Goal: Task Accomplishment & Management: Manage account settings

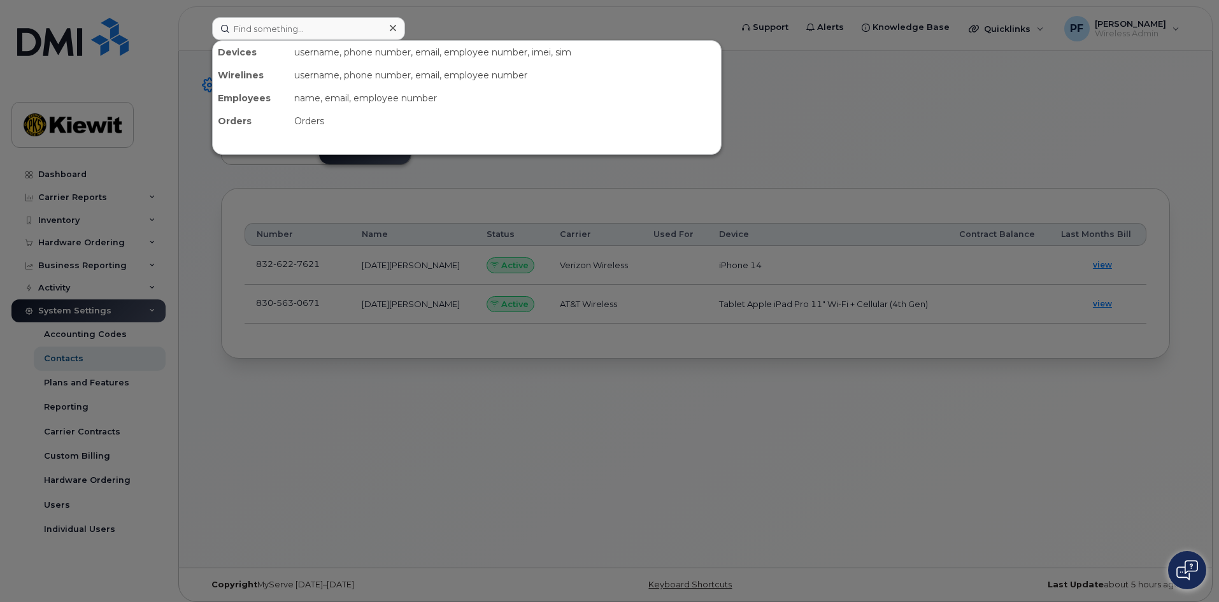
click at [249, 30] on input at bounding box center [308, 28] width 193 height 23
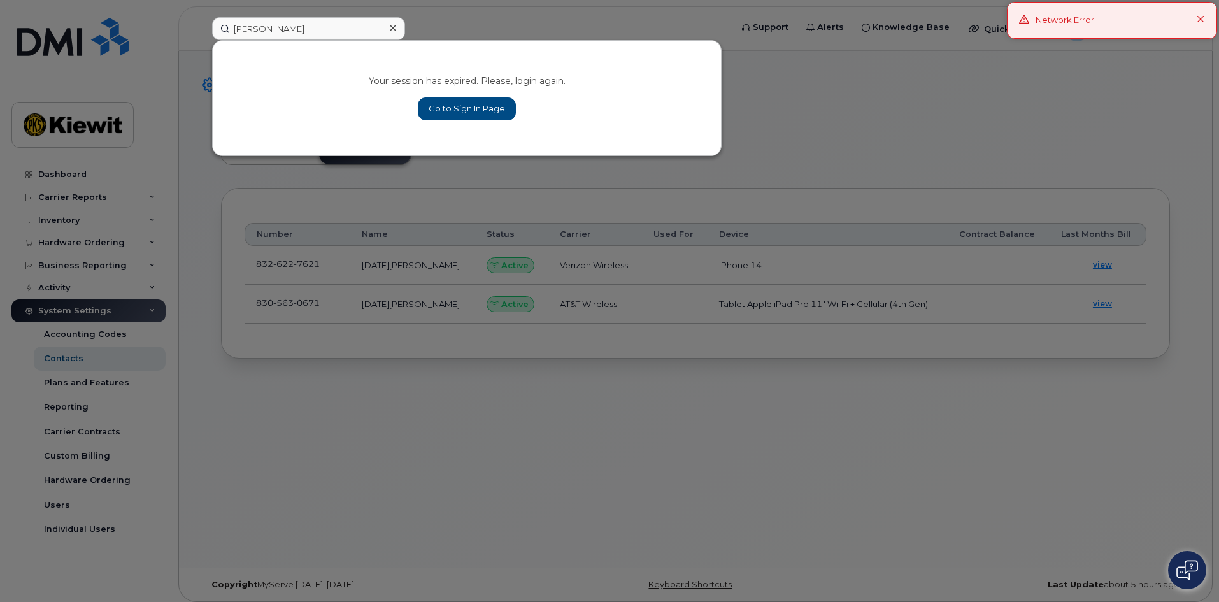
type input "brydon mabry"
click at [466, 105] on link "Go to Sign In Page" at bounding box center [467, 108] width 98 height 23
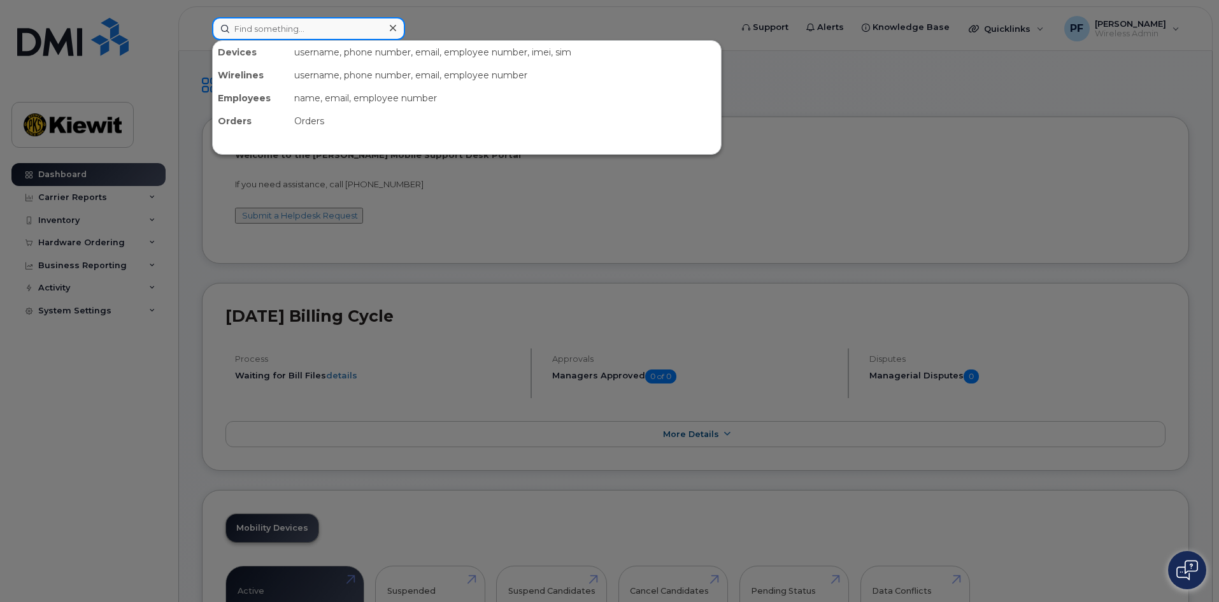
click at [278, 39] on input at bounding box center [308, 28] width 193 height 23
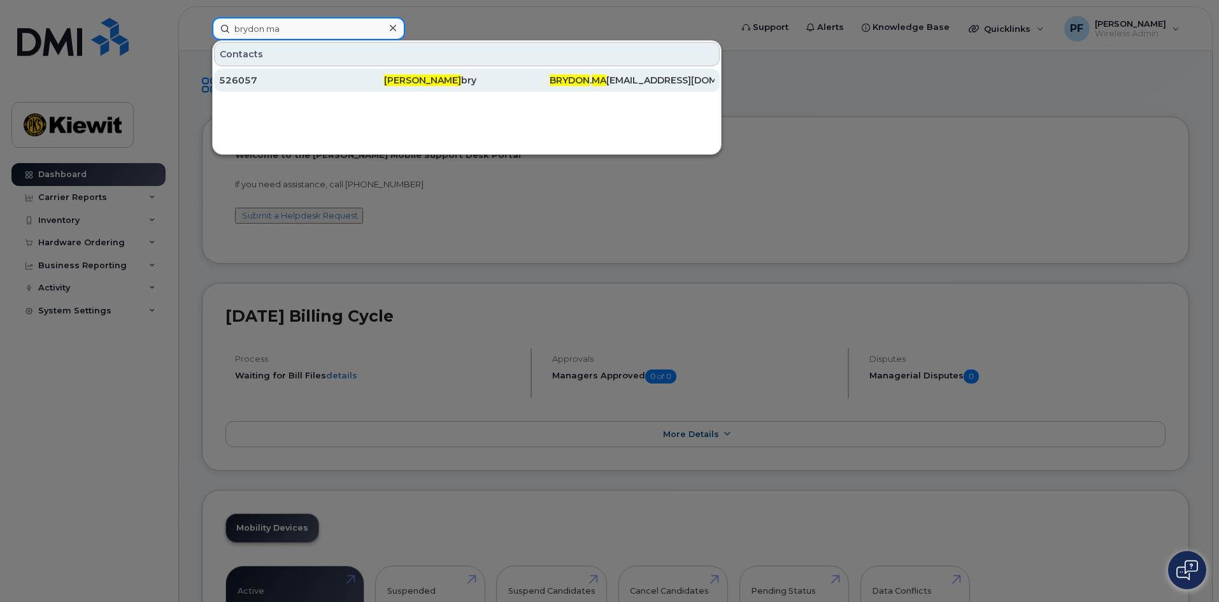
type input "brydon ma"
click at [267, 76] on div "526057" at bounding box center [301, 80] width 165 height 13
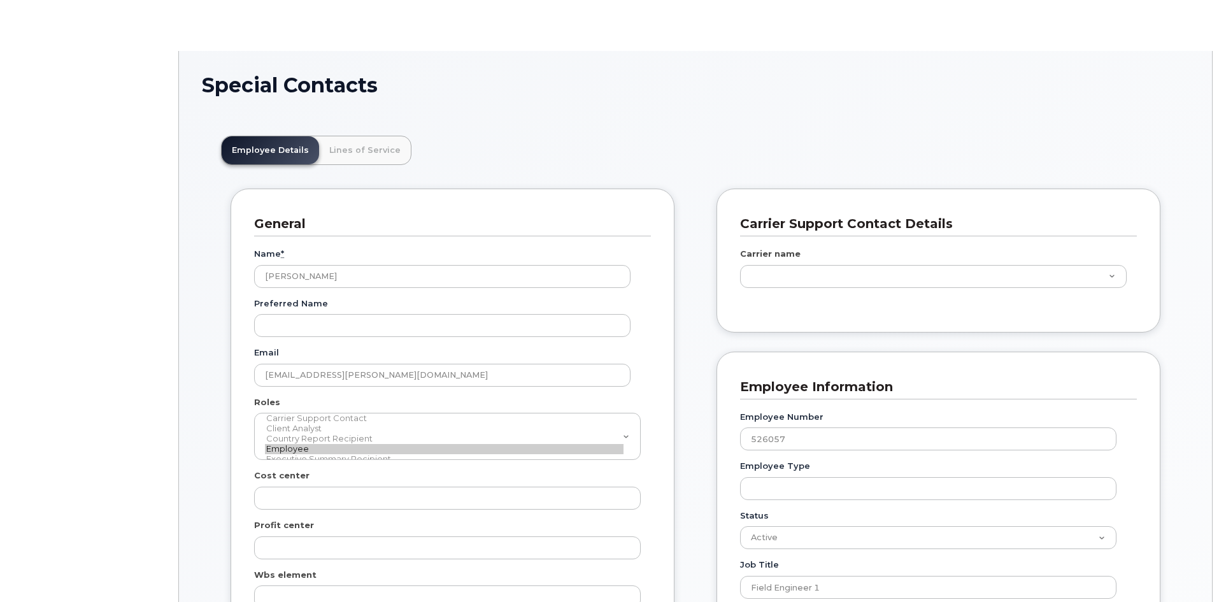
scroll to position [38, 0]
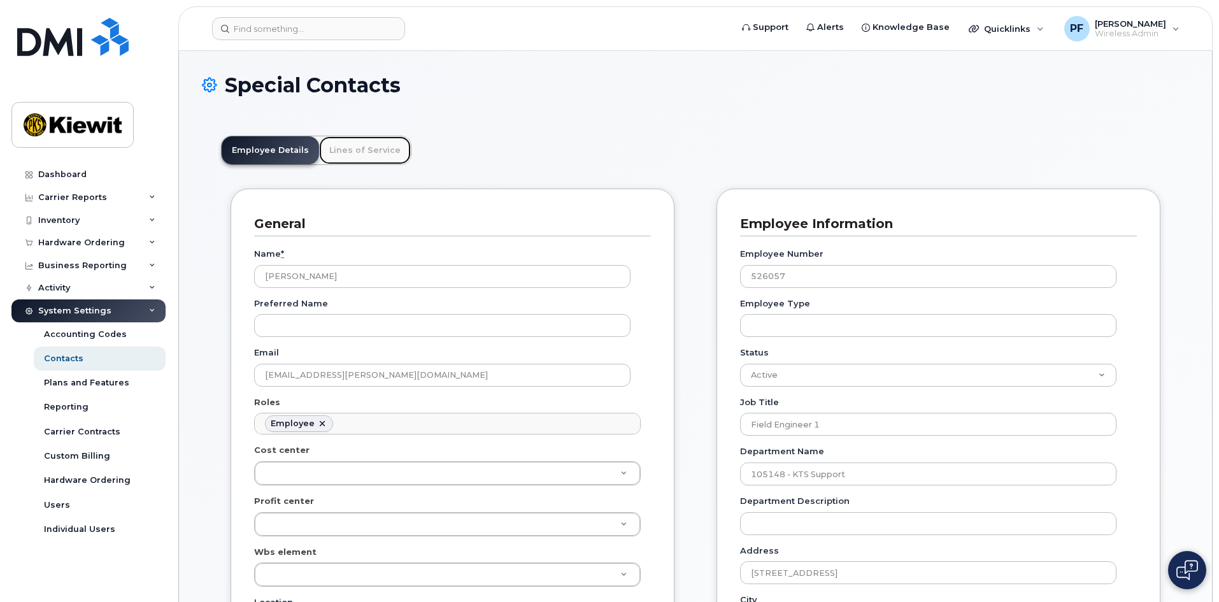
click at [377, 147] on link "Lines of Service" at bounding box center [365, 150] width 92 height 28
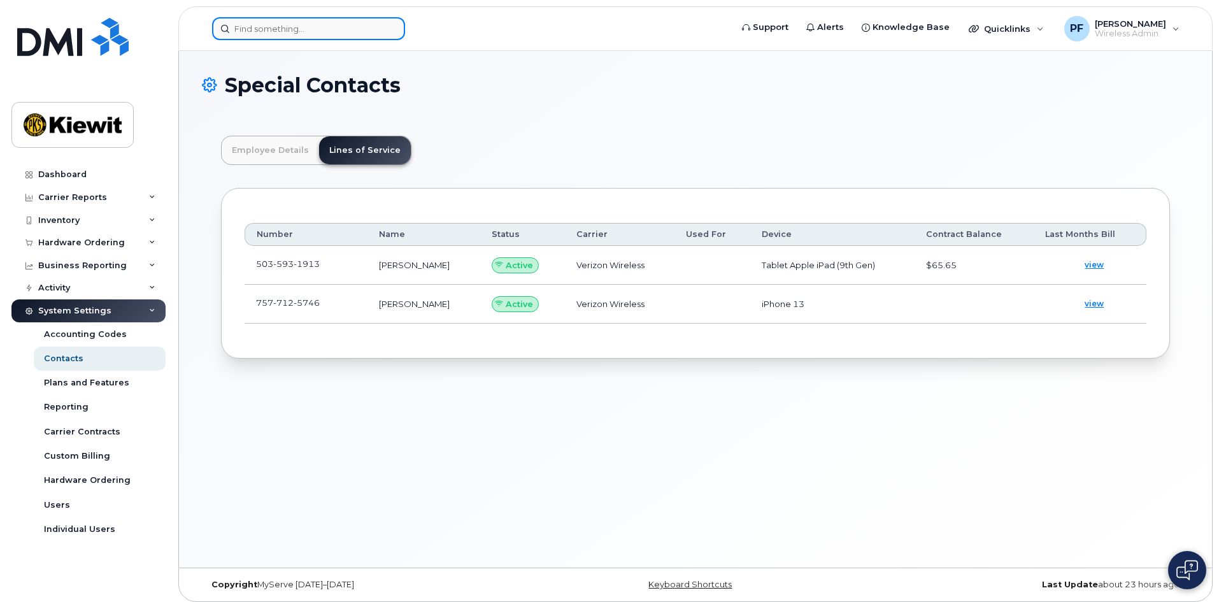
click at [321, 36] on input at bounding box center [308, 28] width 193 height 23
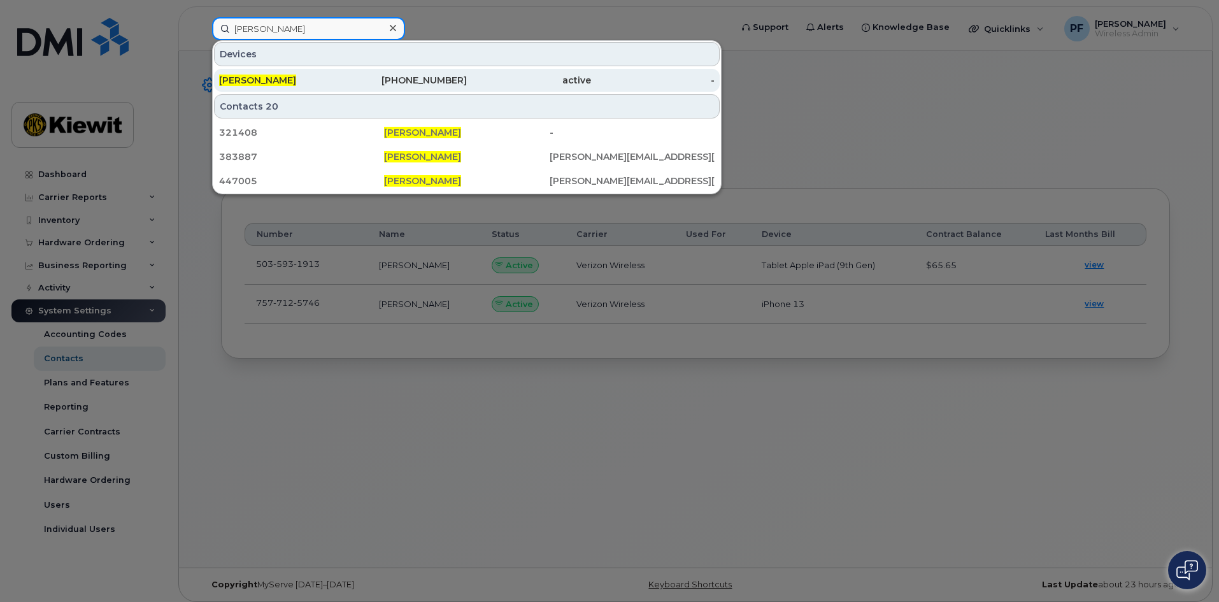
type input "christopher johnson"
click at [343, 80] on div "361-445-6620" at bounding box center [405, 80] width 124 height 13
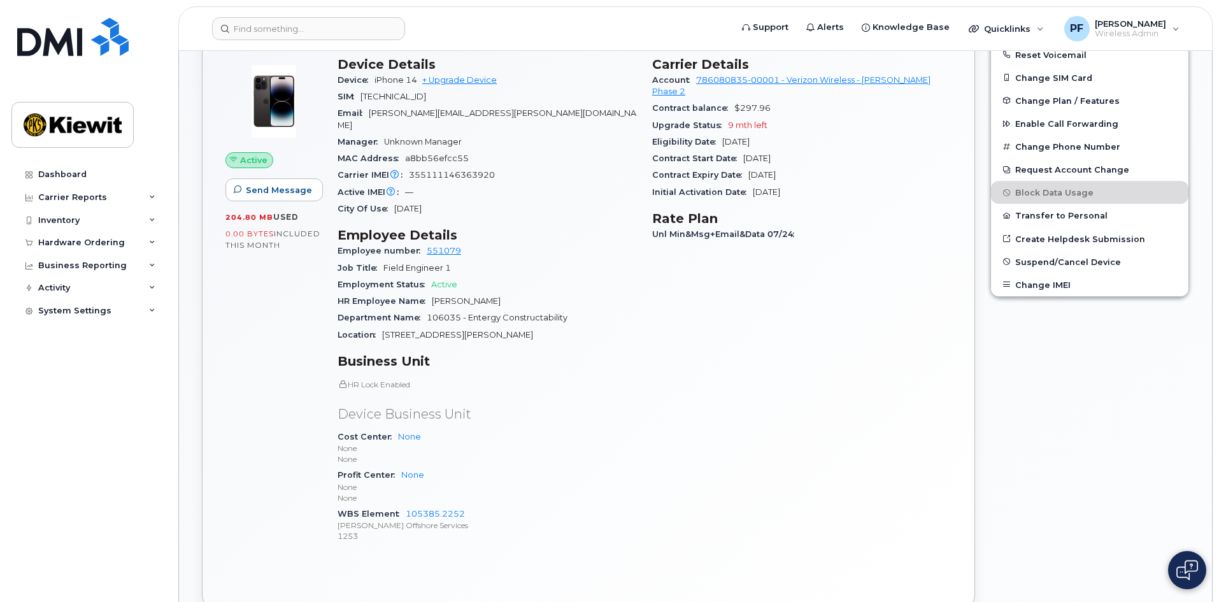
scroll to position [127, 0]
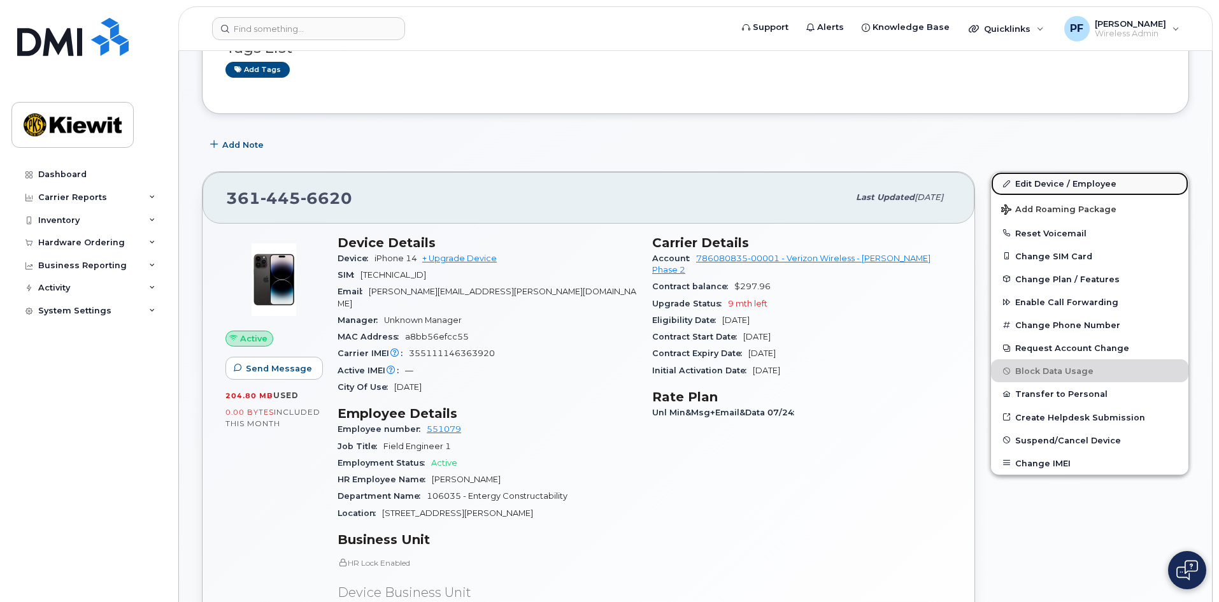
click at [1069, 179] on link "Edit Device / Employee" at bounding box center [1089, 183] width 197 height 23
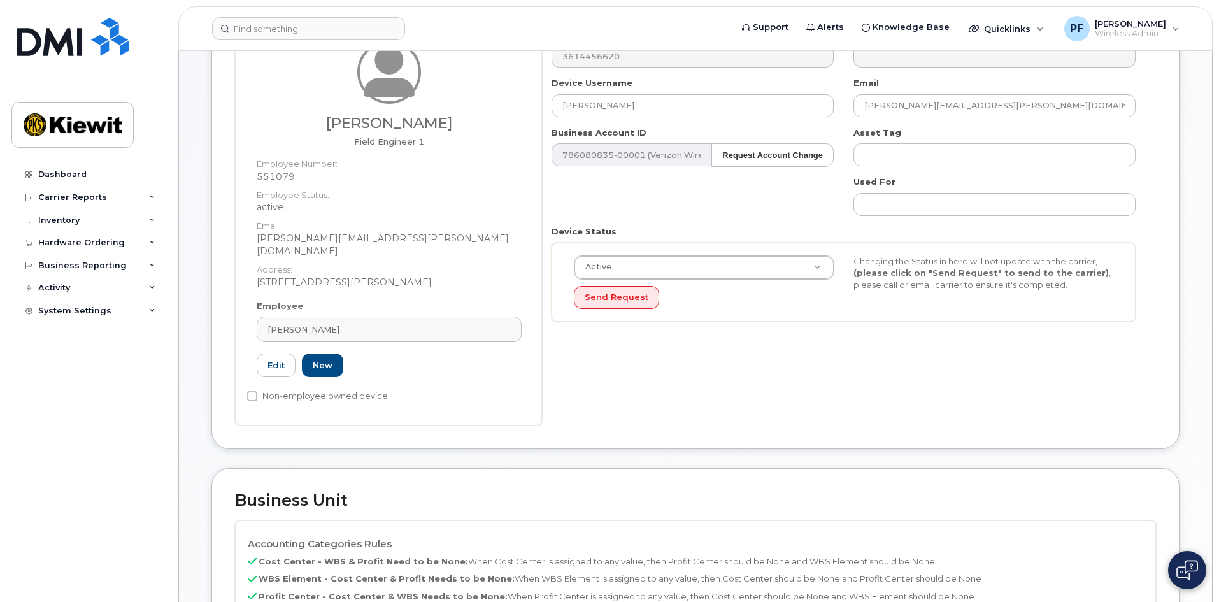
scroll to position [382, 0]
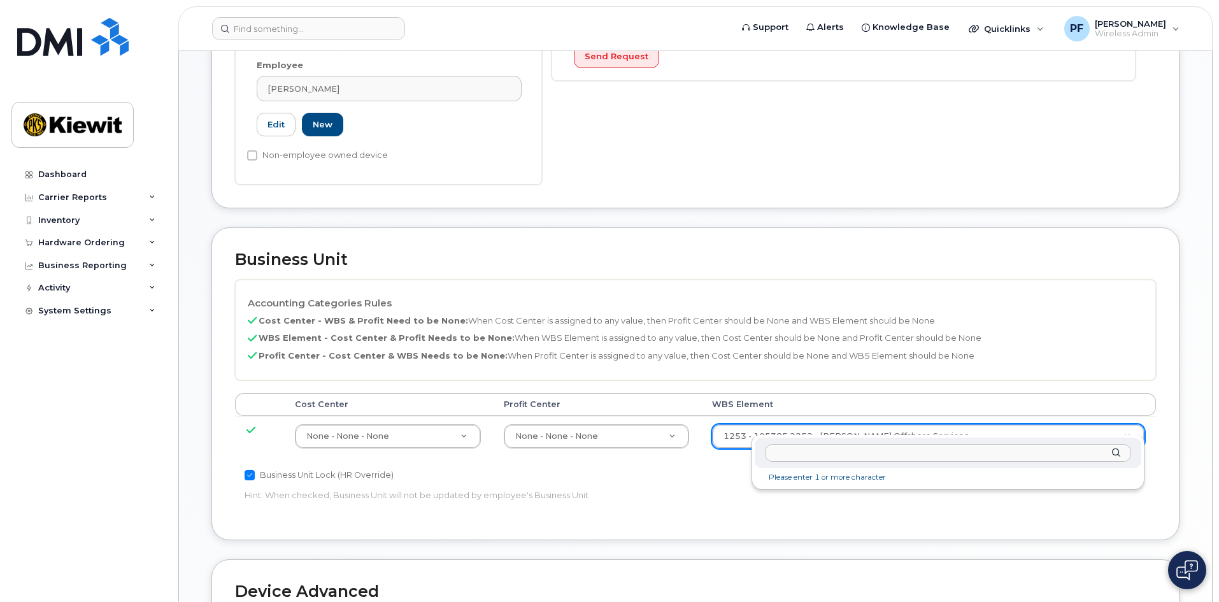
drag, startPoint x: 852, startPoint y: 422, endPoint x: 817, endPoint y: 470, distance: 59.2
click at [834, 453] on input "text" at bounding box center [948, 453] width 366 height 18
type input "106035.1013"
type input "30269399"
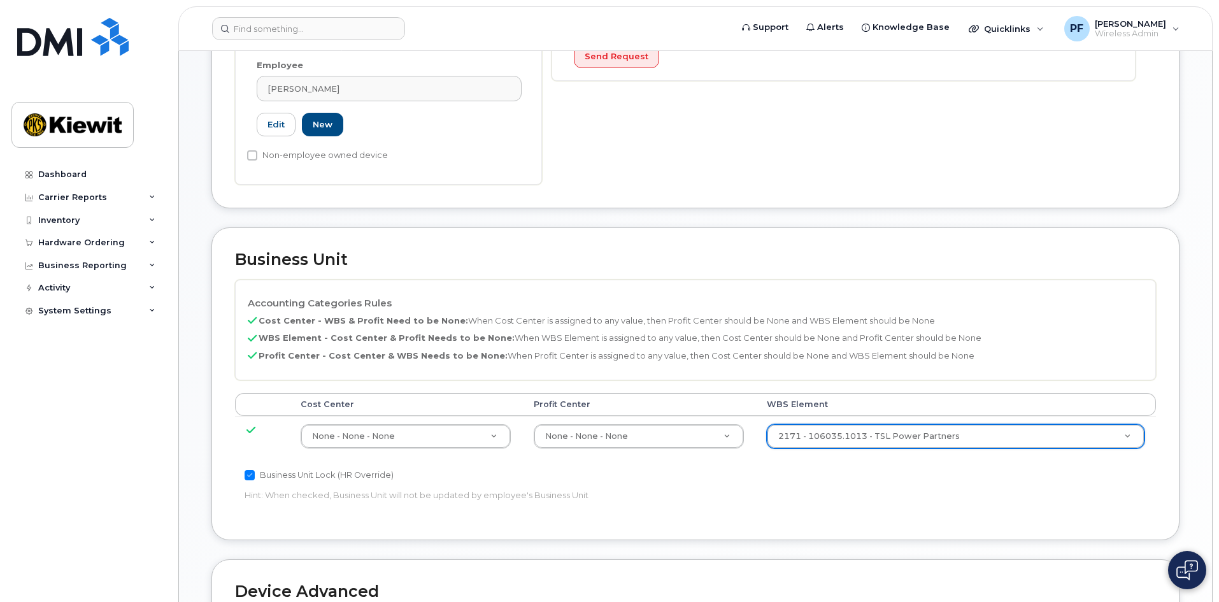
scroll to position [707, 0]
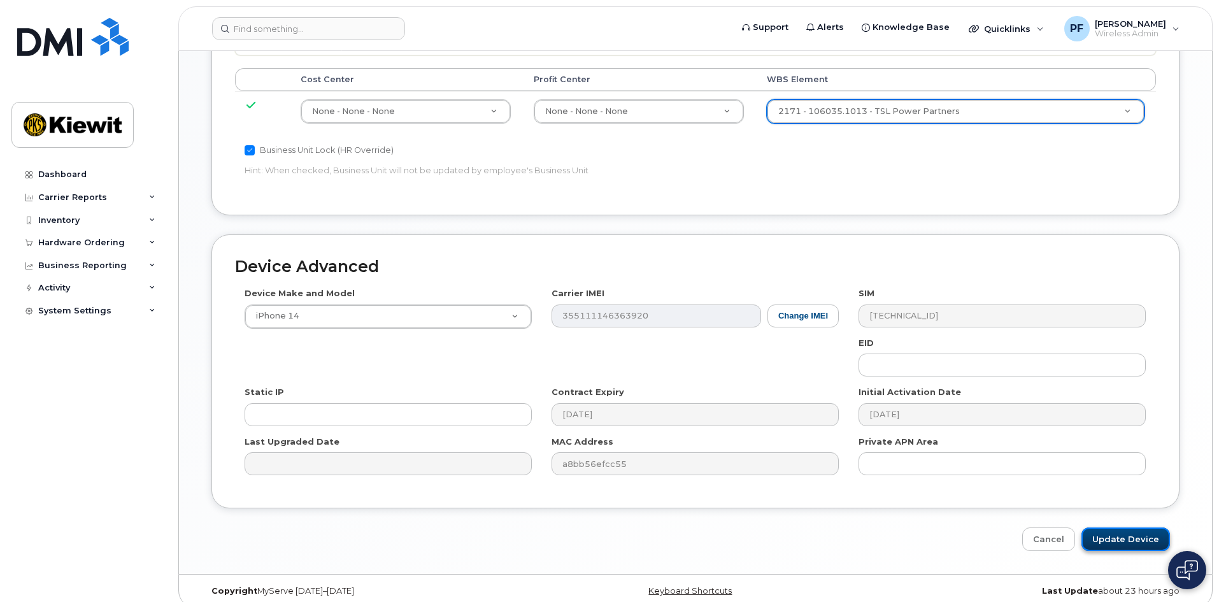
click at [1117, 527] on input "Update Device" at bounding box center [1125, 539] width 89 height 24
type input "Saving..."
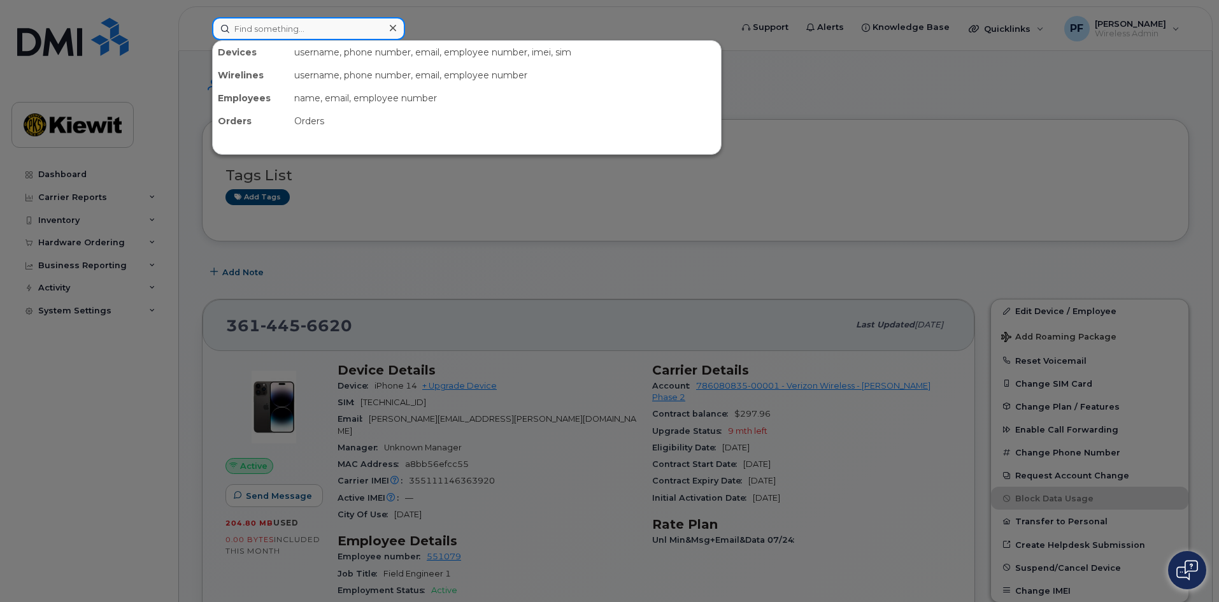
click at [273, 29] on input at bounding box center [308, 28] width 193 height 23
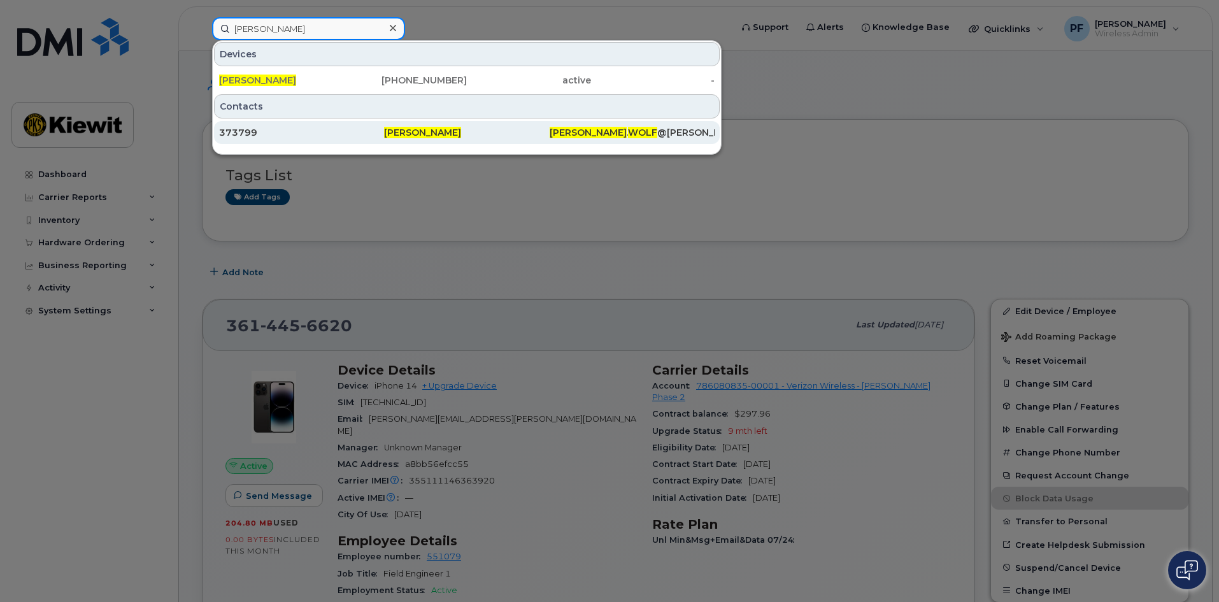
type input "dalton wolf"
click at [271, 130] on div "373799" at bounding box center [301, 132] width 165 height 13
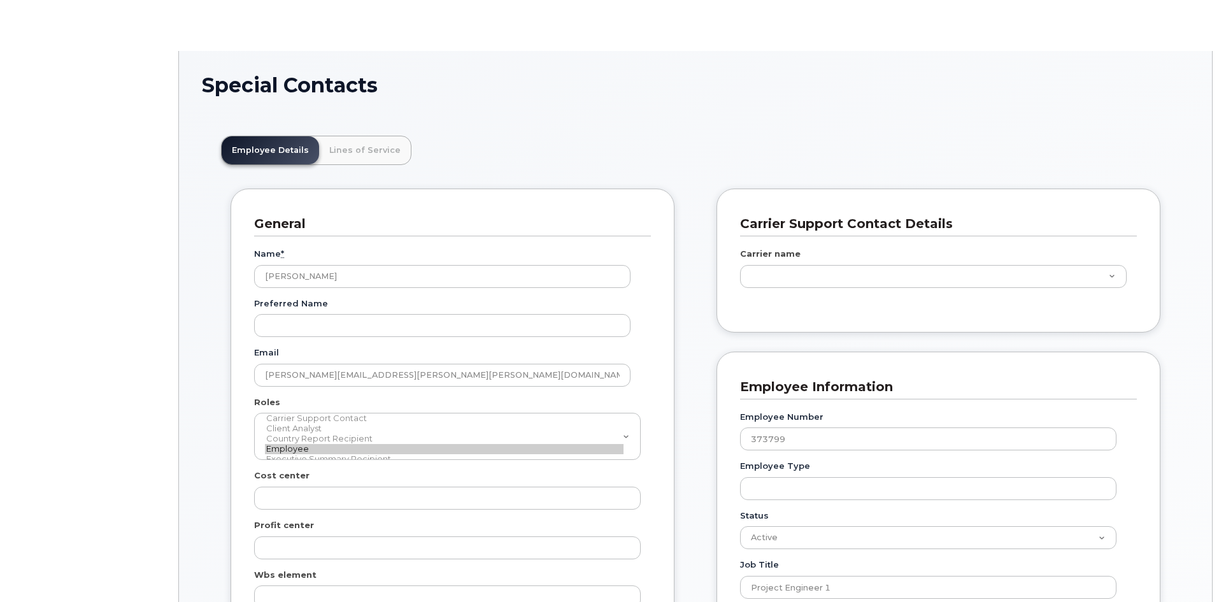
scroll to position [38, 0]
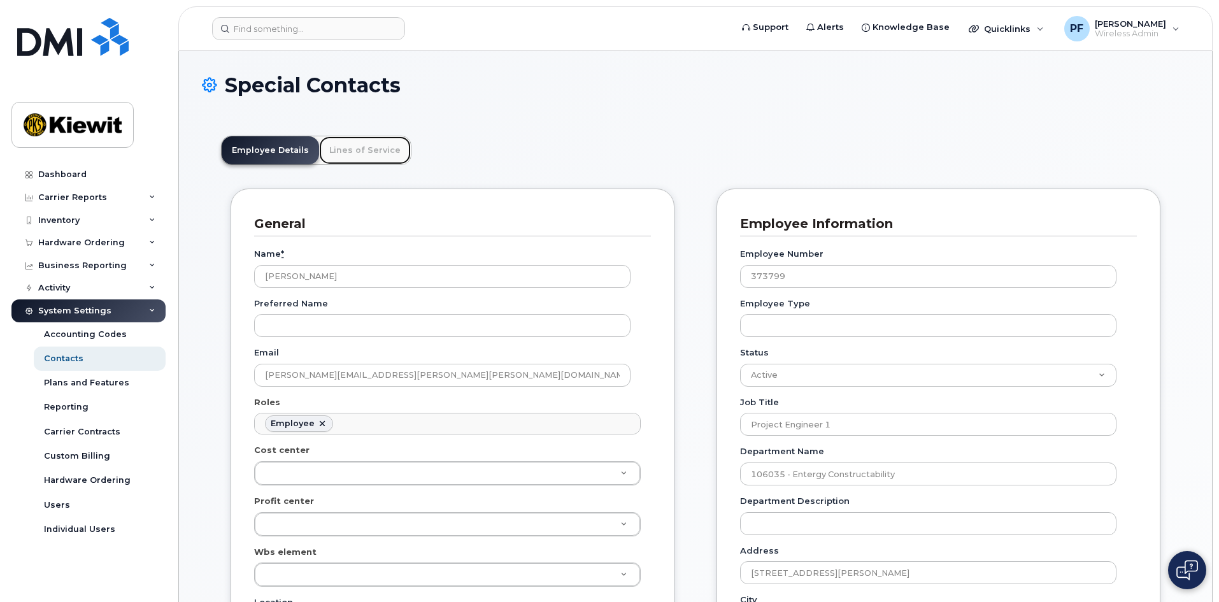
click at [342, 152] on link "Lines of Service" at bounding box center [365, 150] width 92 height 28
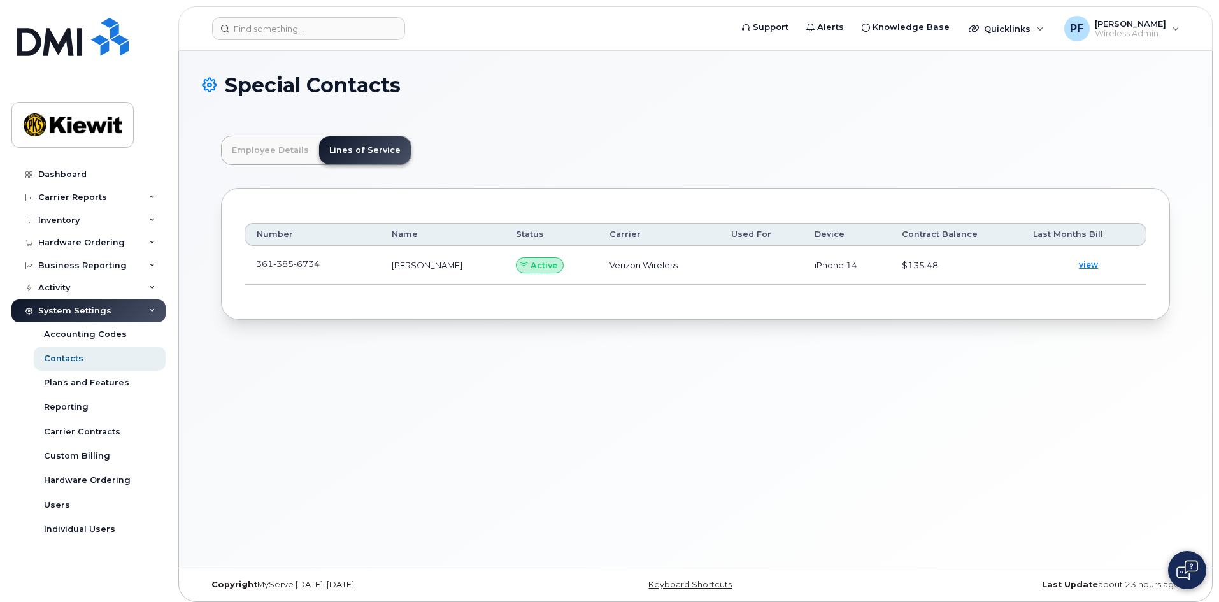
click at [339, 262] on td "361 385 6734" at bounding box center [313, 265] width 136 height 39
click at [337, 264] on td "361 385 6734" at bounding box center [313, 265] width 136 height 39
click at [328, 266] on span at bounding box center [330, 267] width 10 height 10
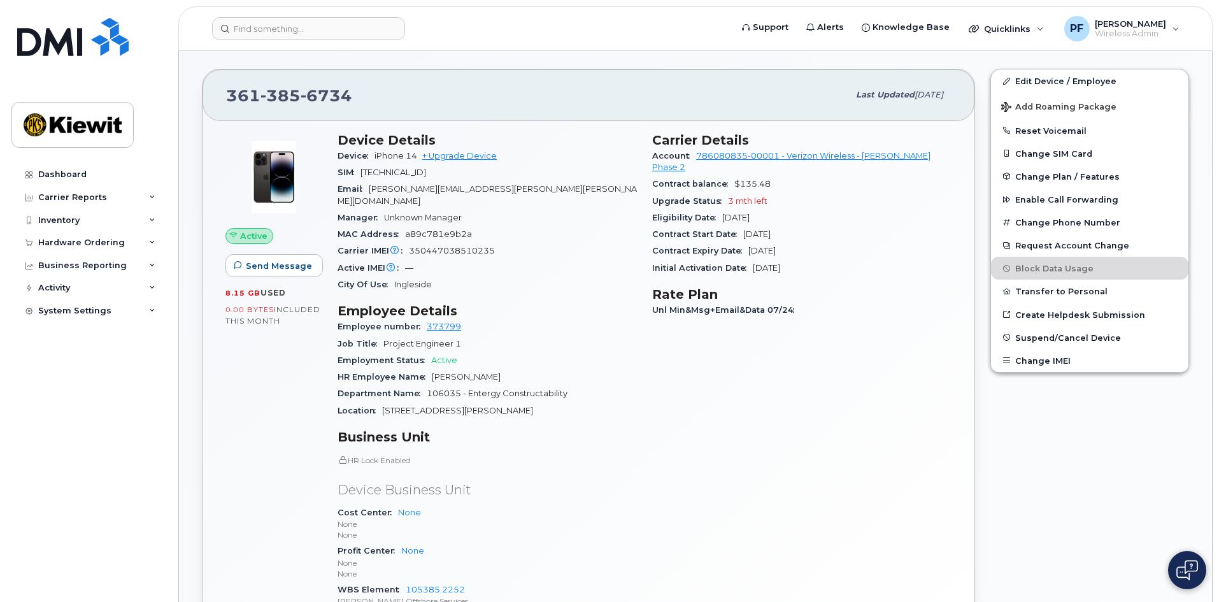
scroll to position [127, 0]
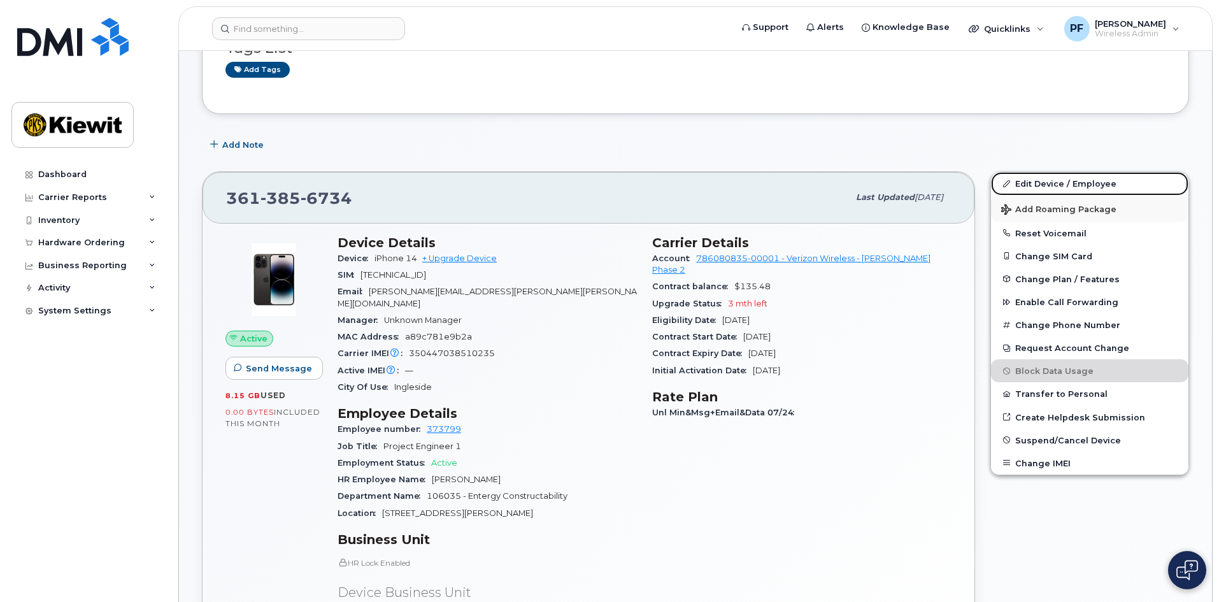
click at [1052, 178] on link "Edit Device / Employee" at bounding box center [1089, 183] width 197 height 23
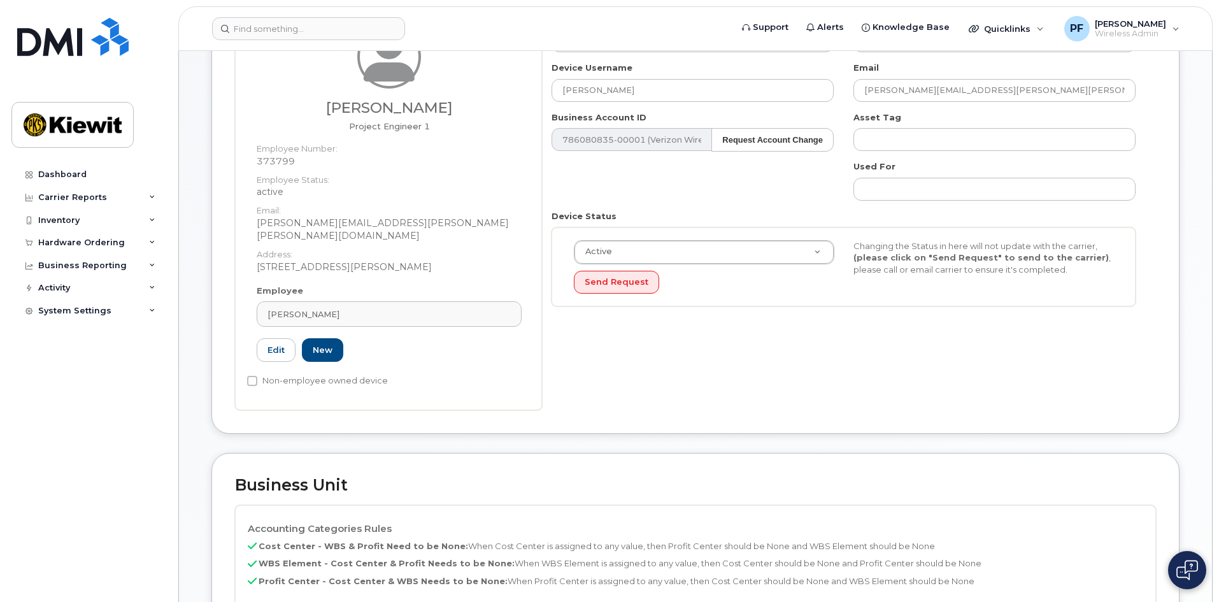
scroll to position [318, 0]
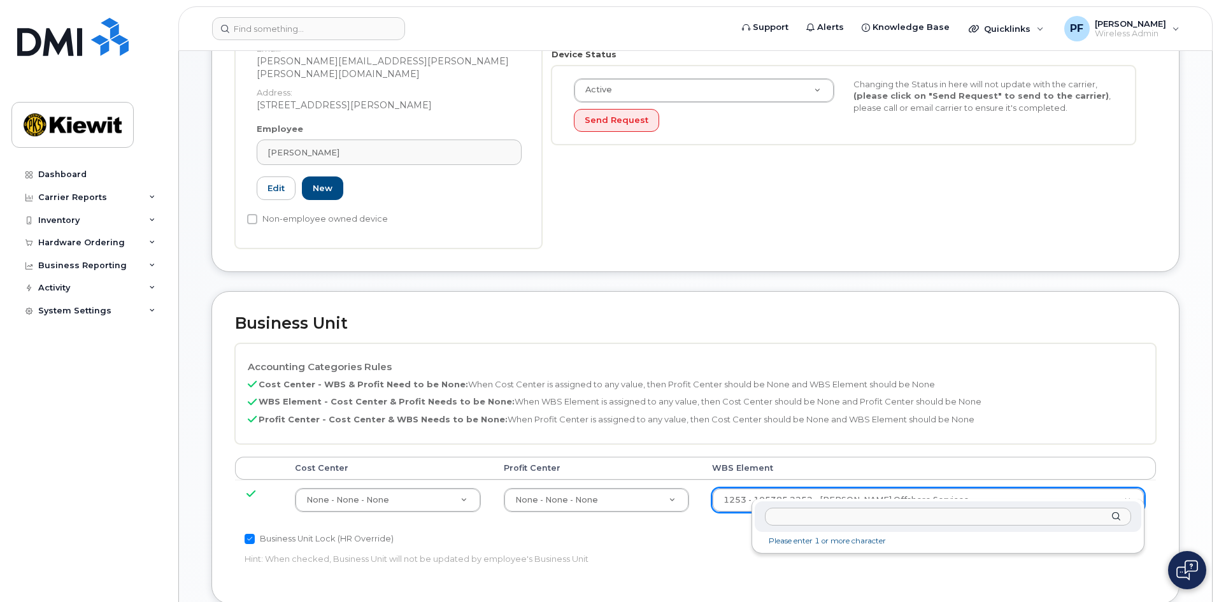
click at [820, 527] on div at bounding box center [948, 516] width 387 height 31
click at [848, 522] on input "text" at bounding box center [948, 517] width 366 height 18
paste input "106035.1013"
type input "106035.1013"
type input "30269399"
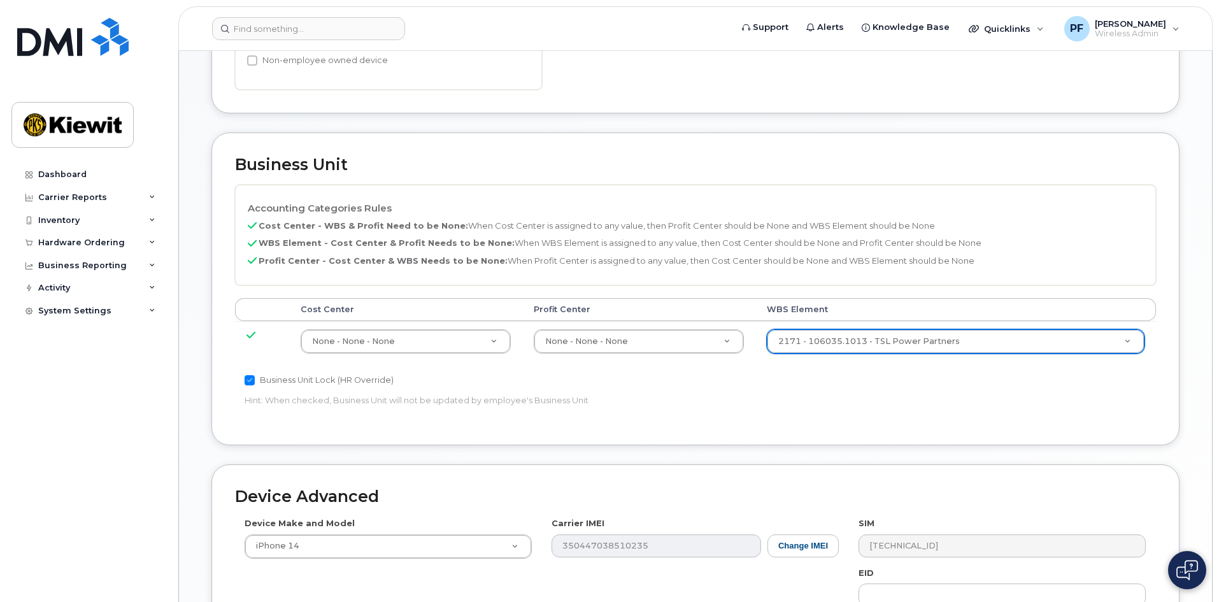
scroll to position [701, 0]
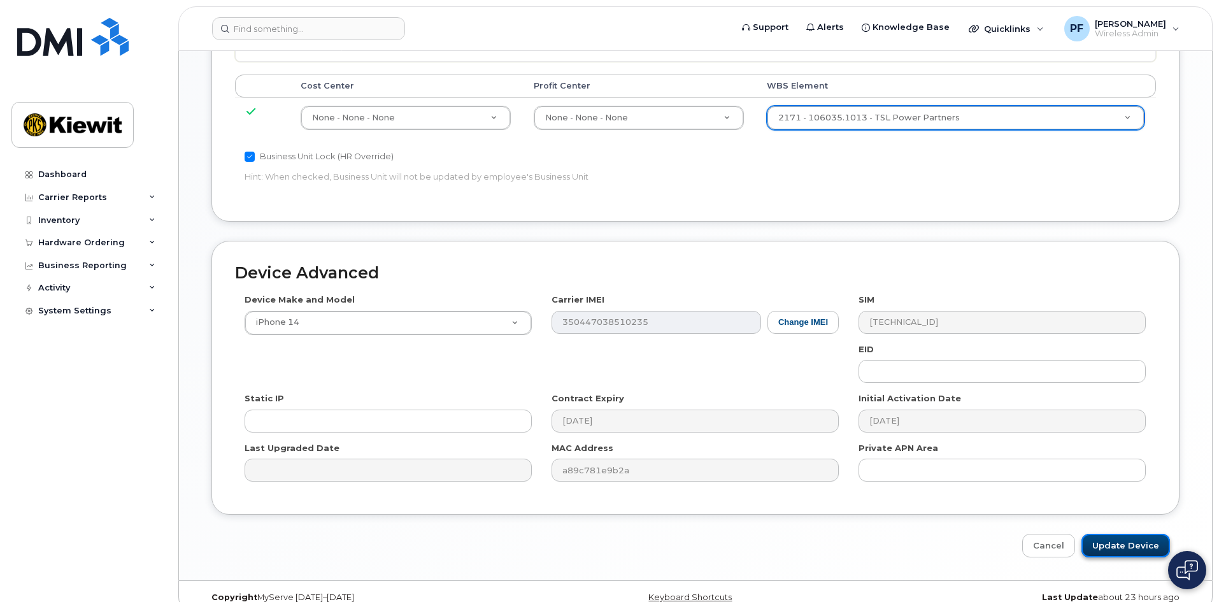
click at [1121, 537] on input "Update Device" at bounding box center [1125, 546] width 89 height 24
type input "Saving..."
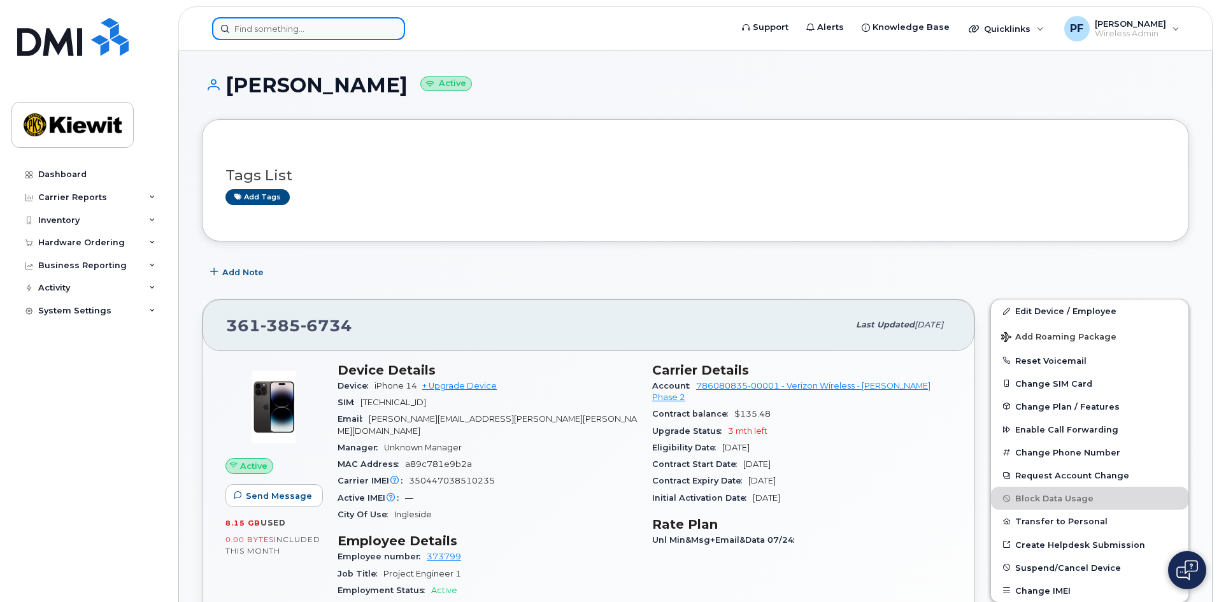
click at [262, 24] on input at bounding box center [308, 28] width 193 height 23
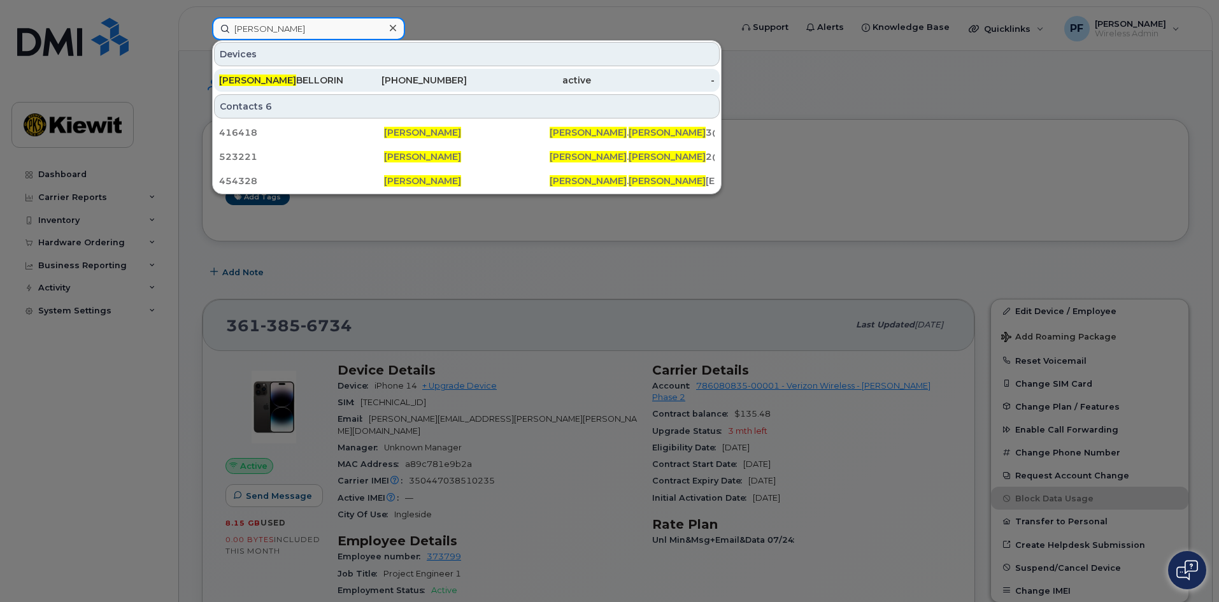
type input "carlos fernandez"
click at [350, 76] on div "504-439-9088" at bounding box center [405, 80] width 124 height 13
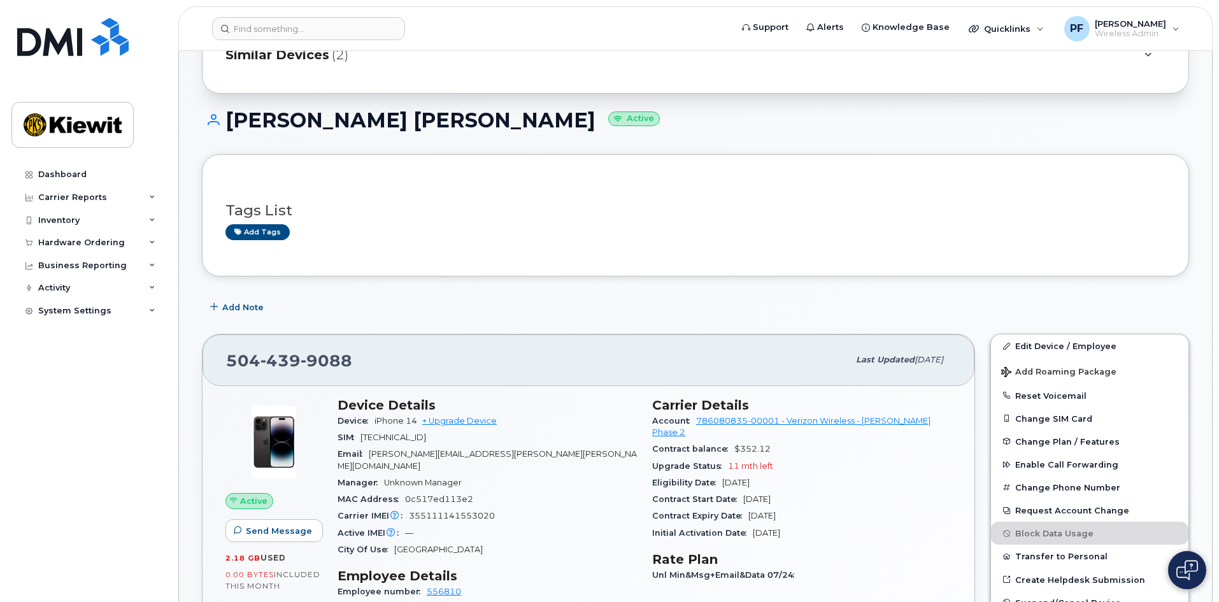
scroll to position [64, 0]
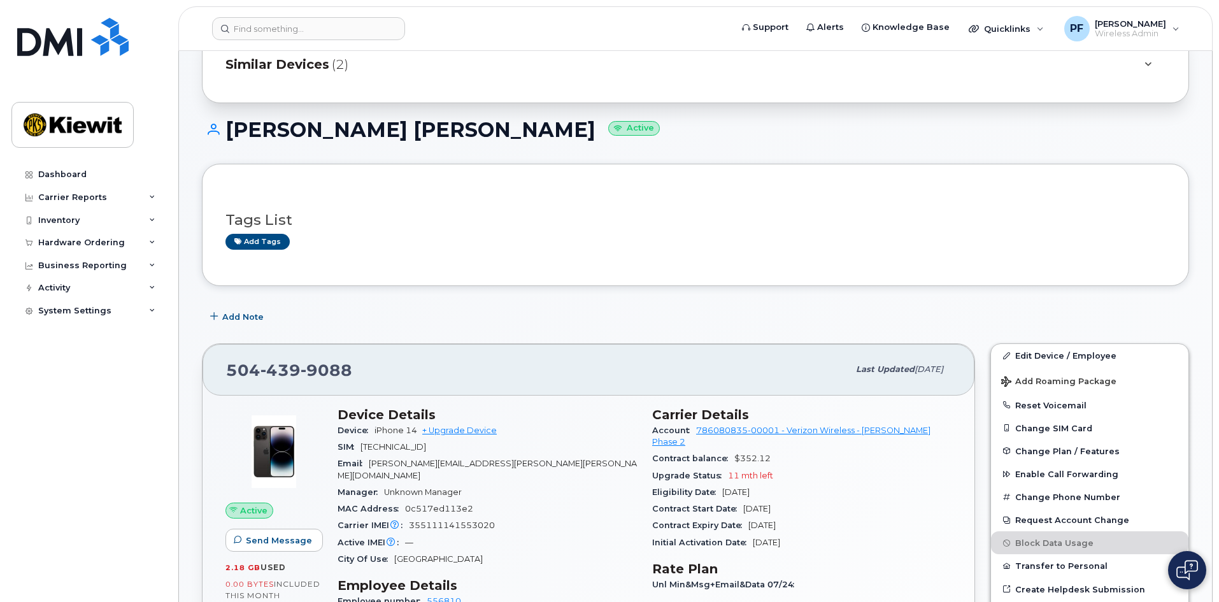
click at [253, 53] on div "Similar Devices (2)" at bounding box center [677, 64] width 904 height 31
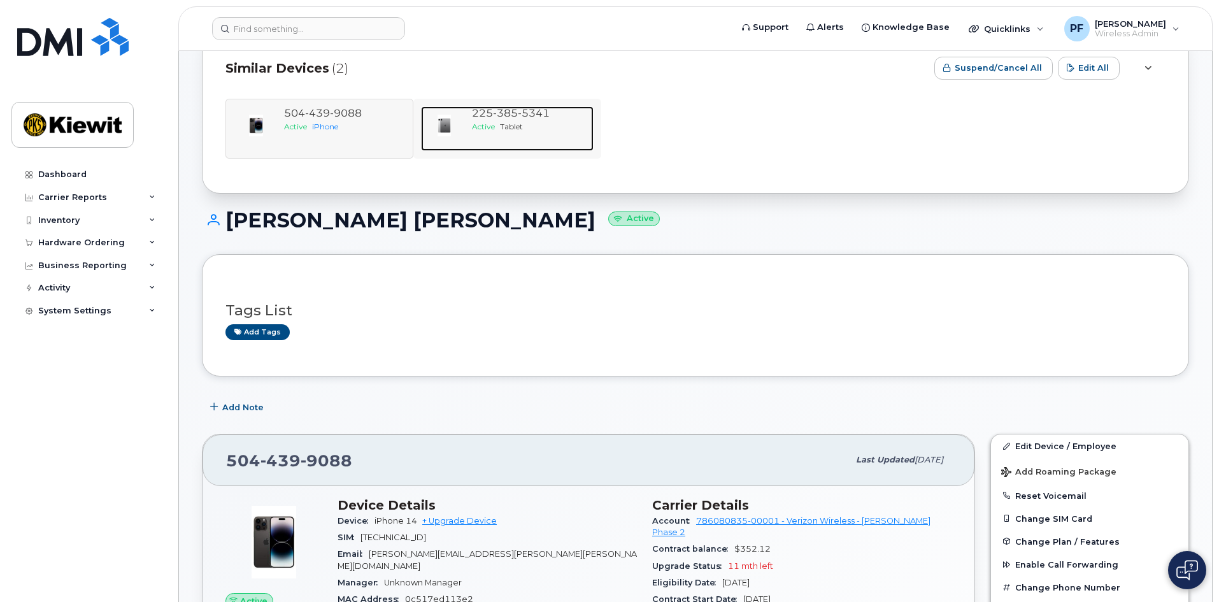
click at [518, 117] on span "385" at bounding box center [534, 113] width 32 height 12
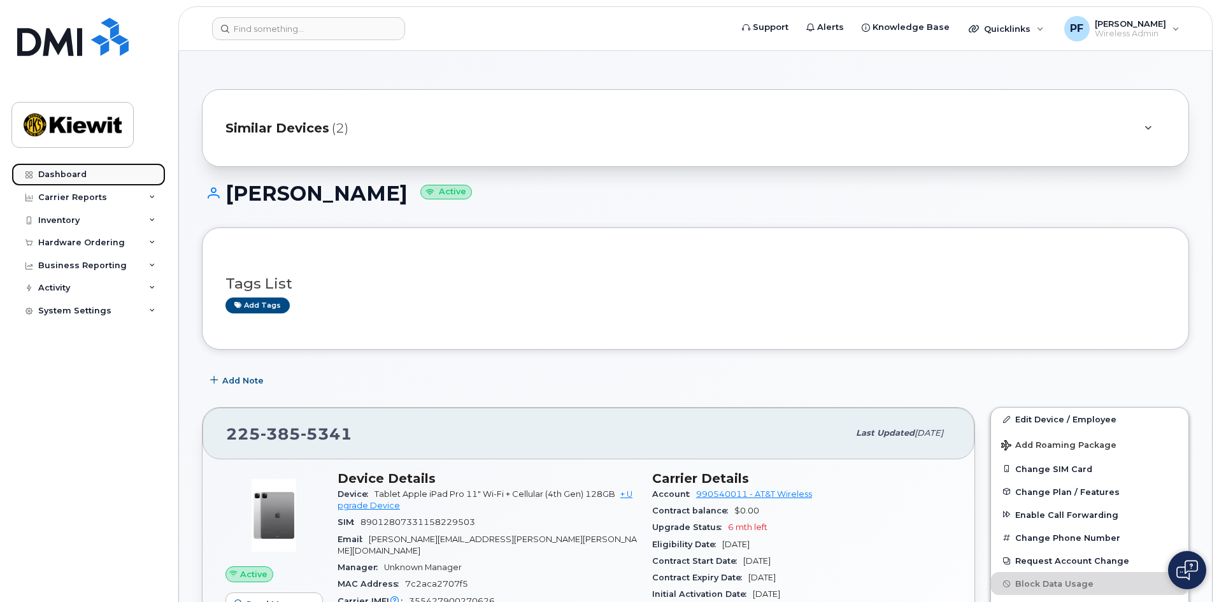
click at [85, 169] on link "Dashboard" at bounding box center [88, 174] width 154 height 23
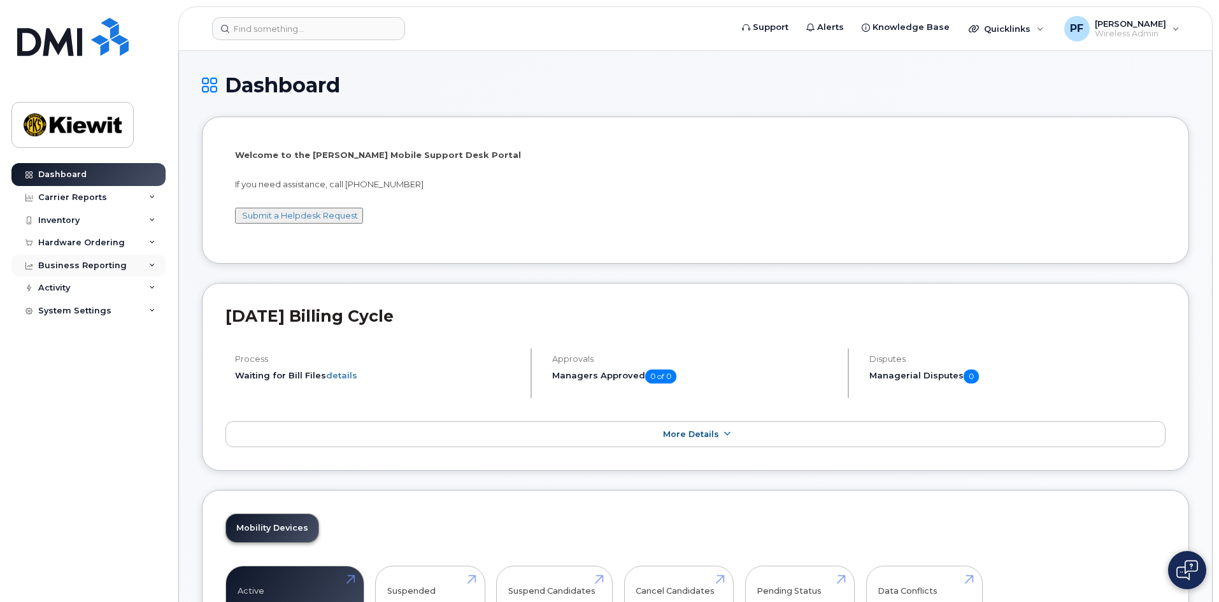
click at [125, 260] on div "Business Reporting" at bounding box center [88, 265] width 154 height 23
click at [7, 335] on div "Dashboard Carrier Reports Monthly Billing Data Daily Data Pooling Average Costi…" at bounding box center [86, 301] width 173 height 602
click at [150, 195] on icon at bounding box center [152, 197] width 6 height 6
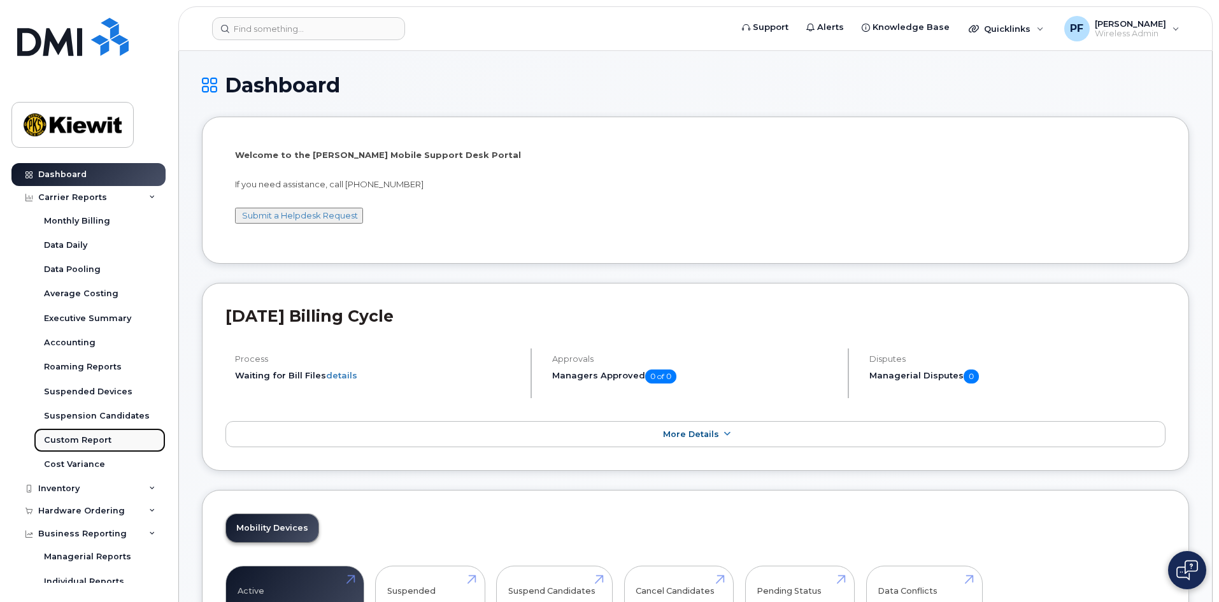
click at [86, 435] on div "Custom Report" at bounding box center [78, 439] width 68 height 11
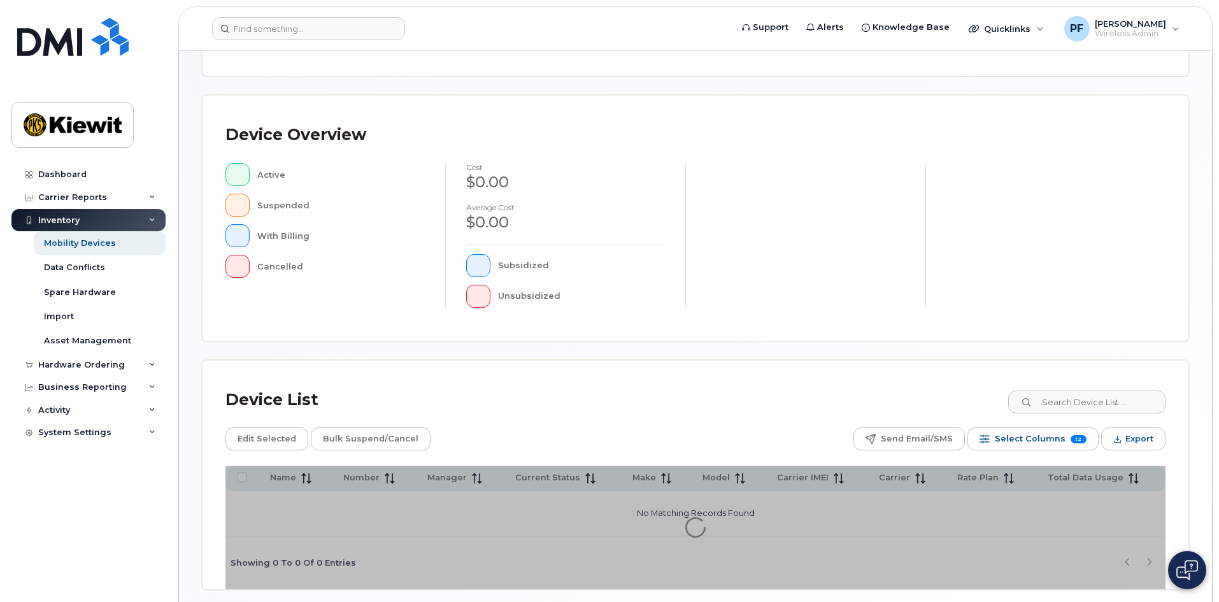
scroll to position [274, 0]
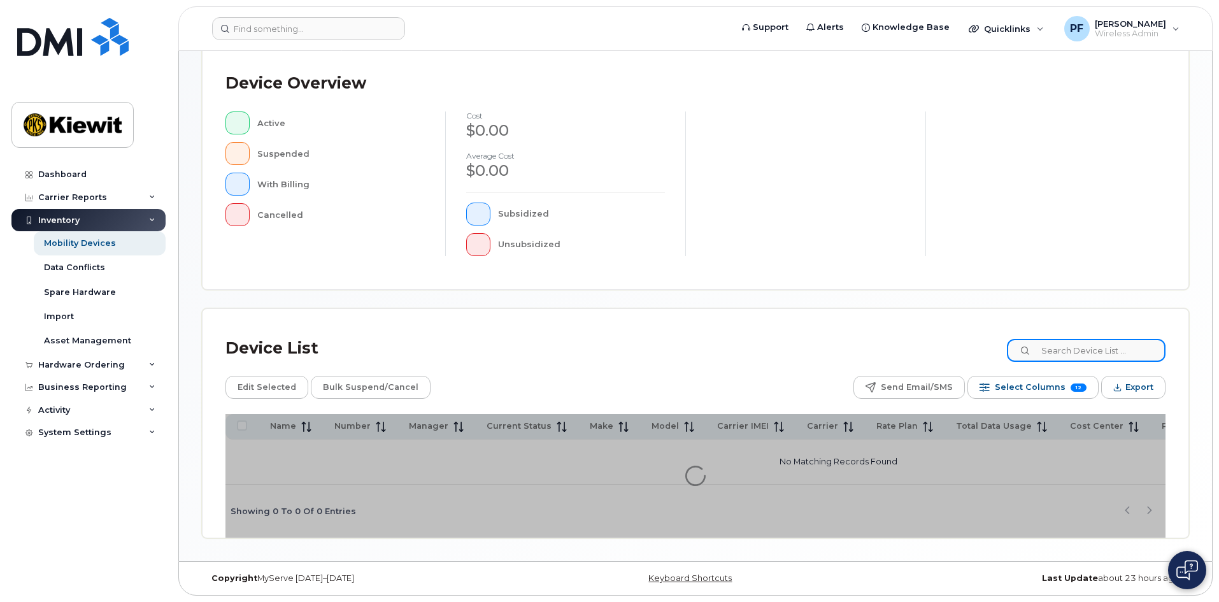
click at [1089, 357] on input at bounding box center [1086, 350] width 159 height 23
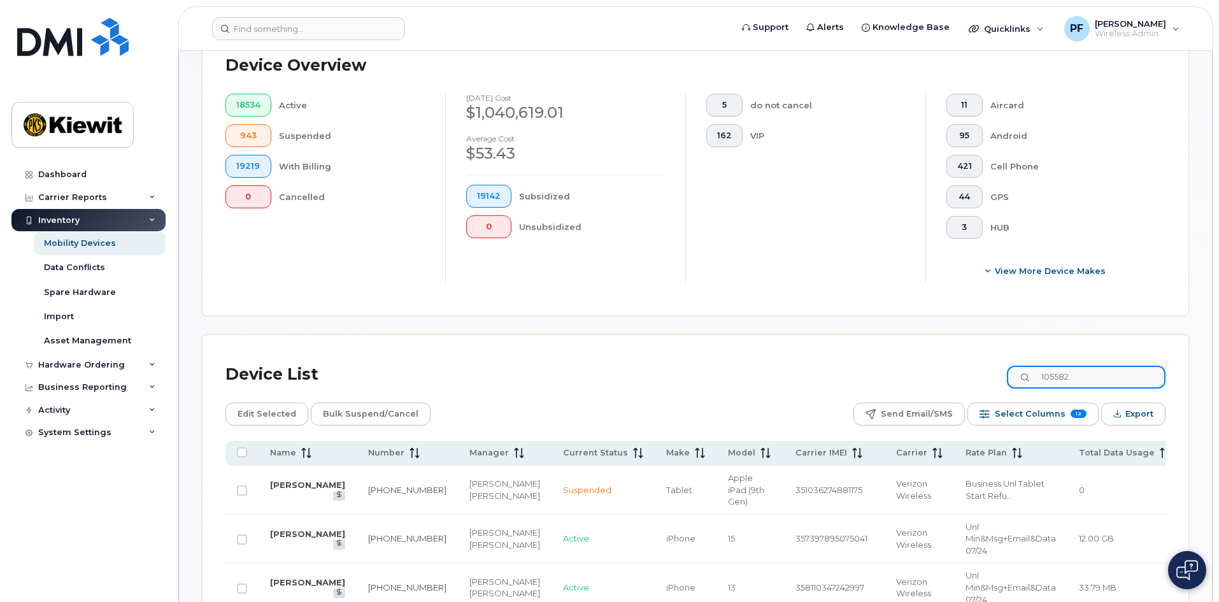
scroll to position [592, 0]
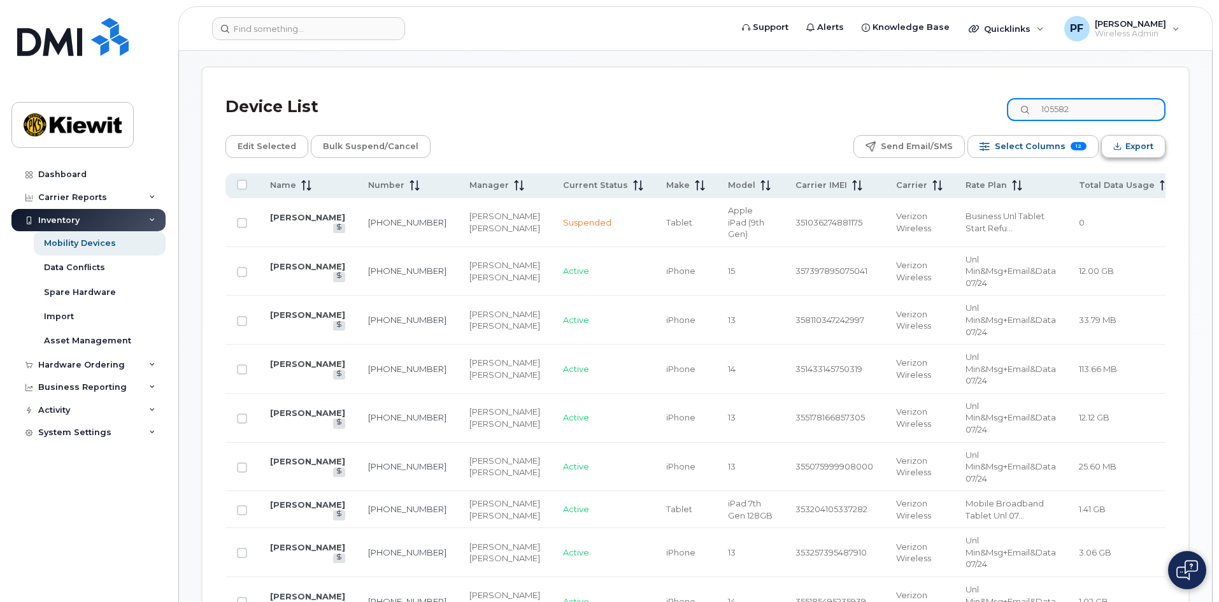
type input "105582"
click at [1144, 138] on span "Export" at bounding box center [1139, 146] width 28 height 19
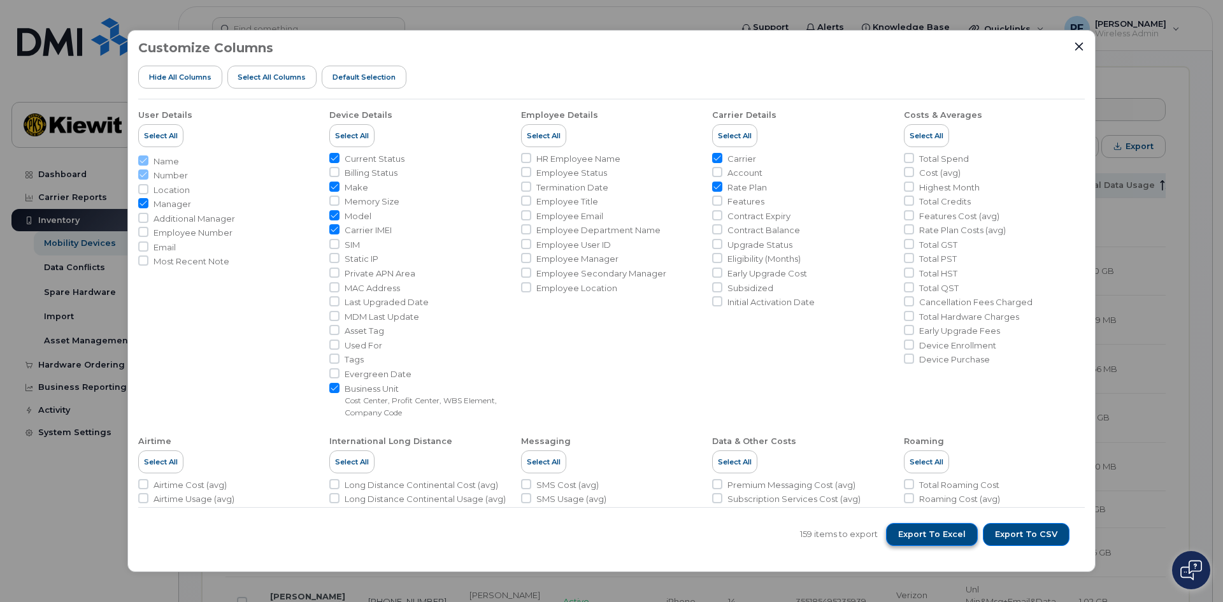
click at [940, 536] on span "Export to Excel" at bounding box center [932, 534] width 68 height 11
click at [935, 534] on span "Export to Excel" at bounding box center [932, 534] width 68 height 11
drag, startPoint x: 1073, startPoint y: 43, endPoint x: 1048, endPoint y: 38, distance: 26.0
click at [1073, 43] on div at bounding box center [1078, 46] width 11 height 11
click at [1079, 46] on icon "Close" at bounding box center [1079, 47] width 8 height 8
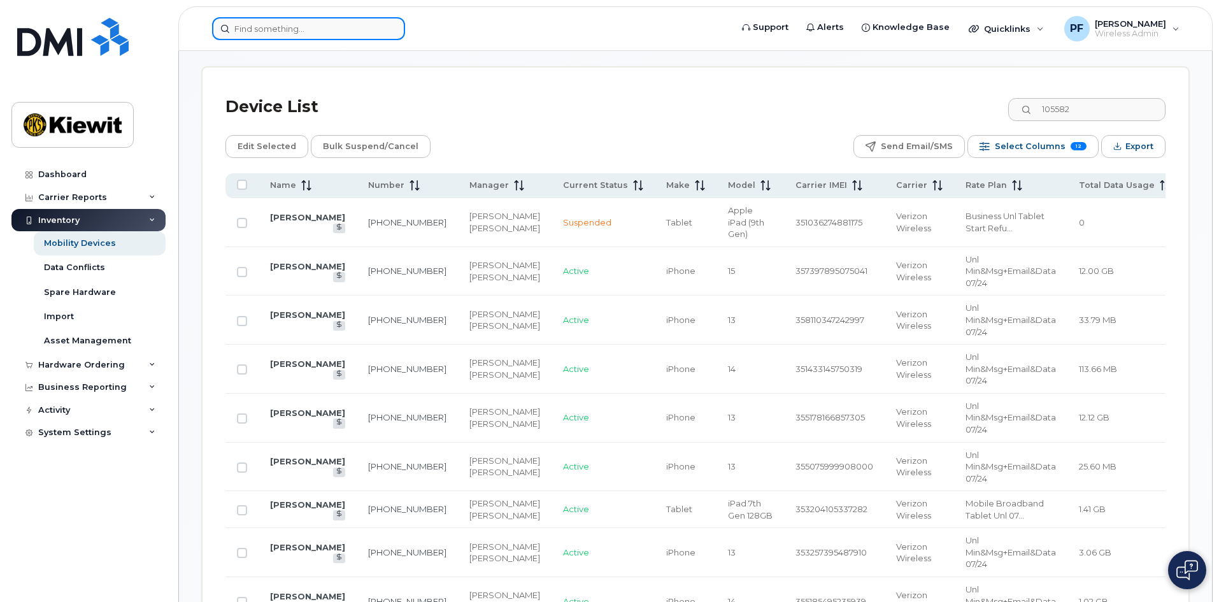
click at [279, 29] on input at bounding box center [308, 28] width 193 height 23
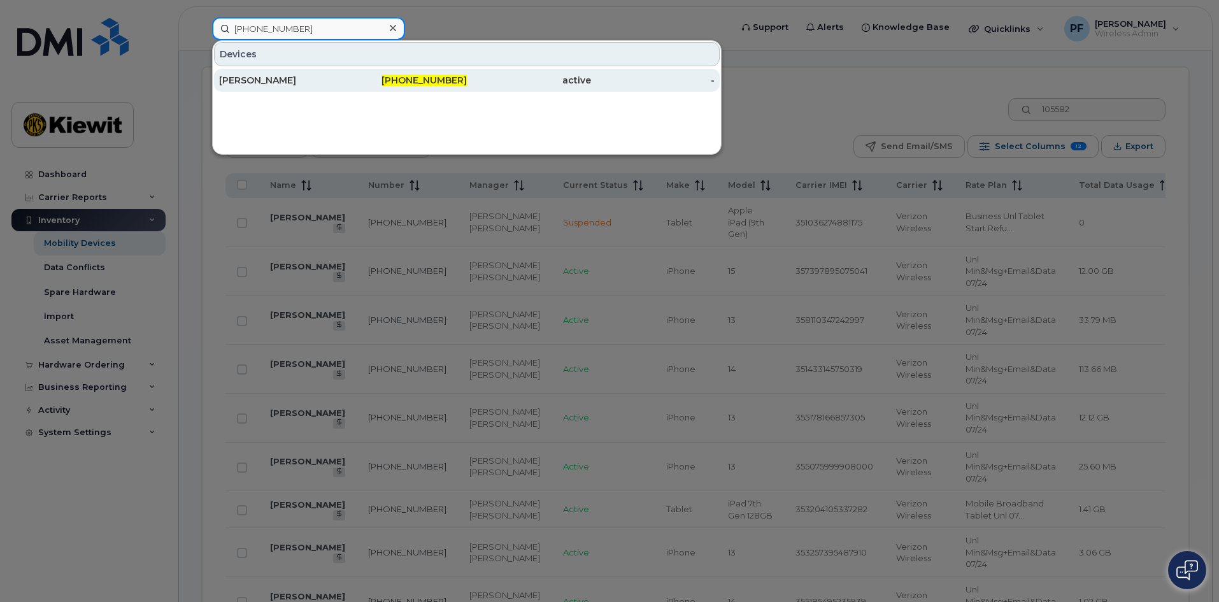
type input "719-828-5056"
click at [321, 80] on div "[PERSON_NAME]" at bounding box center [281, 80] width 124 height 13
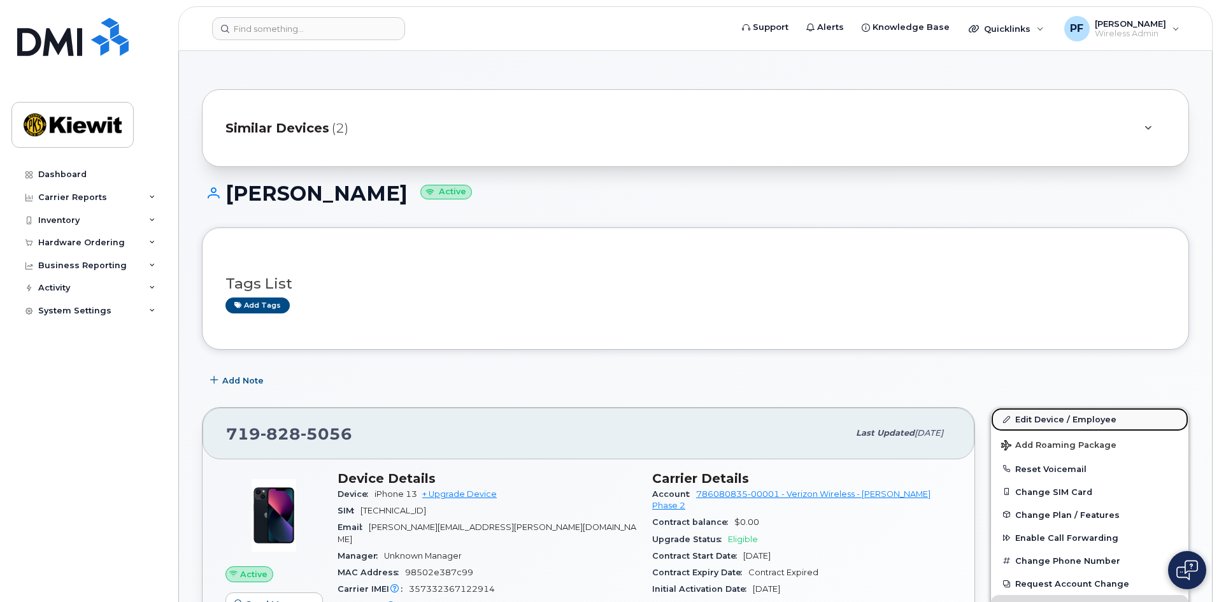
click at [1038, 422] on link "Edit Device / Employee" at bounding box center [1089, 419] width 197 height 23
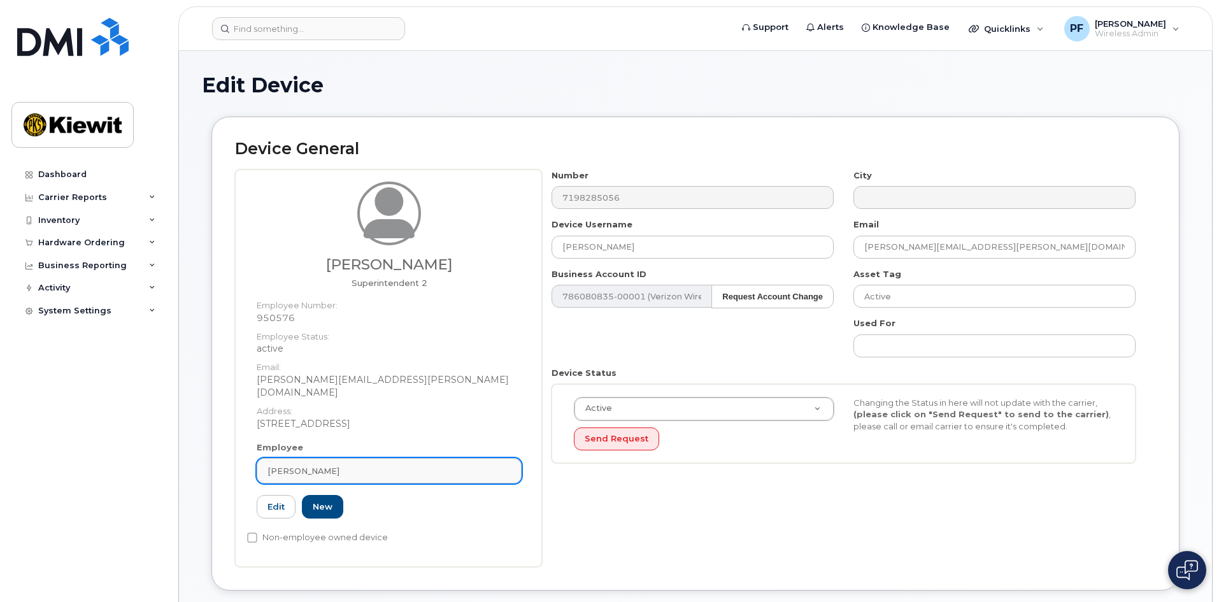
click at [410, 470] on link "Mitchell Reinhold" at bounding box center [389, 470] width 265 height 25
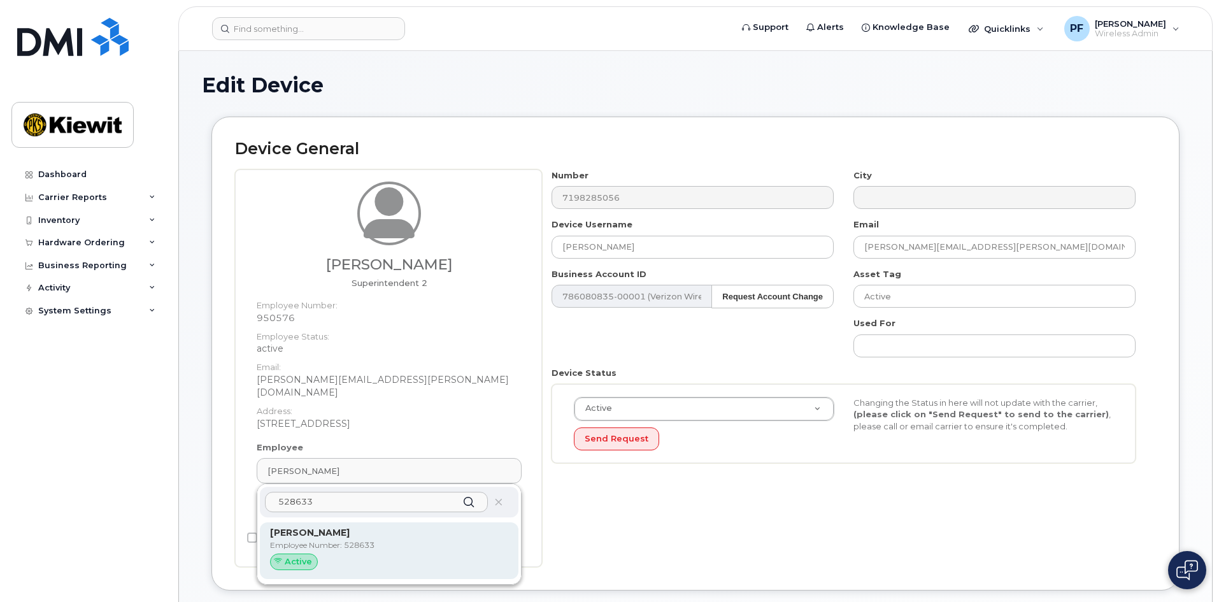
type input "528633"
click at [341, 526] on p "[PERSON_NAME]" at bounding box center [389, 532] width 238 height 13
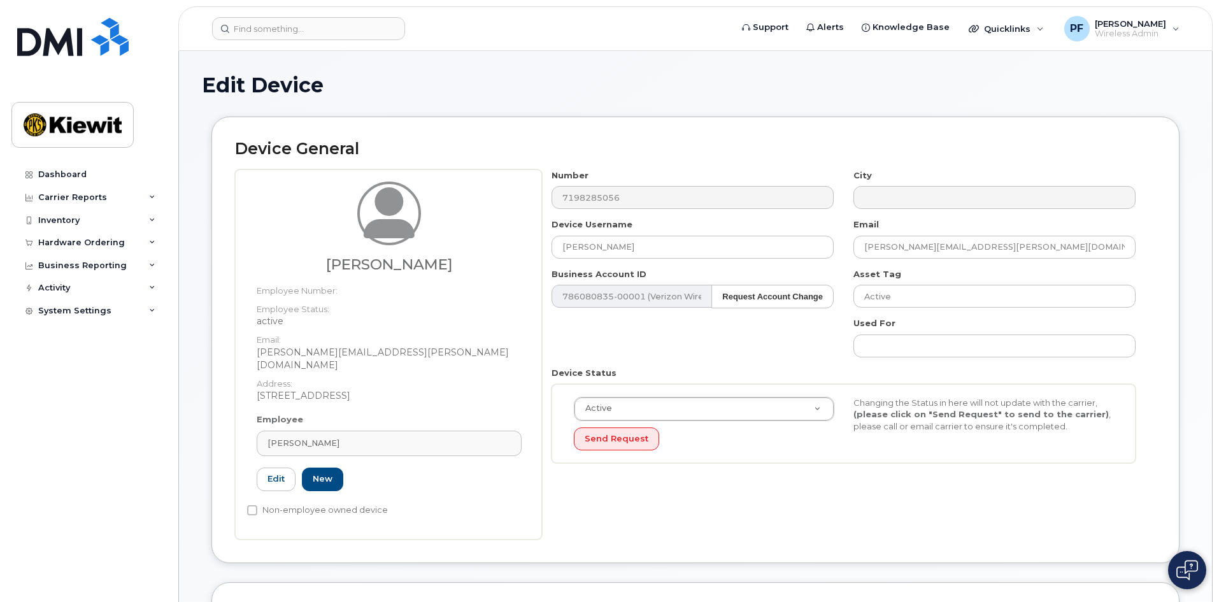
type input "528633"
type input "[PERSON_NAME]"
type input "[PERSON_NAME][EMAIL_ADDRESS][PERSON_NAME][DOMAIN_NAME]"
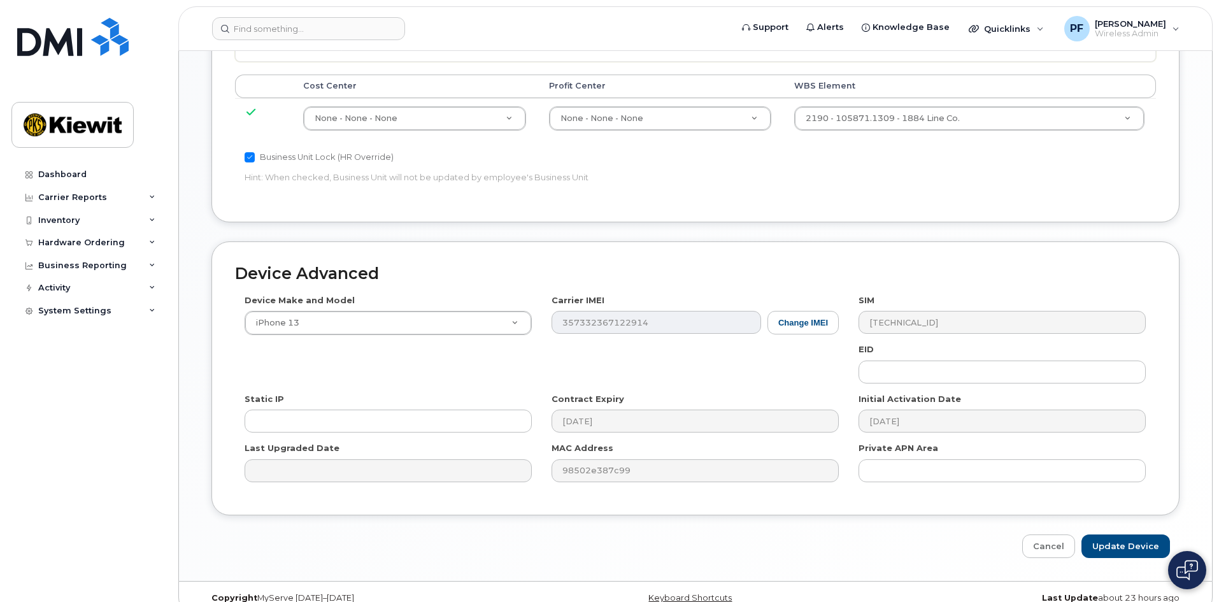
scroll to position [680, 0]
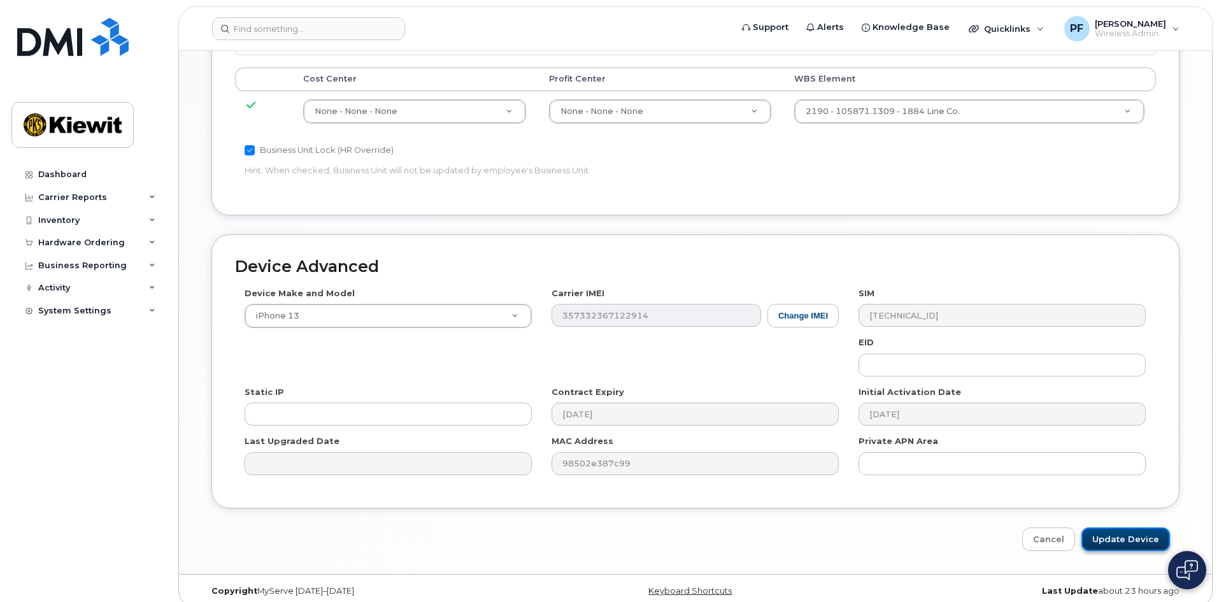
click at [1120, 527] on input "Update Device" at bounding box center [1125, 539] width 89 height 24
type input "Saving..."
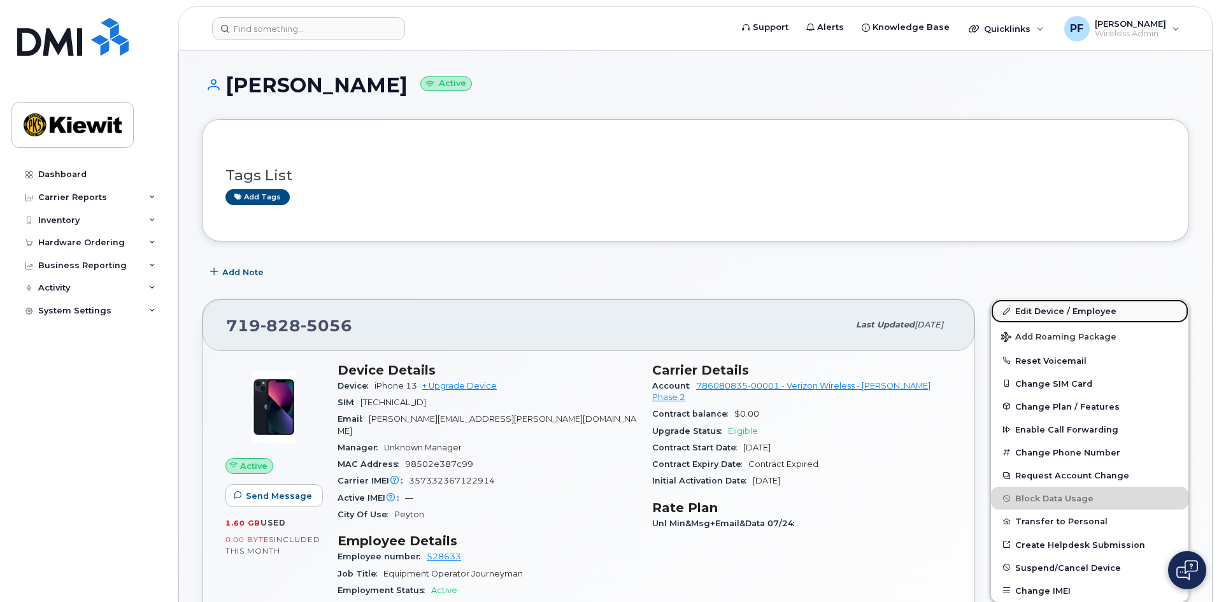
click at [1055, 312] on link "Edit Device / Employee" at bounding box center [1089, 310] width 197 height 23
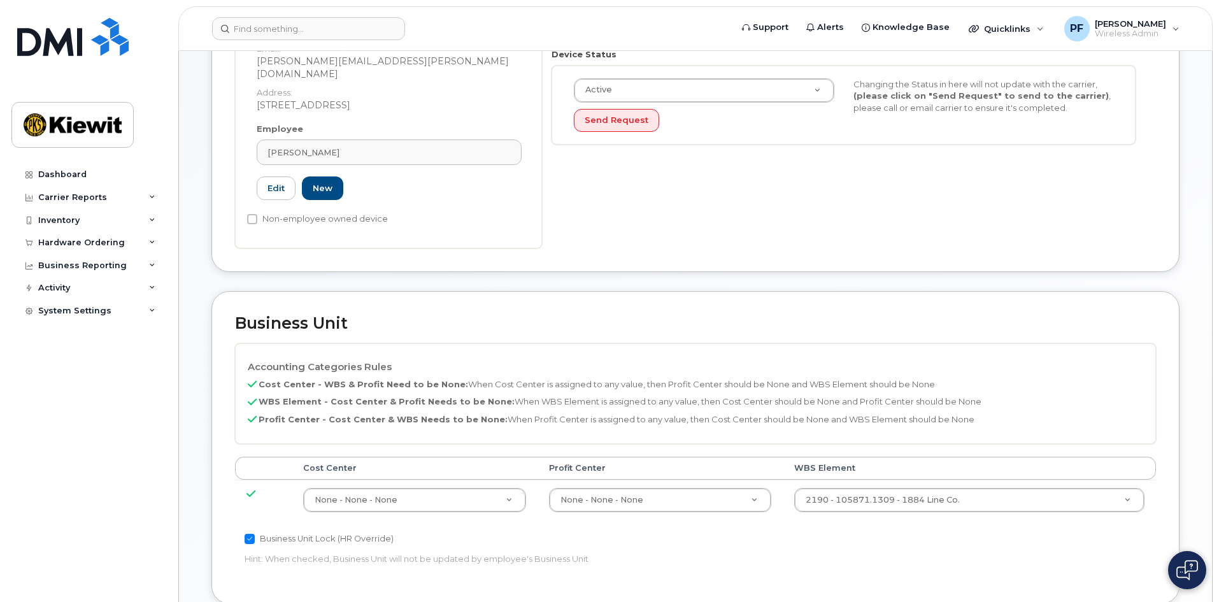
scroll to position [382, 0]
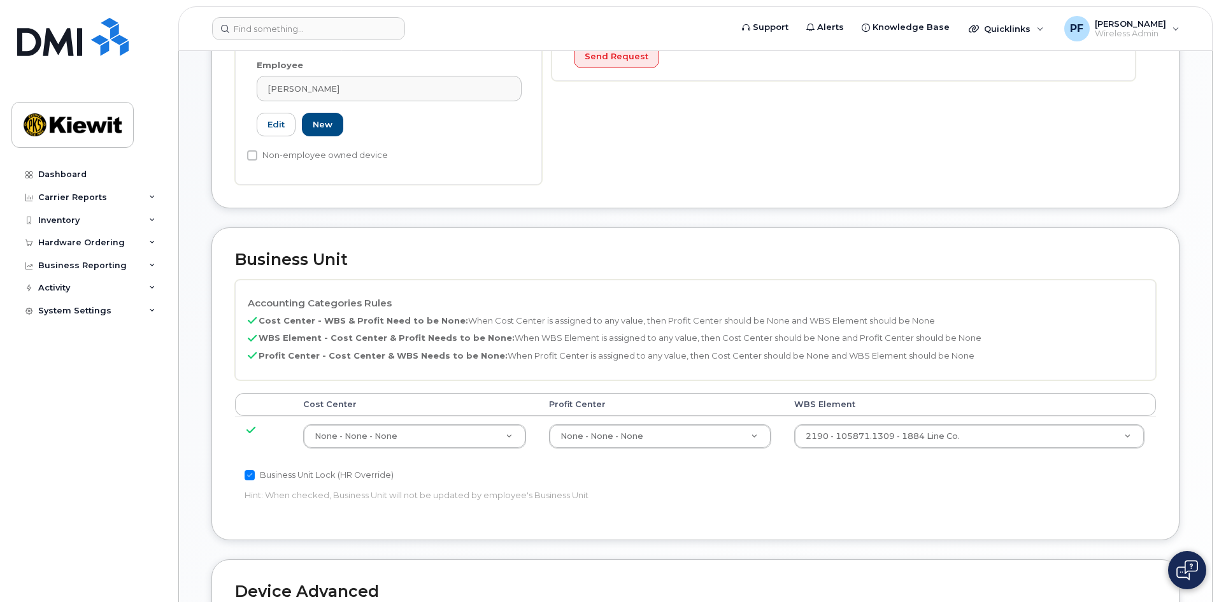
click at [892, 416] on td "2190 - 105871.1309 - 1884 Line Co. 30270108" at bounding box center [969, 436] width 373 height 40
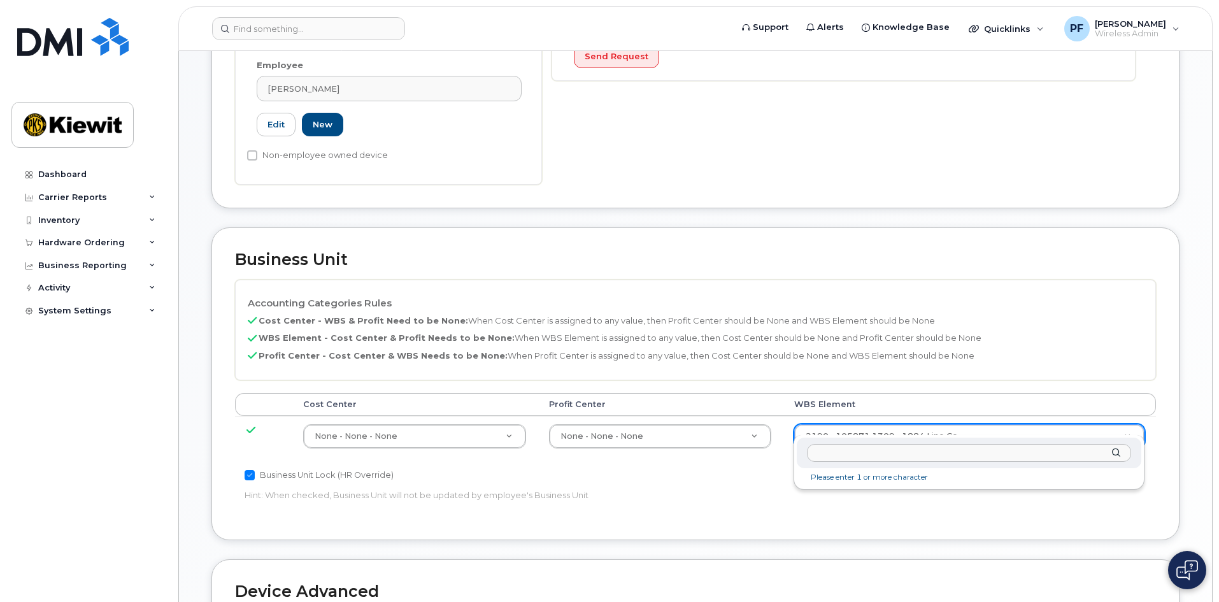
click at [870, 460] on input "text" at bounding box center [969, 453] width 324 height 18
type input "105359.2143"
click at [1062, 485] on div "105359.2143 No matches found" at bounding box center [969, 462] width 351 height 55
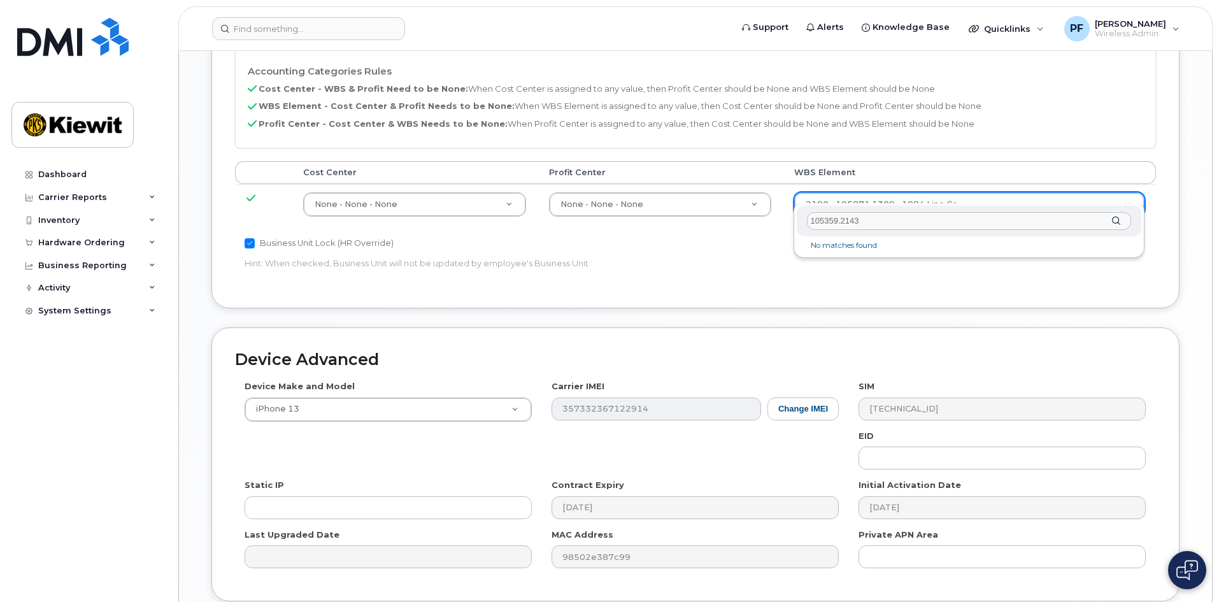
scroll to position [637, 0]
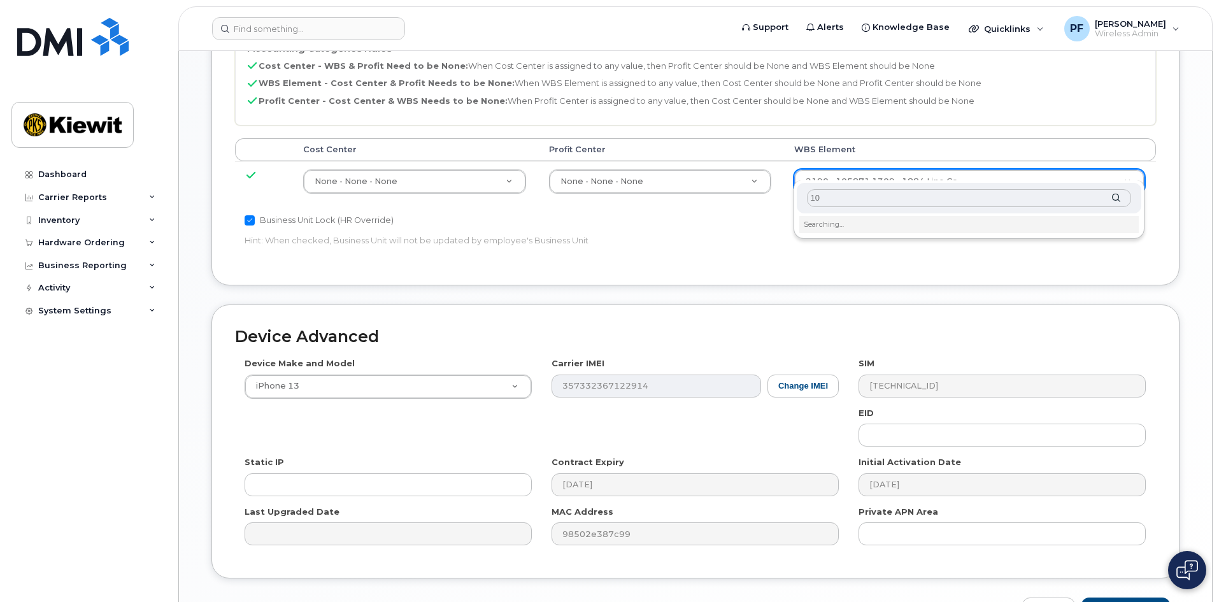
type input "1"
type input "105359.2143"
type input "30254457"
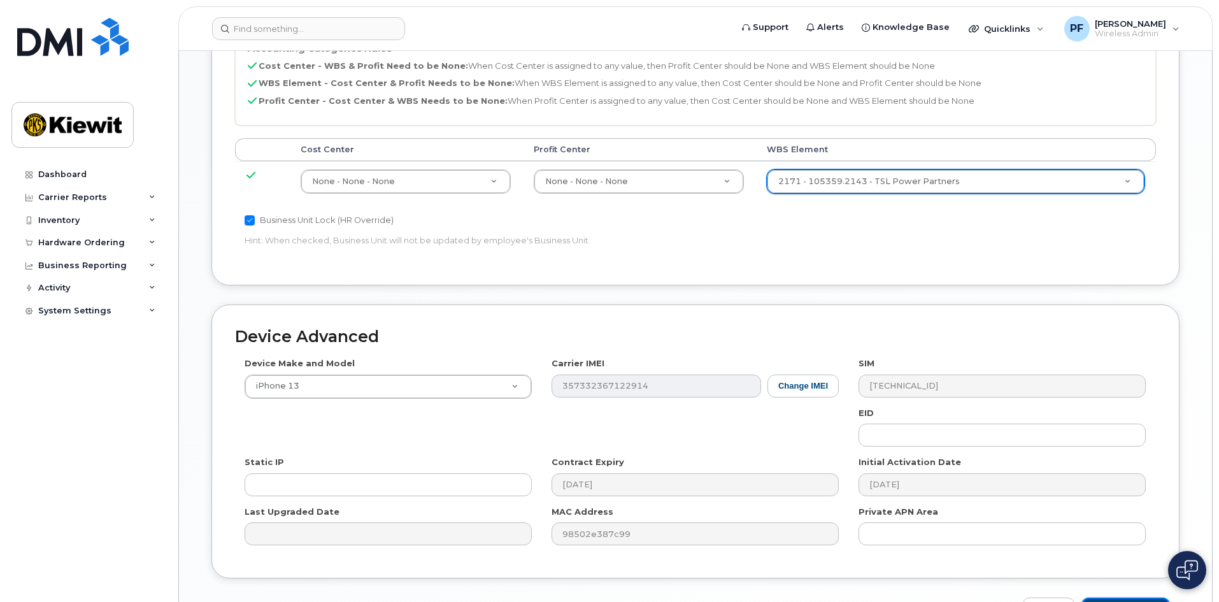
click at [1122, 600] on input "Update Device" at bounding box center [1125, 609] width 89 height 24
type input "Saving..."
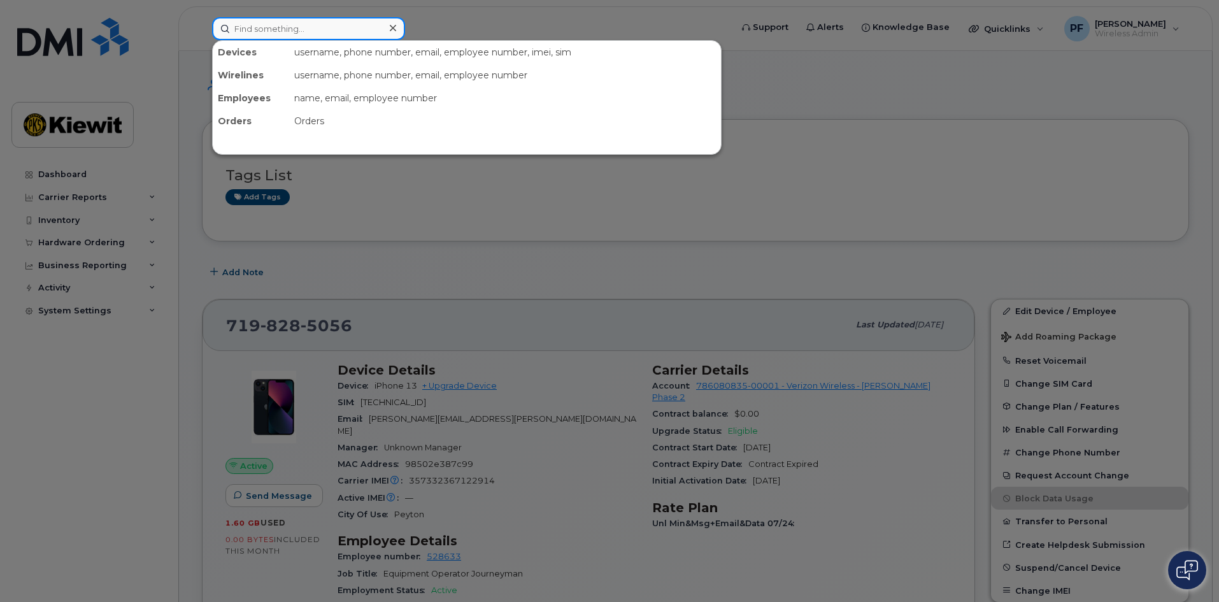
click at [361, 22] on input at bounding box center [308, 28] width 193 height 23
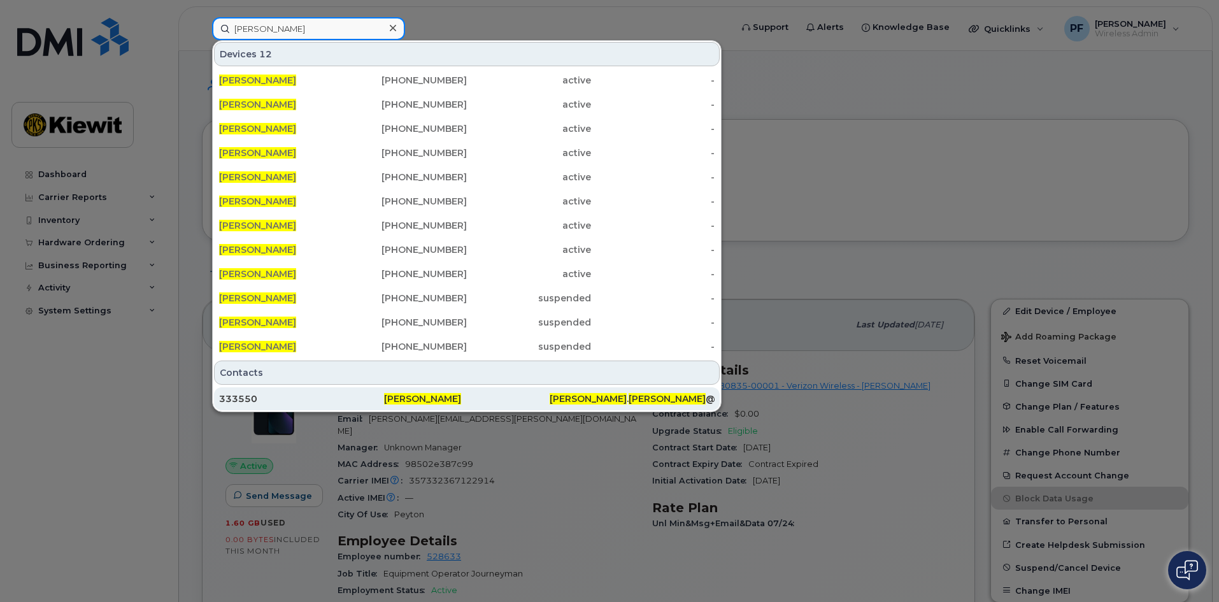
type input "[PERSON_NAME]"
click at [384, 392] on div "333550" at bounding box center [466, 398] width 165 height 23
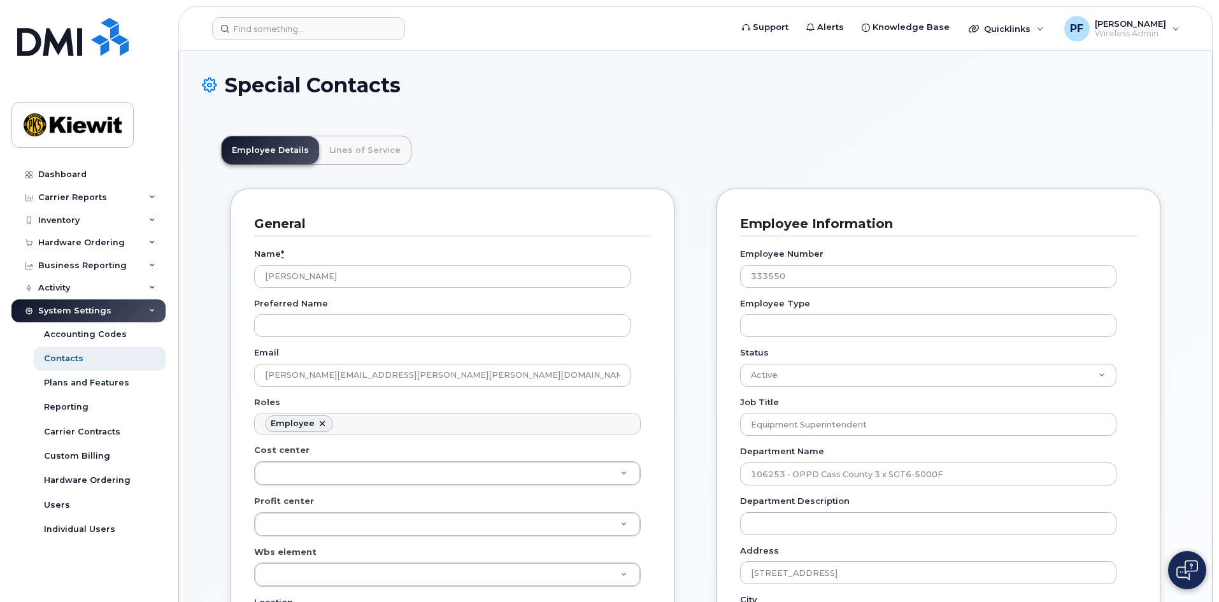
scroll to position [38, 0]
click at [341, 149] on link "Lines of Service" at bounding box center [365, 150] width 92 height 28
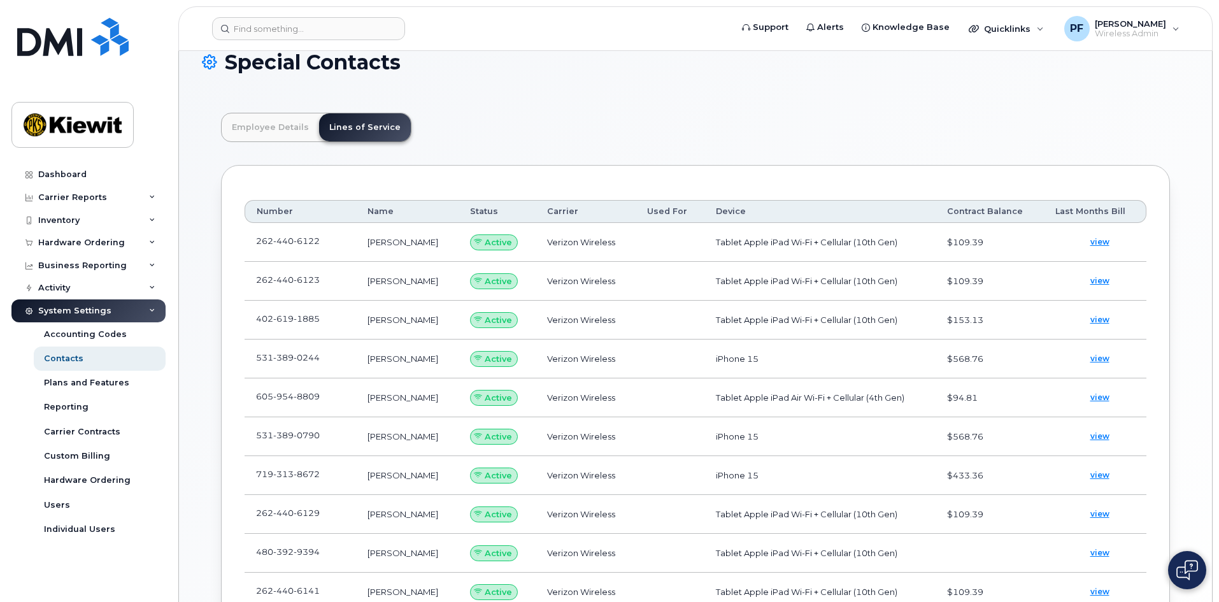
scroll to position [0, 0]
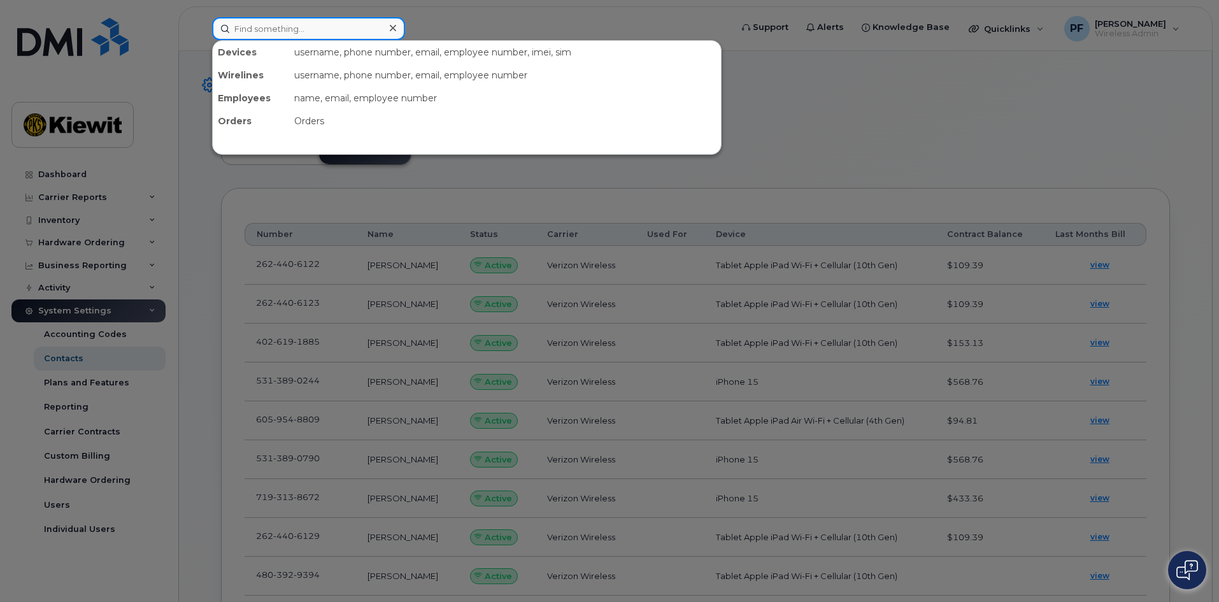
click at [285, 29] on input at bounding box center [308, 28] width 193 height 23
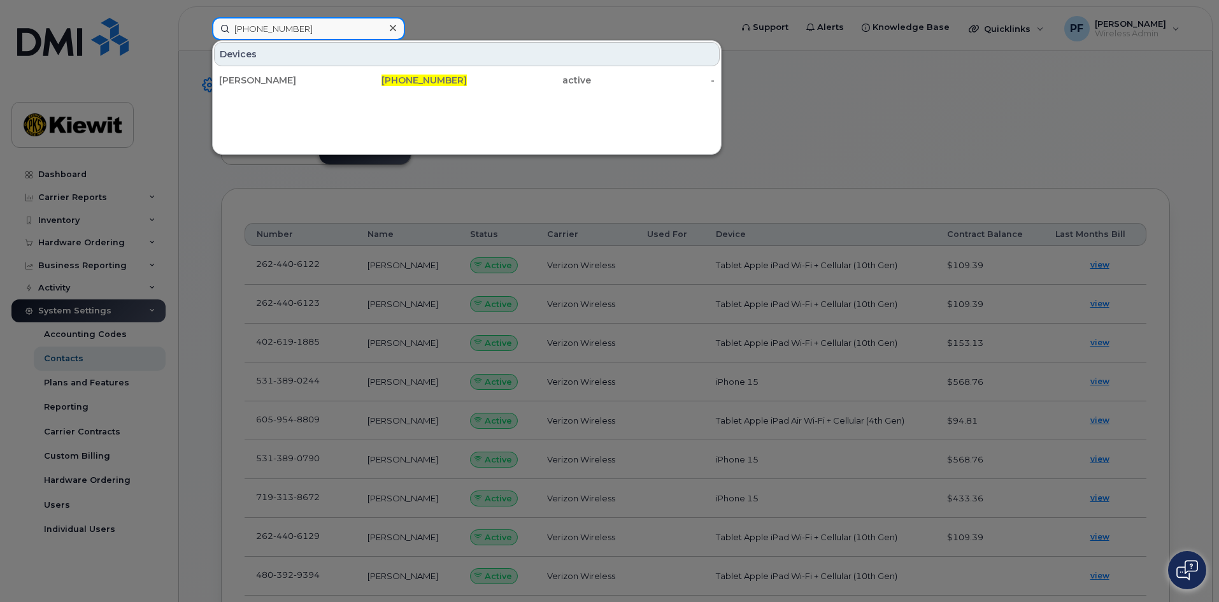
type input "531-389-1298"
click at [395, 31] on icon at bounding box center [393, 28] width 6 height 10
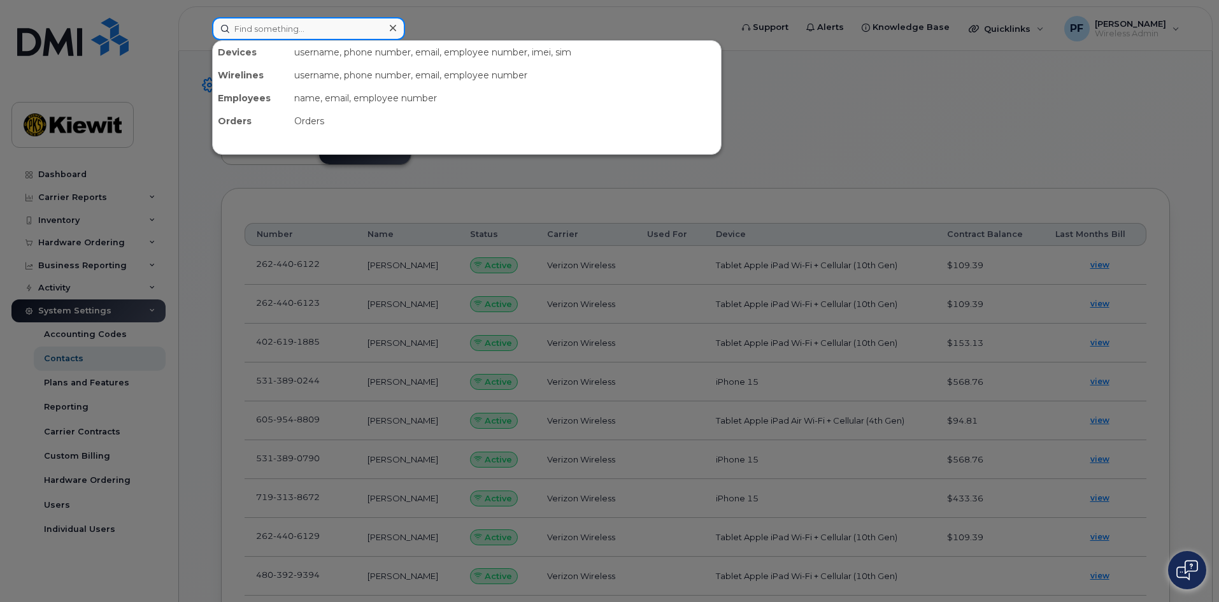
click at [286, 24] on input at bounding box center [308, 28] width 193 height 23
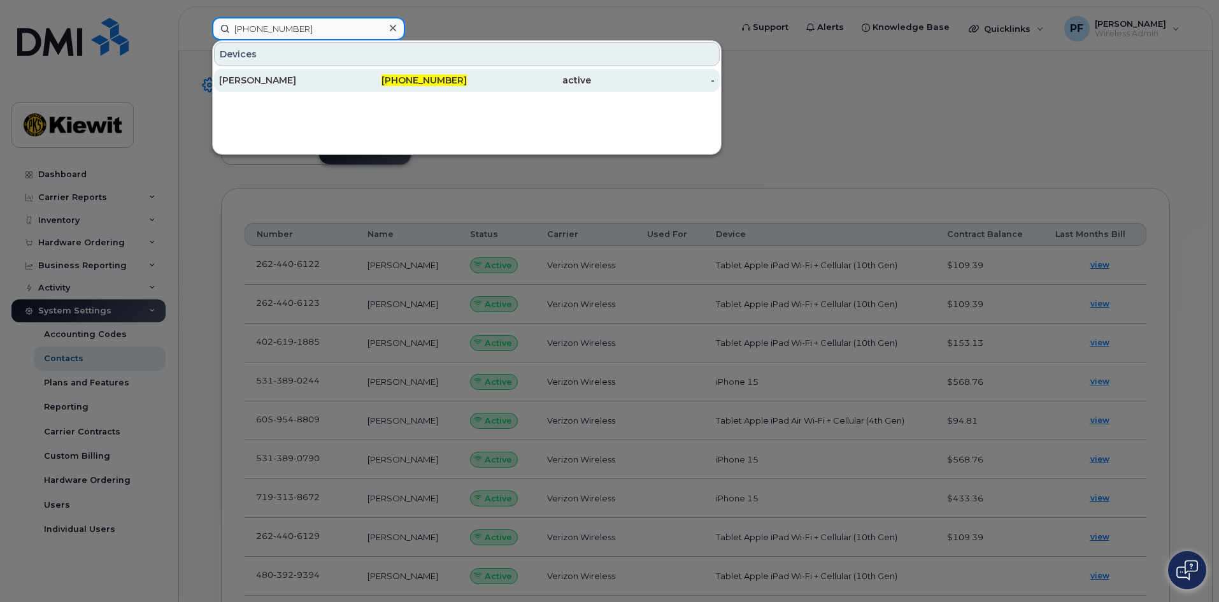
type input "531-389-0244"
click at [347, 76] on div "531-389-0244" at bounding box center [405, 80] width 124 height 13
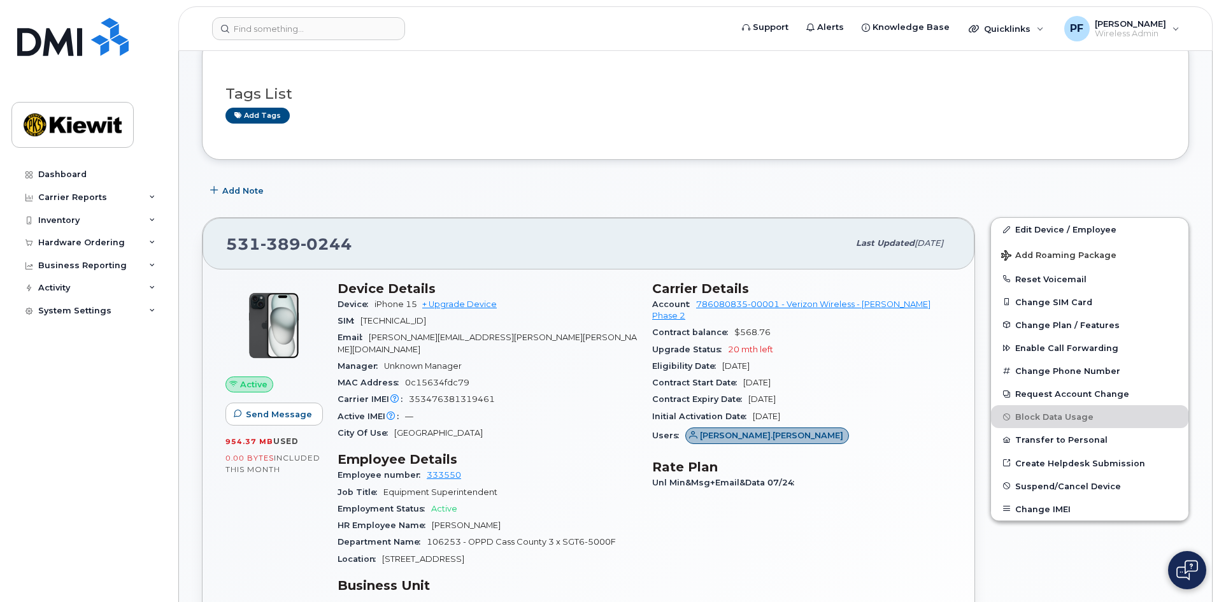
scroll to position [318, 0]
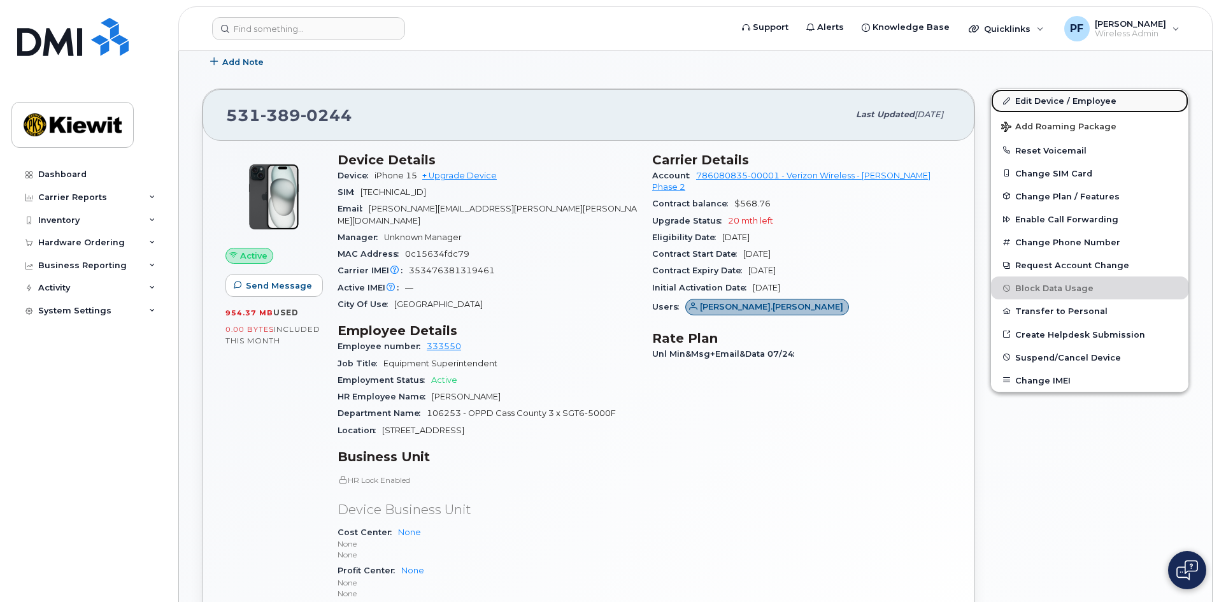
click at [1058, 103] on link "Edit Device / Employee" at bounding box center [1089, 100] width 197 height 23
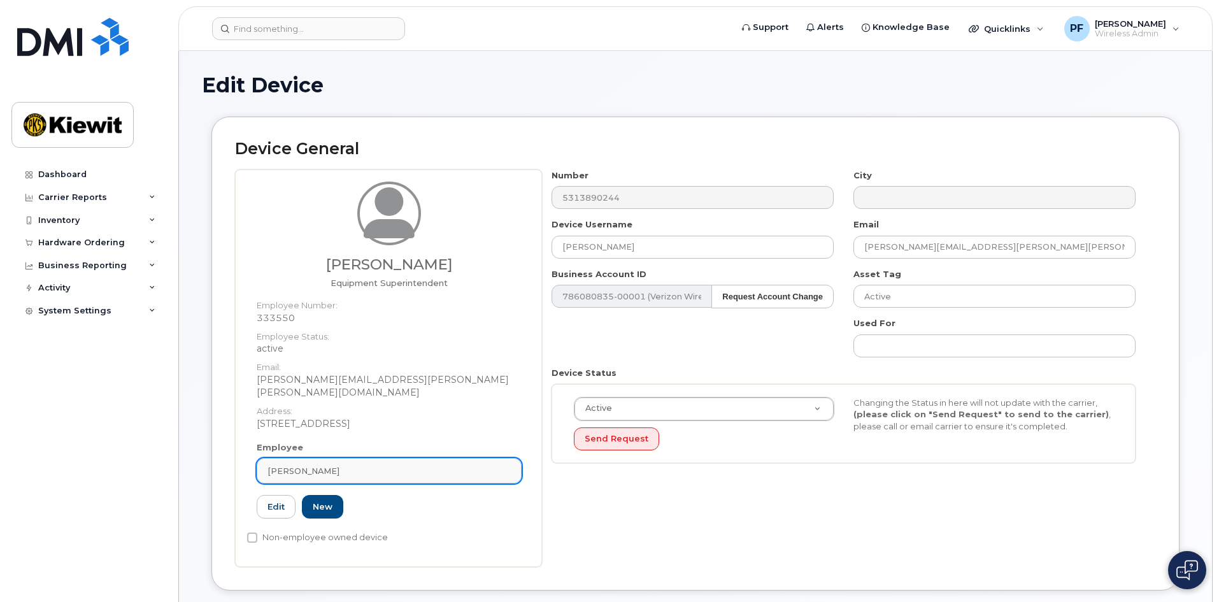
click at [417, 465] on div "[PERSON_NAME]" at bounding box center [389, 471] width 243 height 12
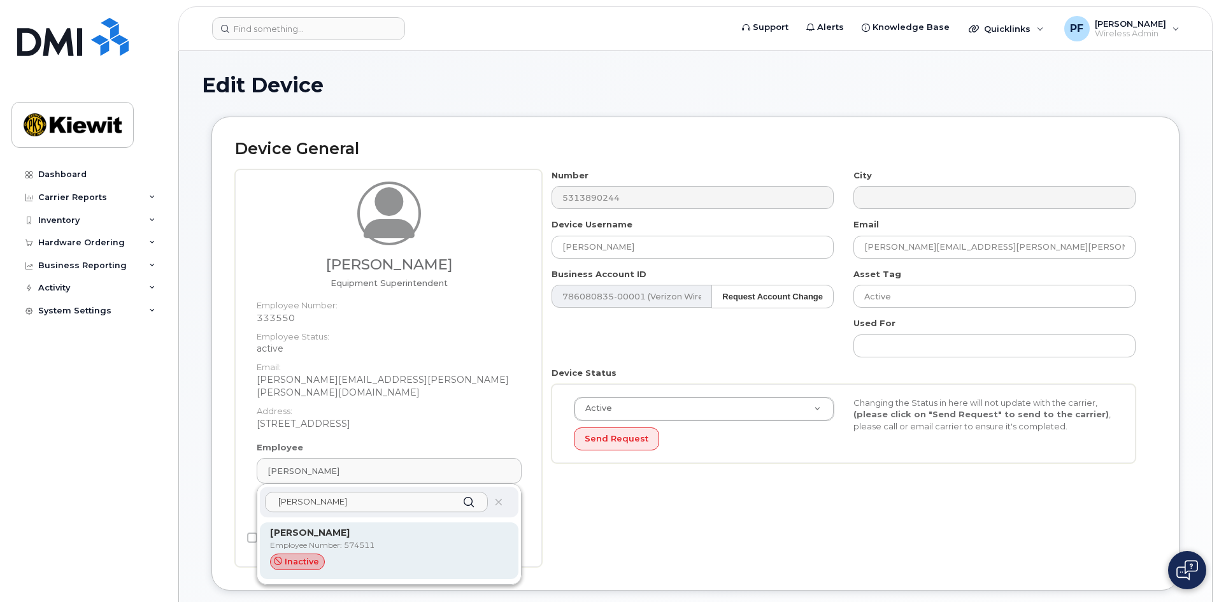
type input "nancy anderson"
click at [396, 526] on p "Nancy Anderson" at bounding box center [389, 532] width 238 height 13
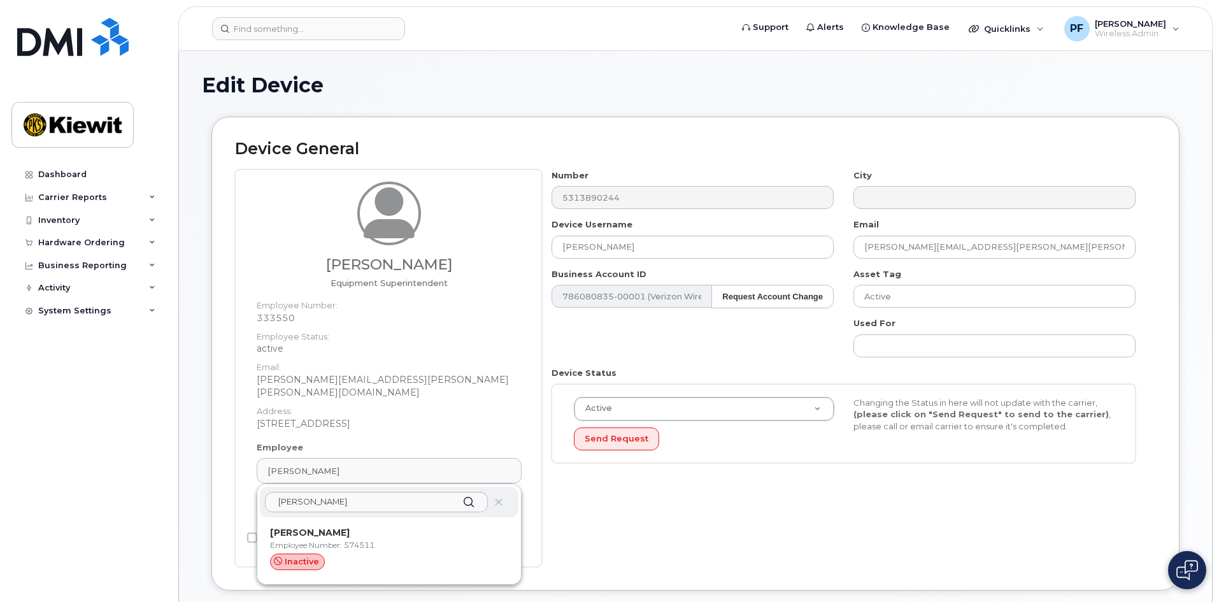
type input "574511"
type input "Nancy Anderson"
type input "nancy.anderson@kiewit.com"
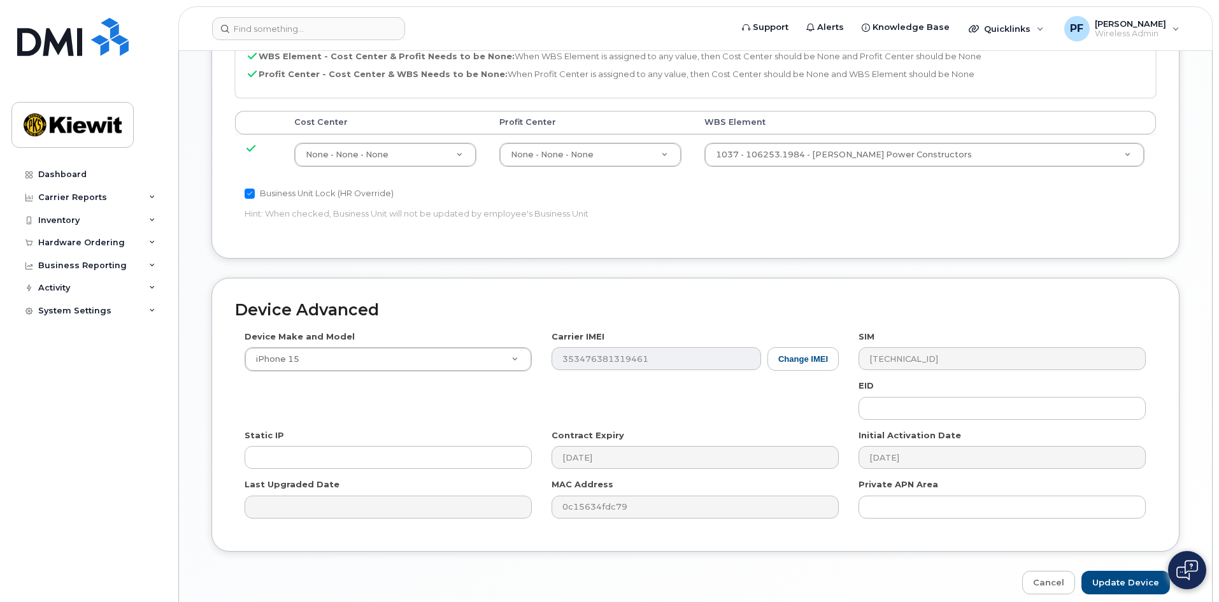
scroll to position [637, 0]
click at [1123, 576] on input "Update Device" at bounding box center [1125, 582] width 89 height 24
type input "Saving..."
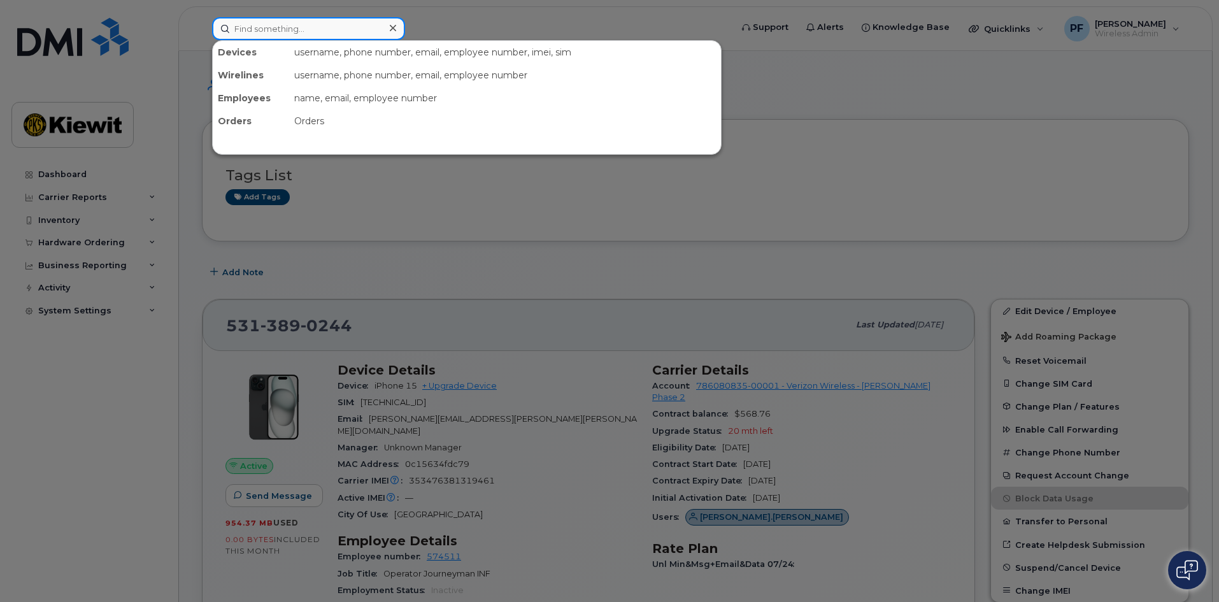
click at [272, 37] on input at bounding box center [308, 28] width 193 height 23
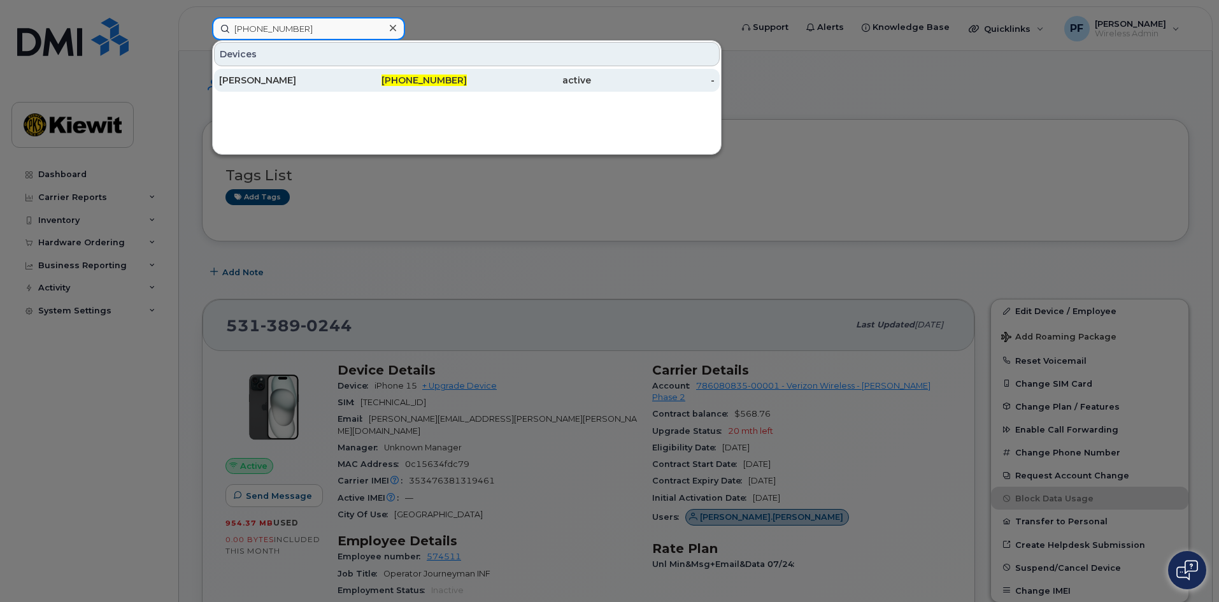
type input "[PHONE_NUMBER]"
click at [326, 76] on div "[PERSON_NAME]" at bounding box center [281, 80] width 124 height 13
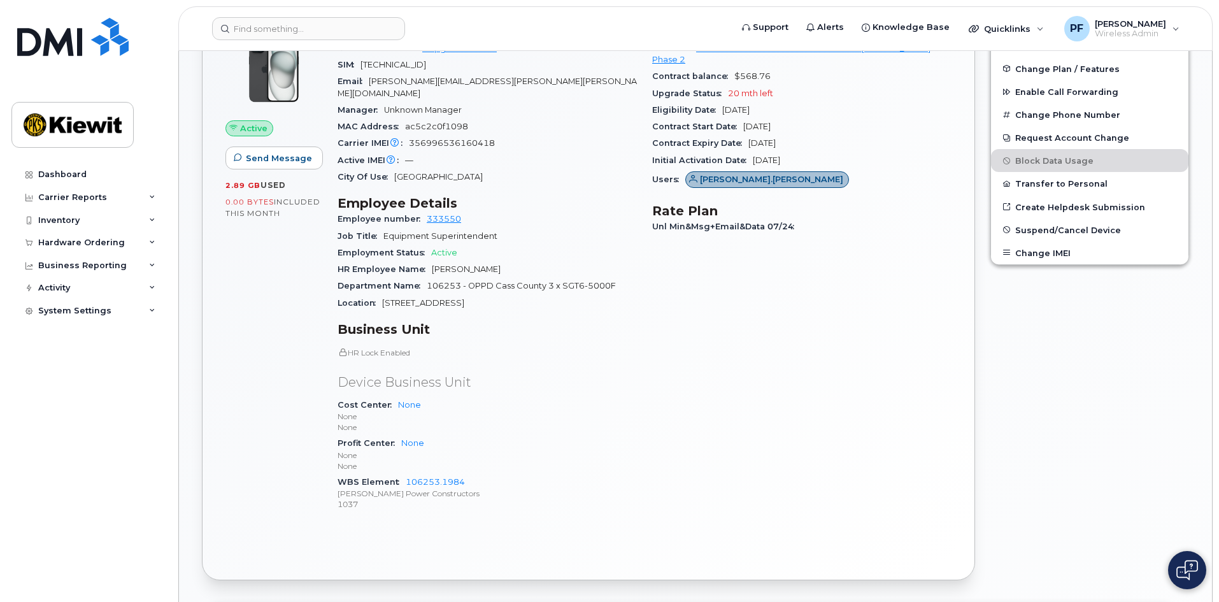
scroll to position [255, 0]
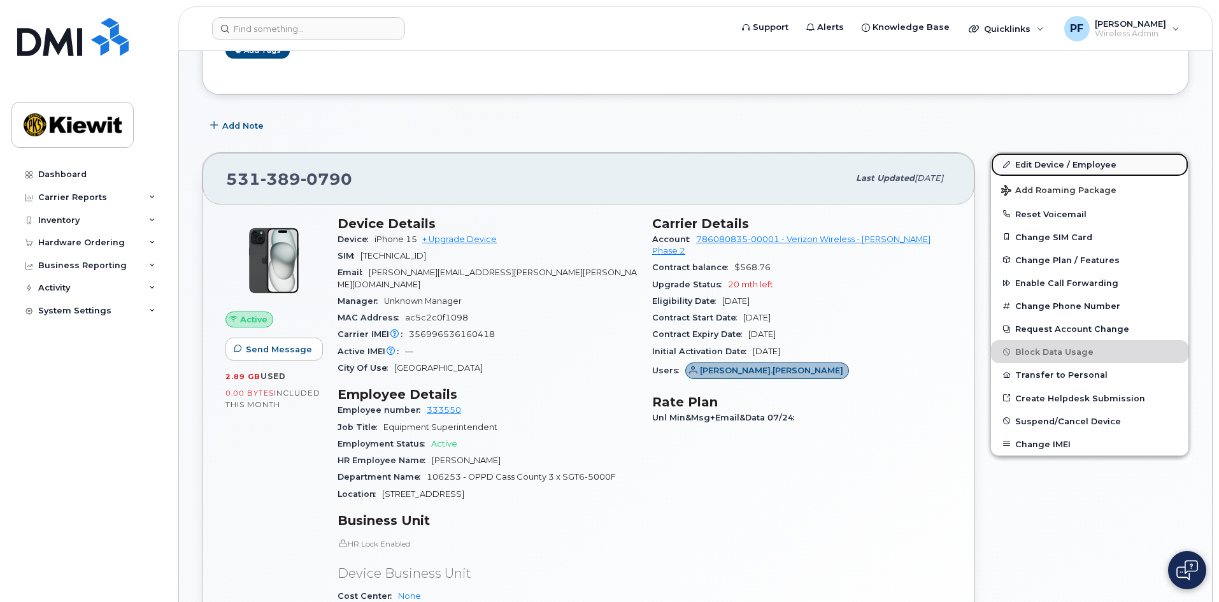
click at [1075, 161] on link "Edit Device / Employee" at bounding box center [1089, 164] width 197 height 23
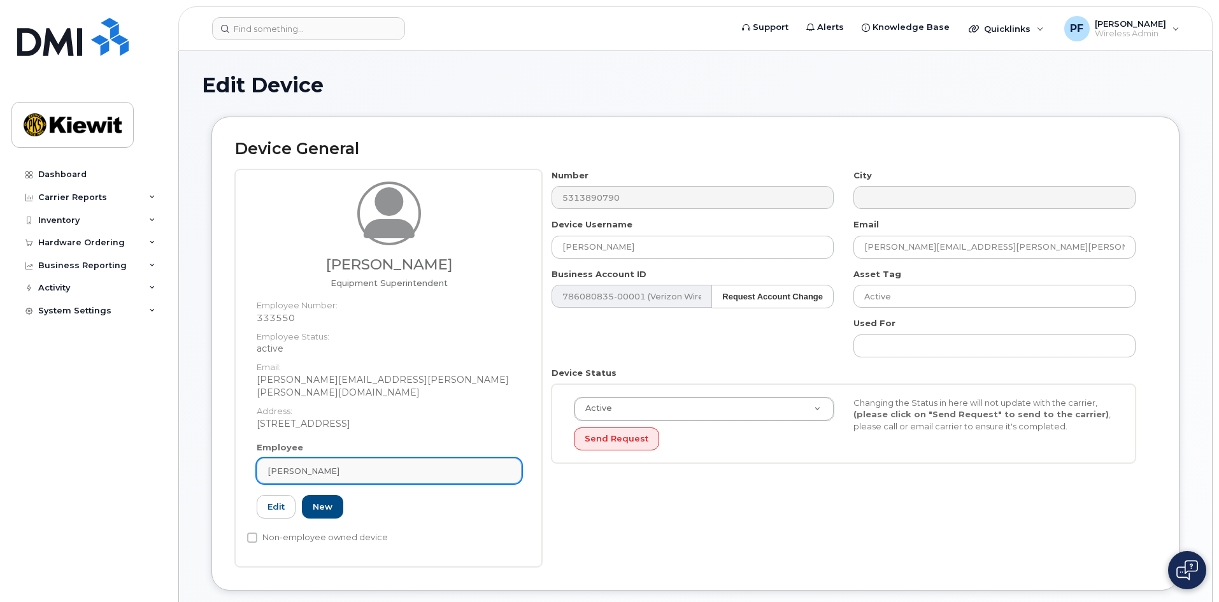
click at [369, 465] on div "[PERSON_NAME]" at bounding box center [389, 471] width 243 height 12
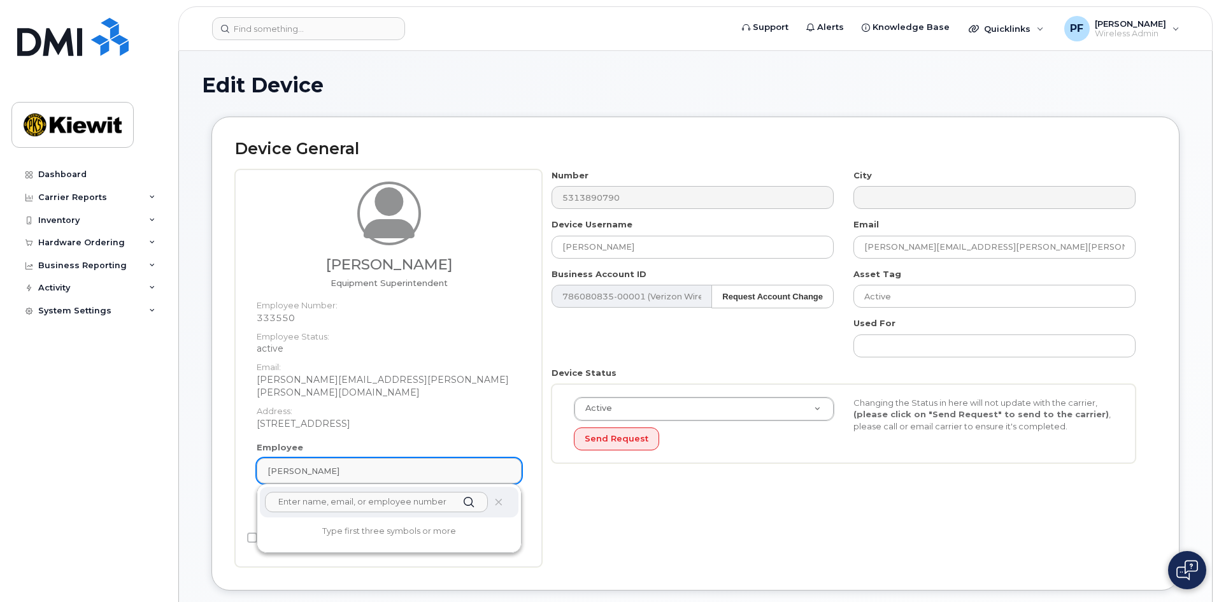
type input "h"
click at [291, 492] on input "jeff hoeft" at bounding box center [376, 502] width 223 height 20
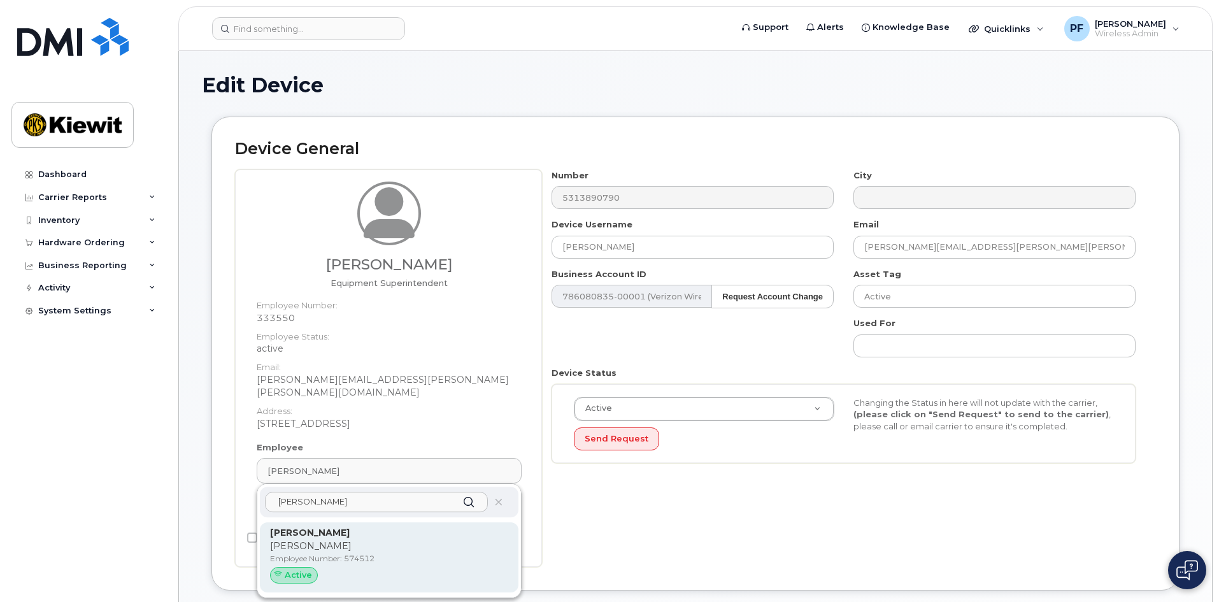
type input "jeffrey hoeft"
click at [331, 526] on div "Jeffrey Hoeft jeff Employee Number: 574512 Active" at bounding box center [389, 557] width 238 height 62
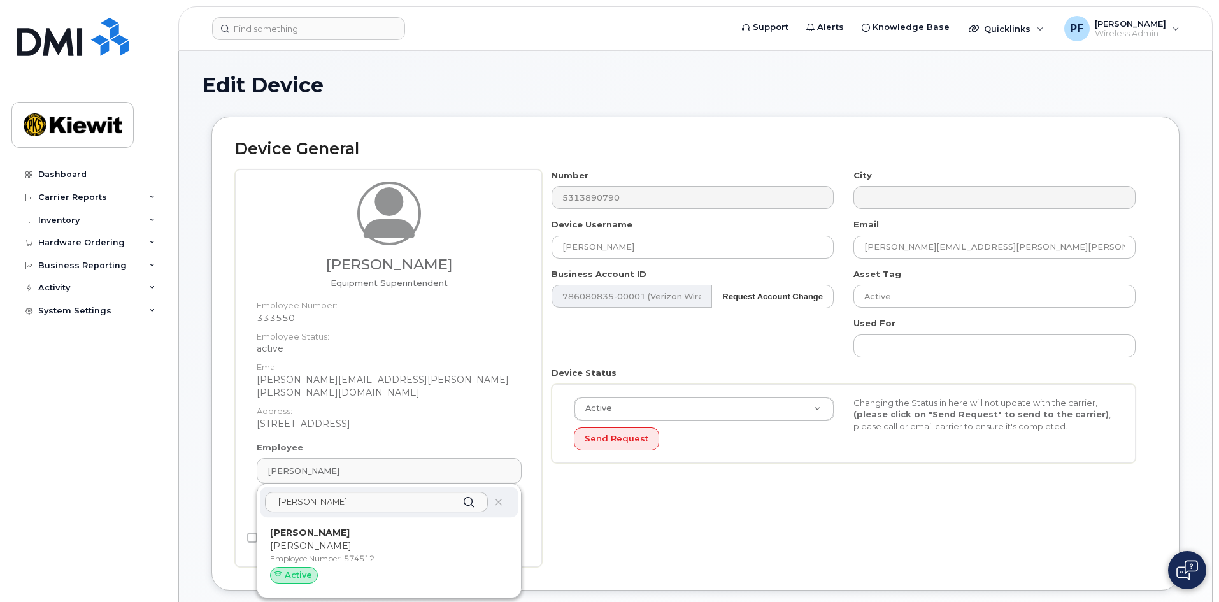
type input "574512"
type input "Jeffrey Hoeft"
type input "jeff.hoeft@kiewit.com"
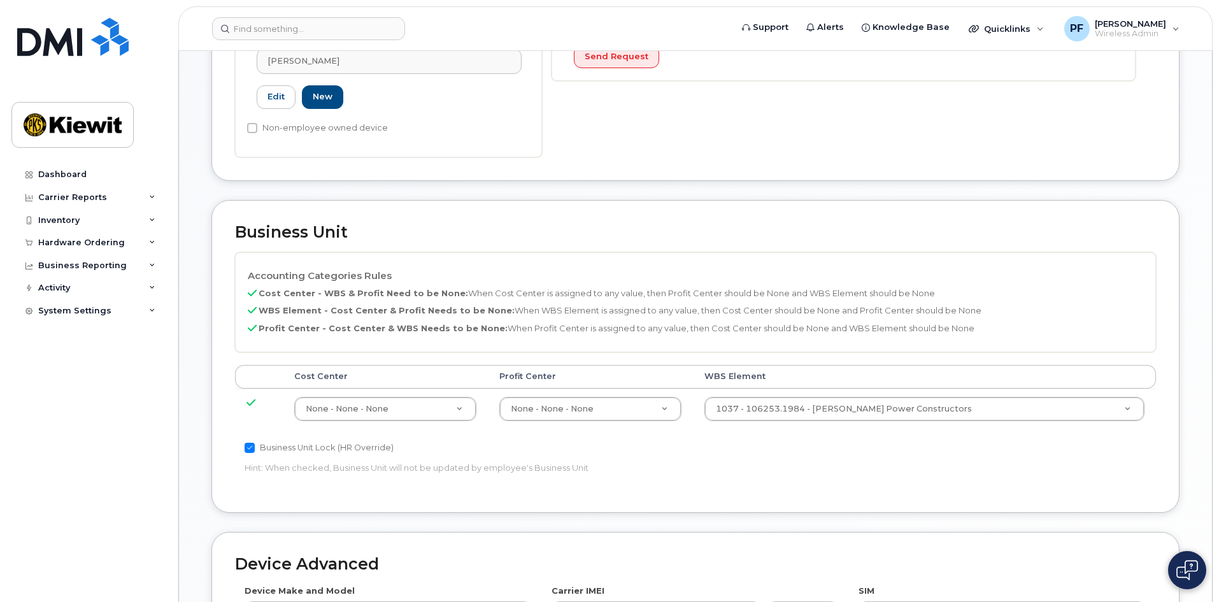
scroll to position [680, 0]
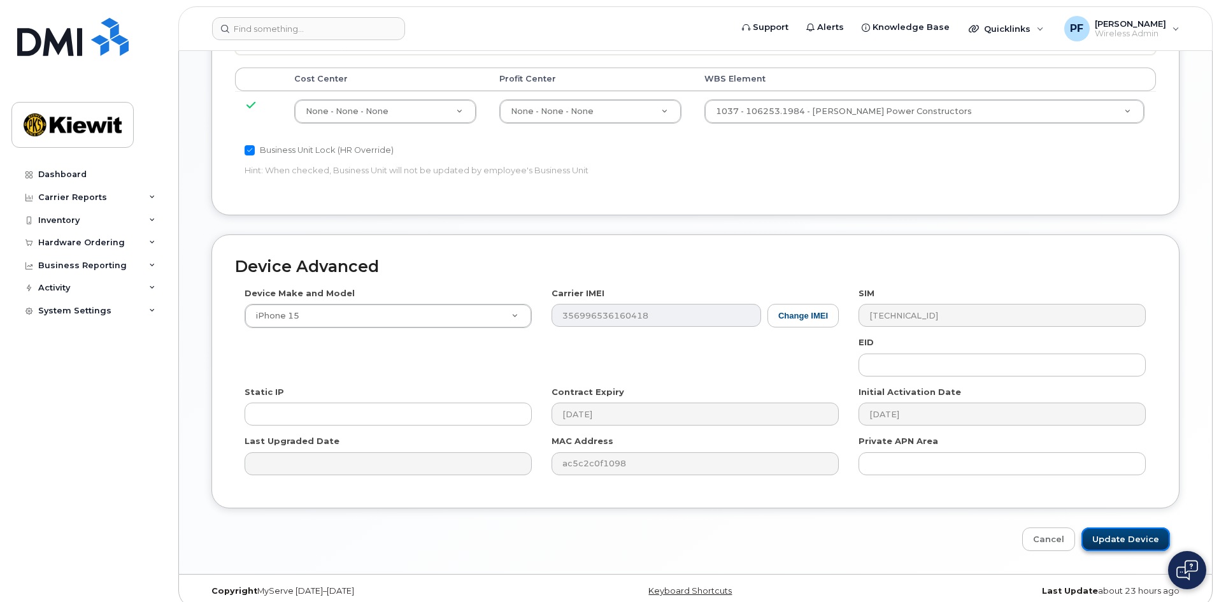
click at [1117, 531] on input "Update Device" at bounding box center [1125, 539] width 89 height 24
type input "Saving..."
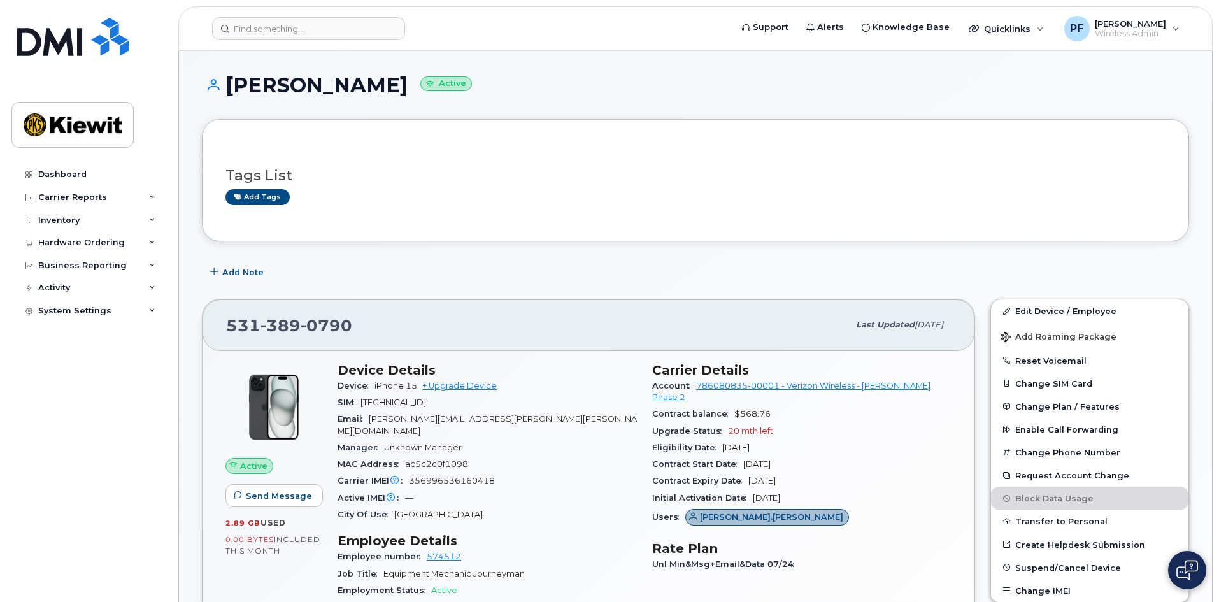
click at [357, 42] on header "Support Alerts Knowledge Base Quicklinks Suspend / Cancel Device Change SIM Car…" at bounding box center [695, 28] width 1034 height 45
click at [354, 33] on input at bounding box center [308, 28] width 193 height 23
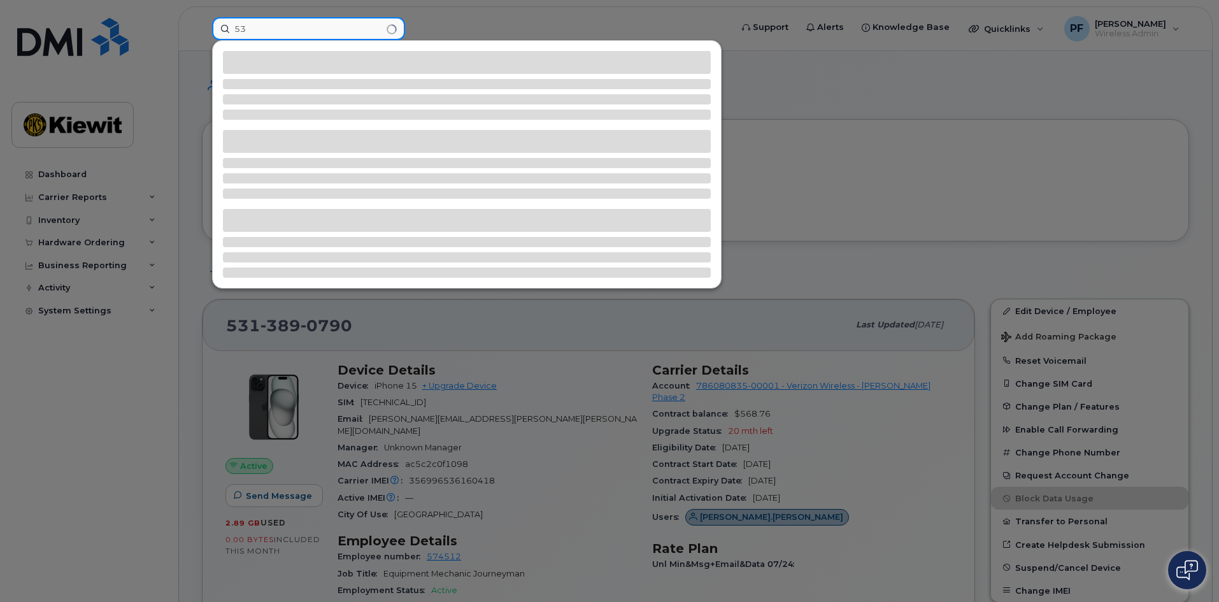
type input "5"
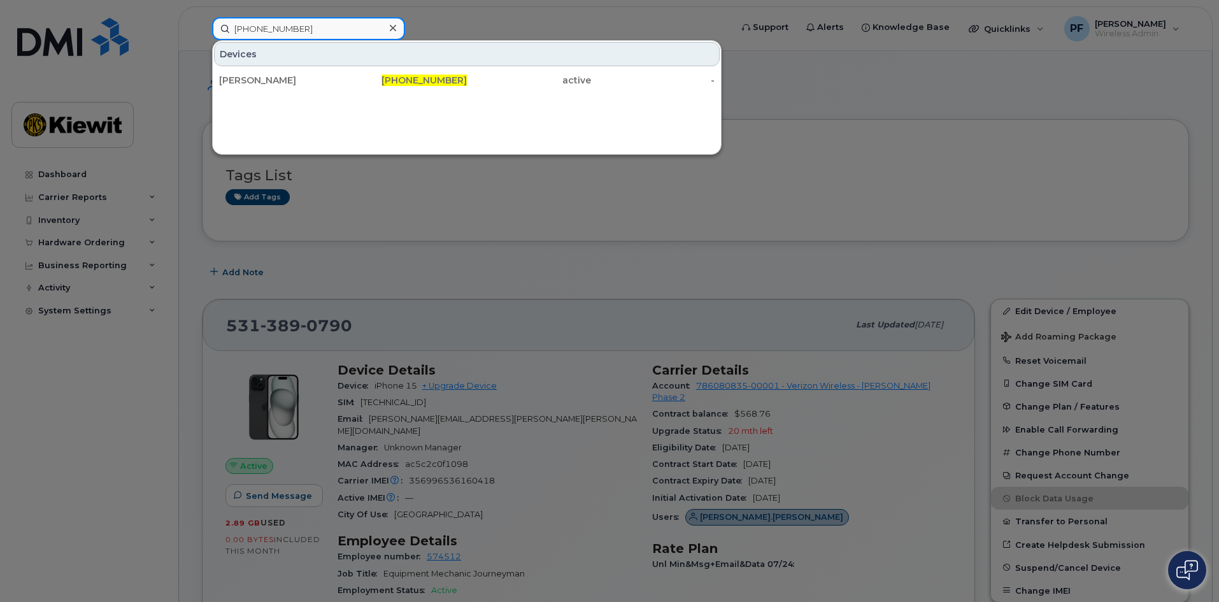
type input "[PHONE_NUMBER]"
click at [396, 28] on div at bounding box center [392, 28] width 18 height 18
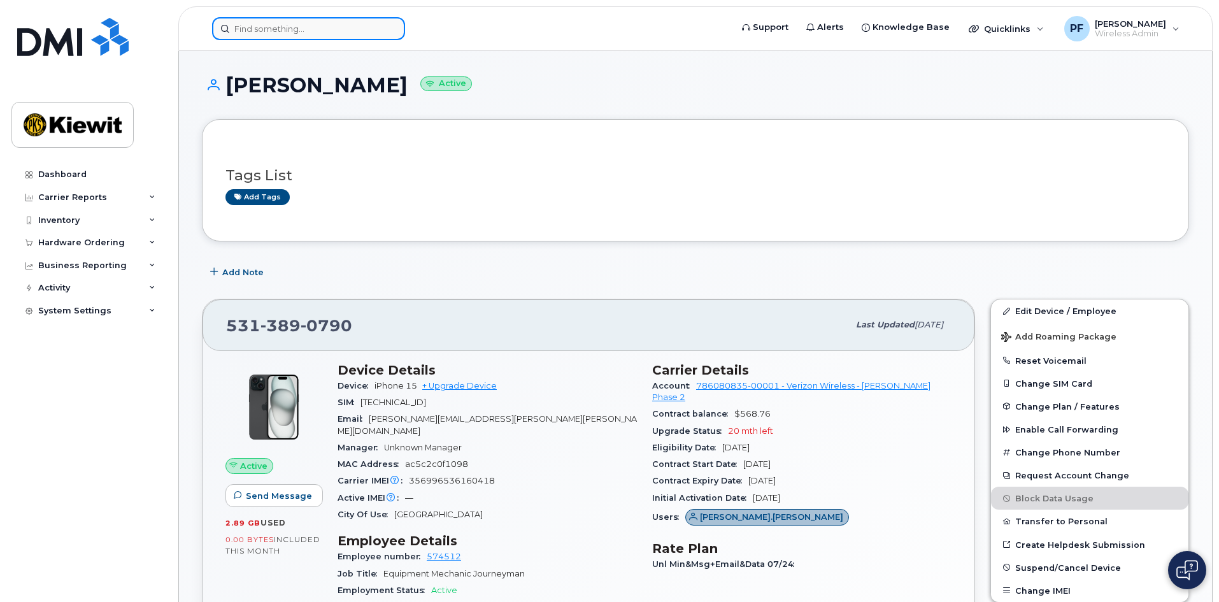
click at [333, 27] on input at bounding box center [308, 28] width 193 height 23
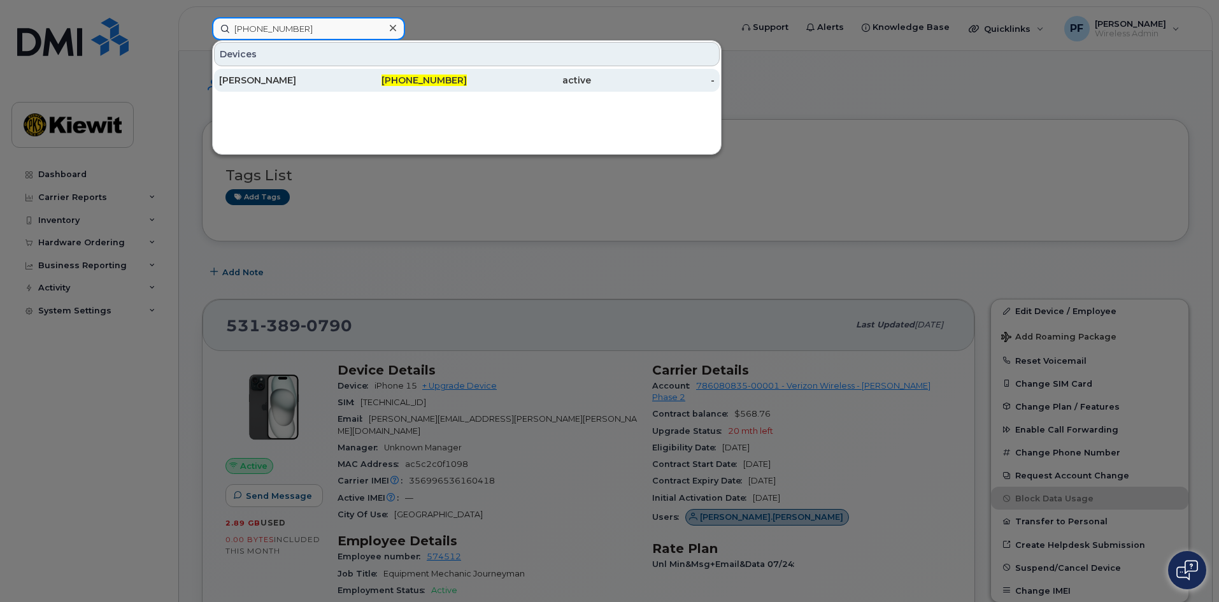
type input "[PHONE_NUMBER]"
click at [317, 75] on div "[PERSON_NAME]" at bounding box center [281, 80] width 124 height 13
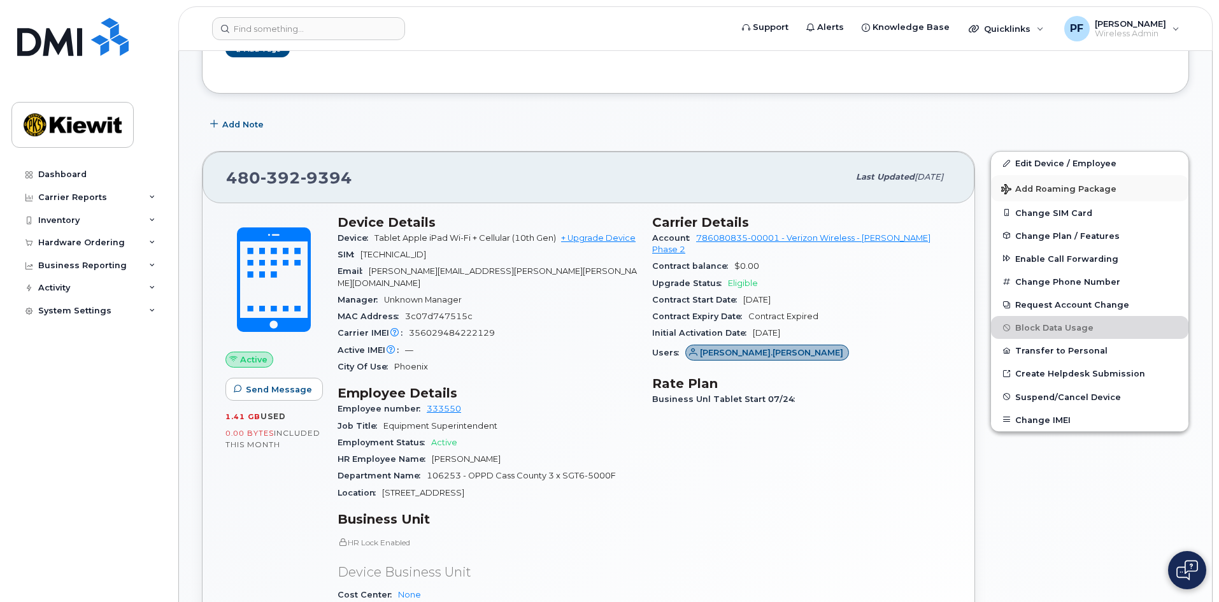
scroll to position [255, 0]
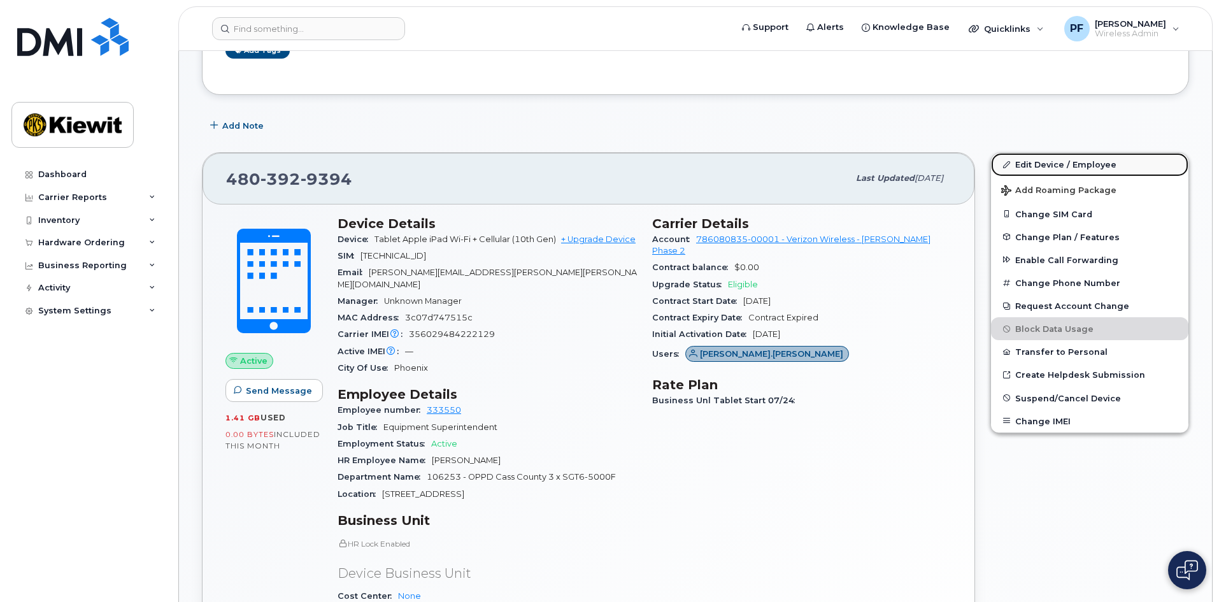
click at [1036, 163] on link "Edit Device / Employee" at bounding box center [1089, 164] width 197 height 23
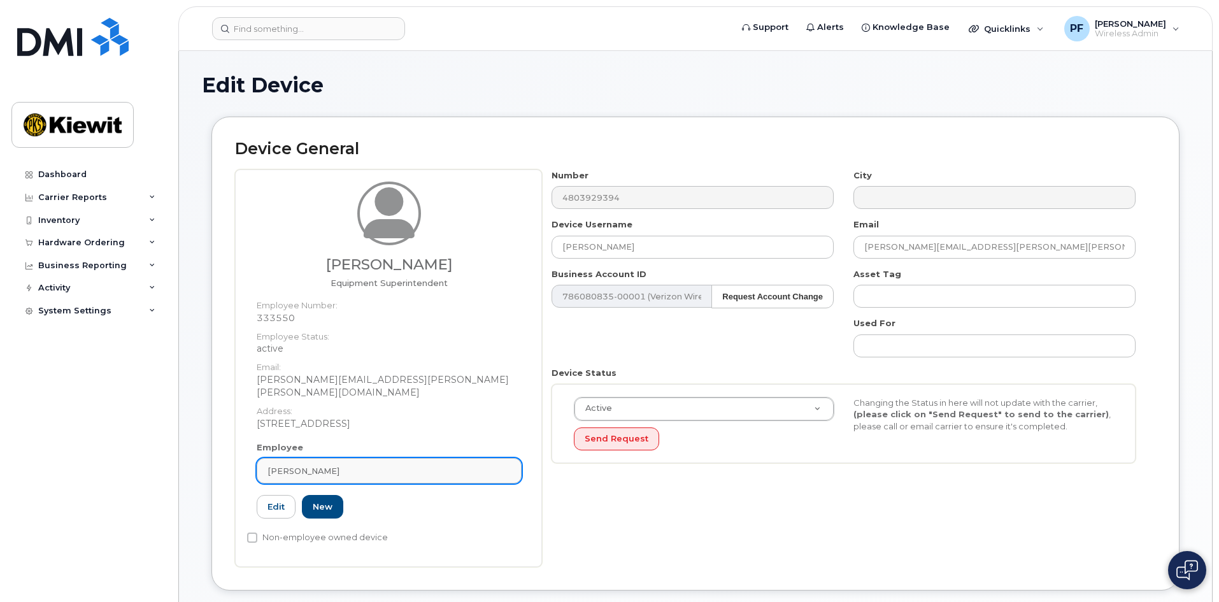
click at [420, 464] on link "[PERSON_NAME]" at bounding box center [389, 470] width 265 height 25
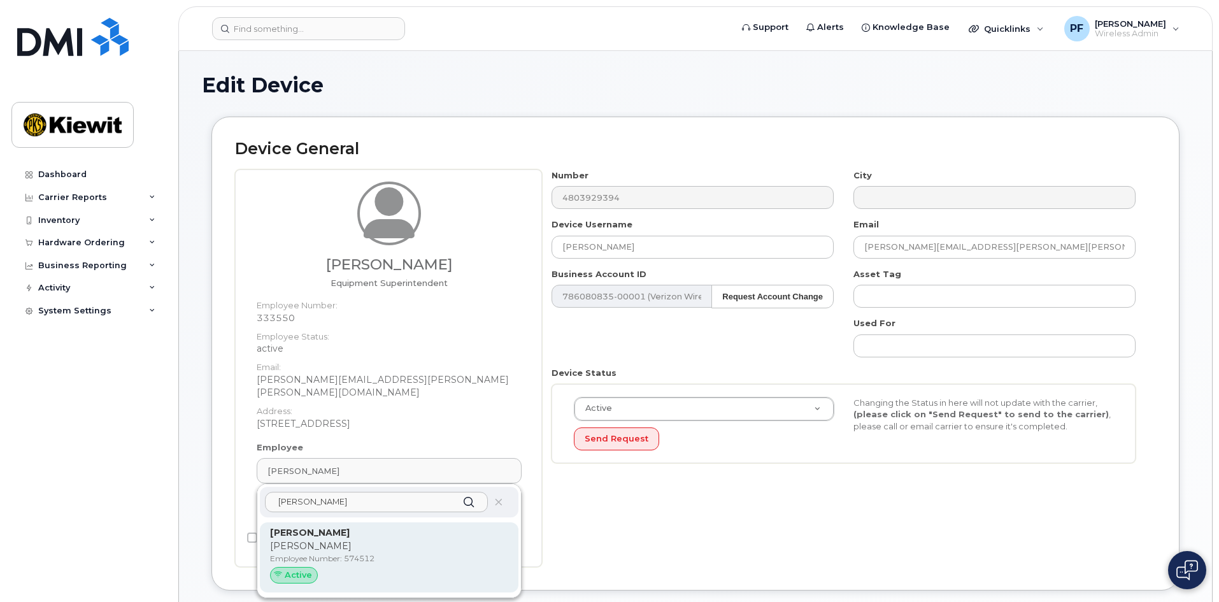
type input "[PERSON_NAME]"
click at [352, 526] on p "[PERSON_NAME]" at bounding box center [389, 532] width 238 height 13
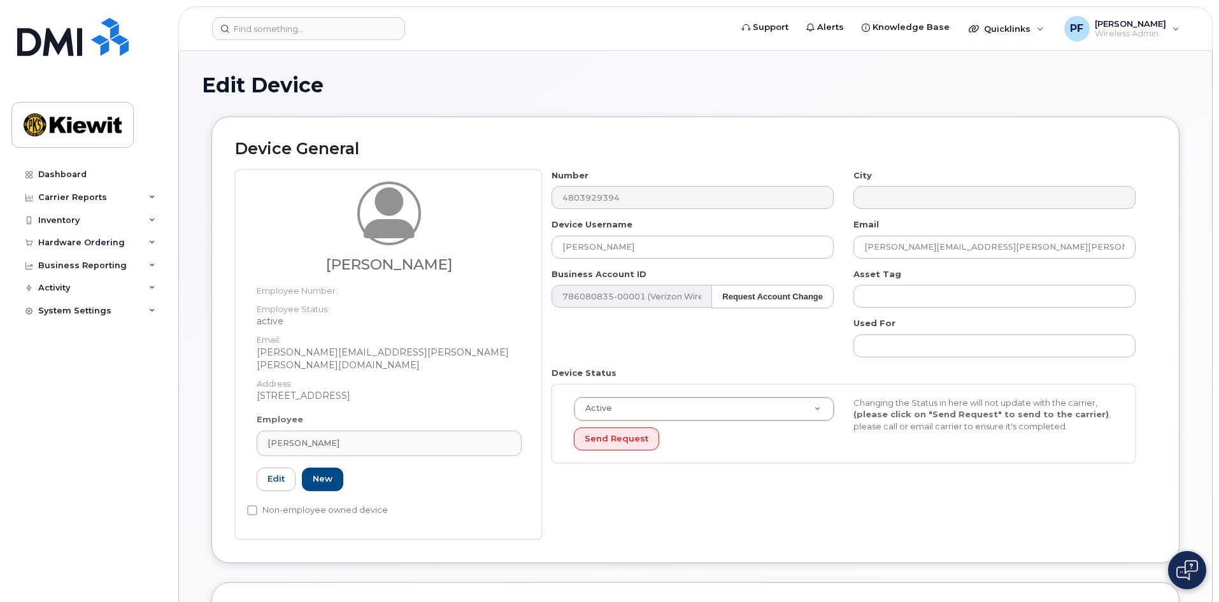
type input "574512"
type input "[PERSON_NAME]"
type input "[PERSON_NAME][EMAIL_ADDRESS][PERSON_NAME][PERSON_NAME][DOMAIN_NAME]"
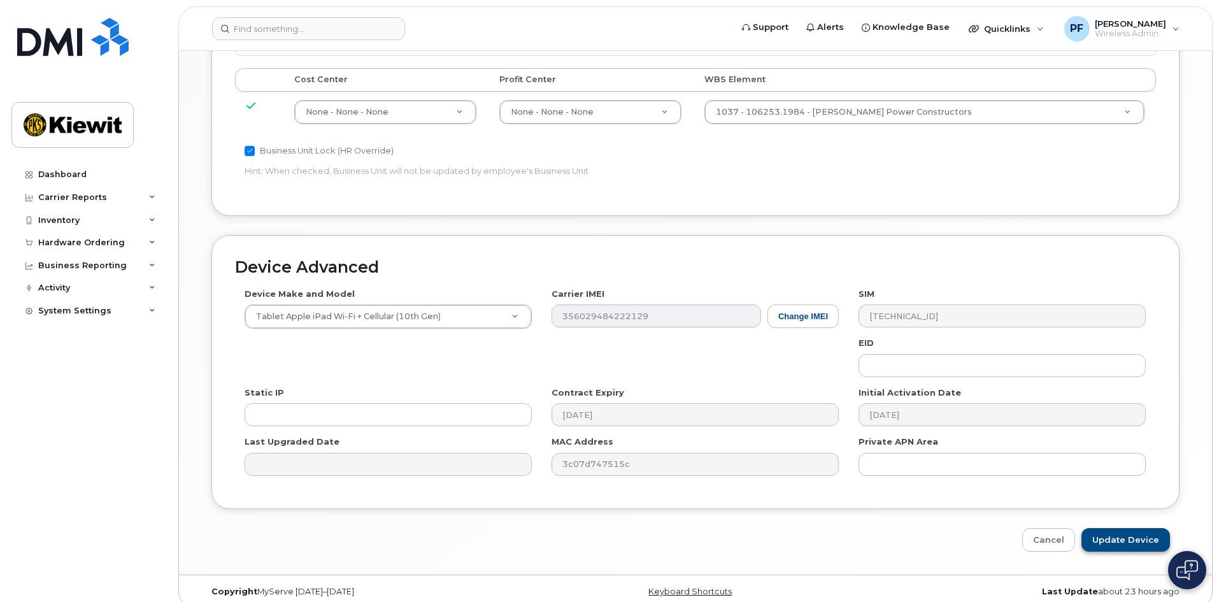
scroll to position [680, 0]
click at [1142, 527] on input "Update Device" at bounding box center [1125, 539] width 89 height 24
type input "Saving..."
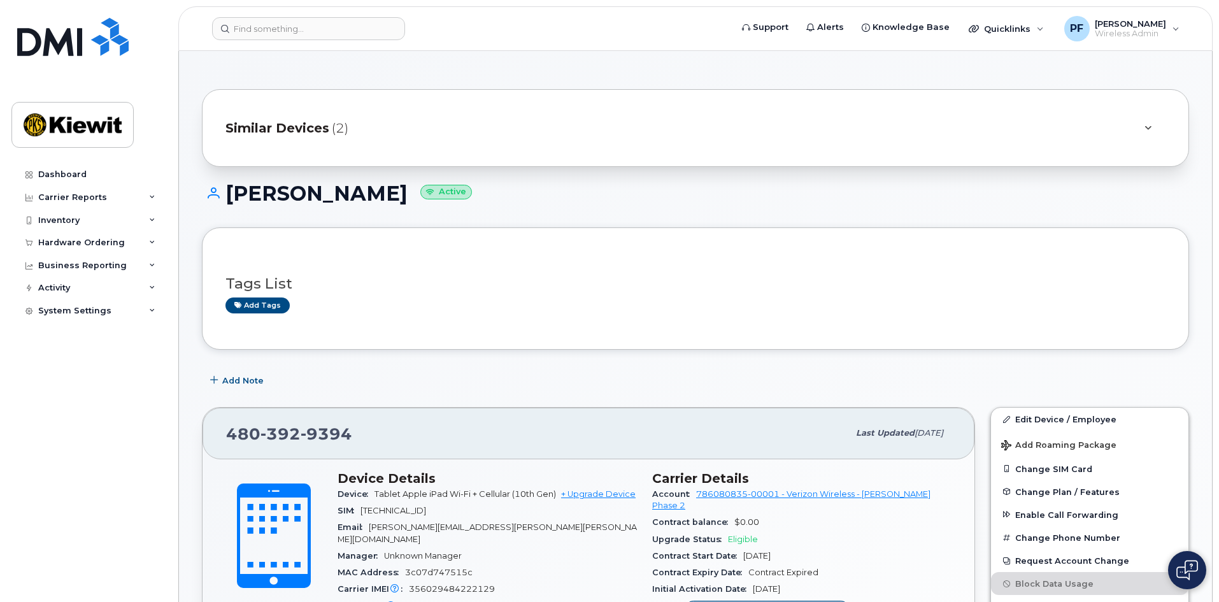
click at [292, 41] on header "Support Alerts Knowledge Base Quicklinks Suspend / Cancel Device Change SIM Car…" at bounding box center [695, 28] width 1034 height 45
click at [308, 27] on input at bounding box center [308, 28] width 193 height 23
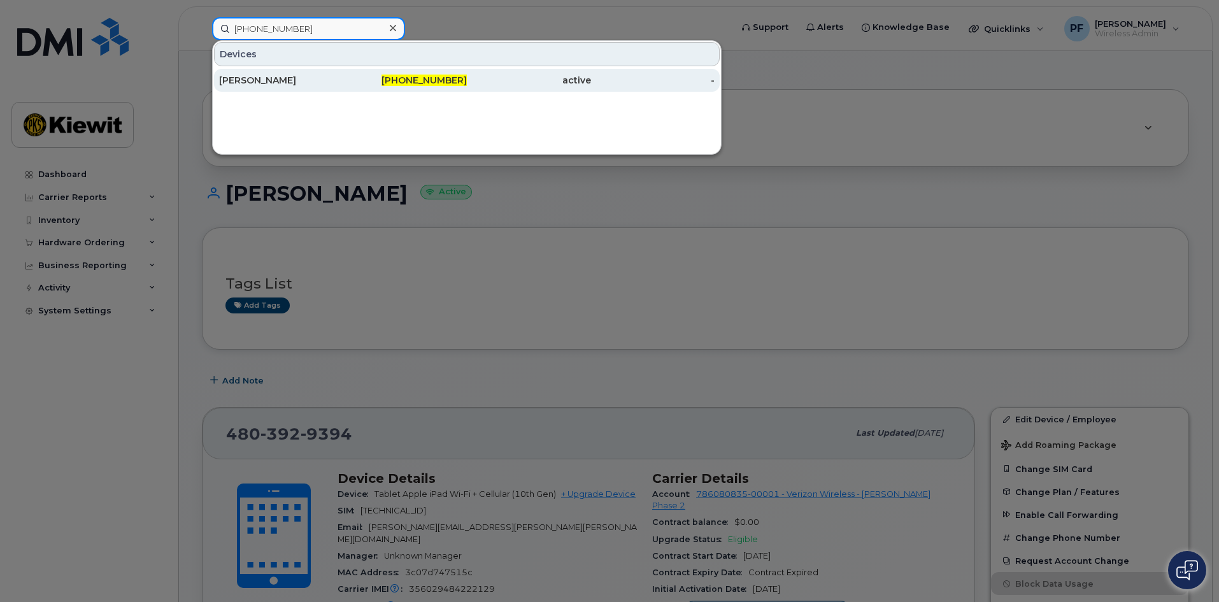
type input "402-619-1885"
click at [334, 83] on div "[PERSON_NAME]" at bounding box center [281, 80] width 124 height 13
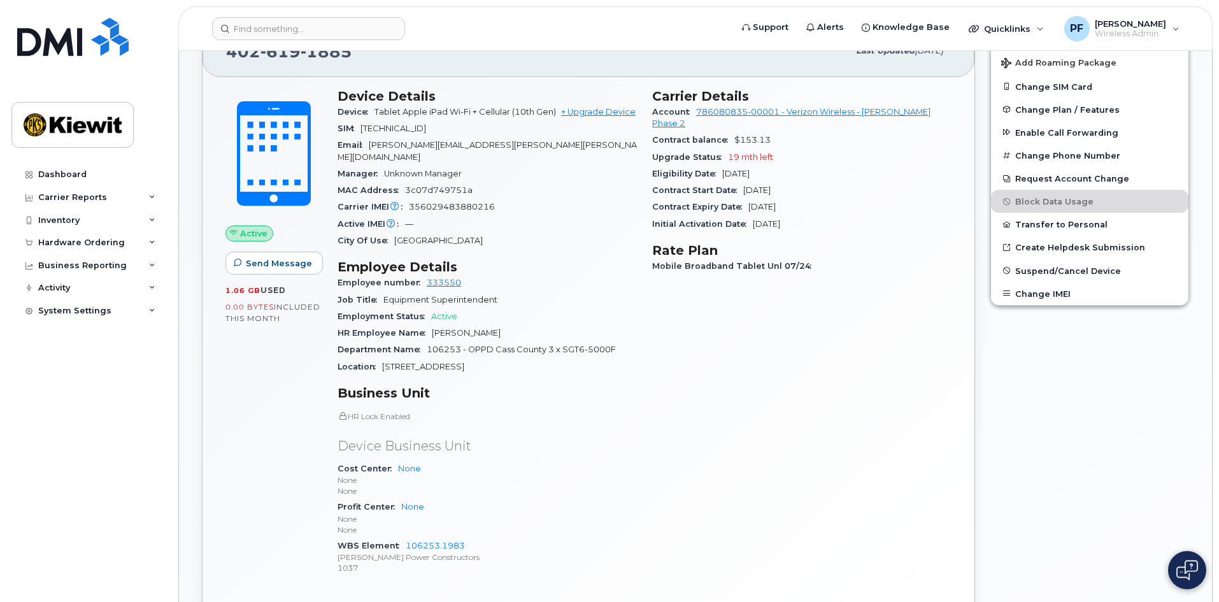
scroll to position [191, 0]
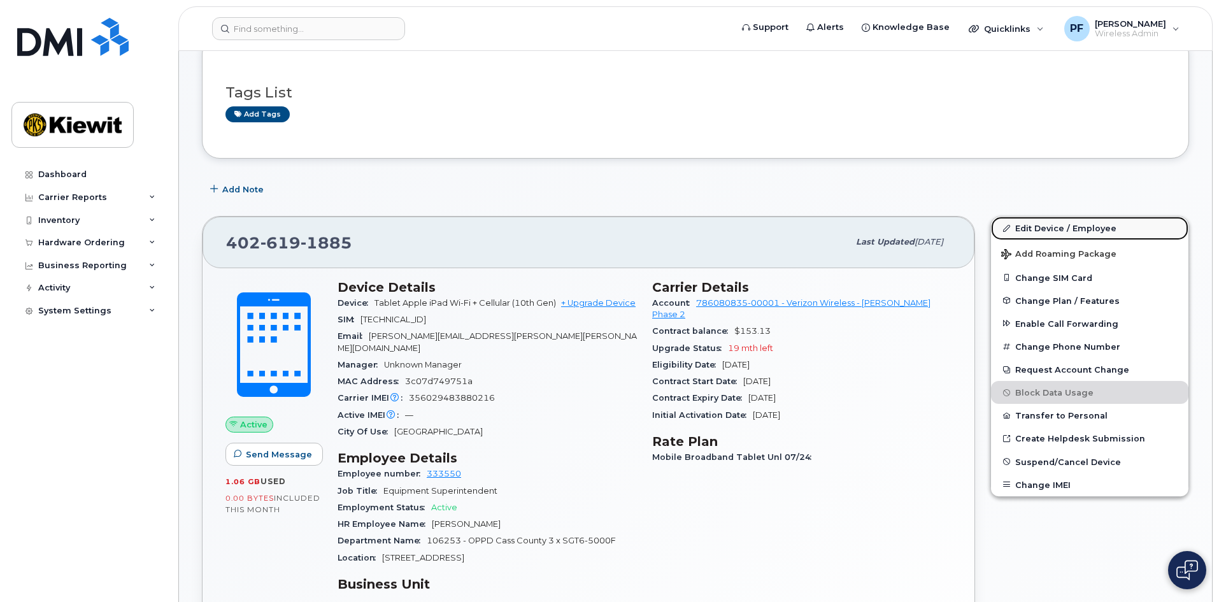
click at [1053, 233] on link "Edit Device / Employee" at bounding box center [1089, 228] width 197 height 23
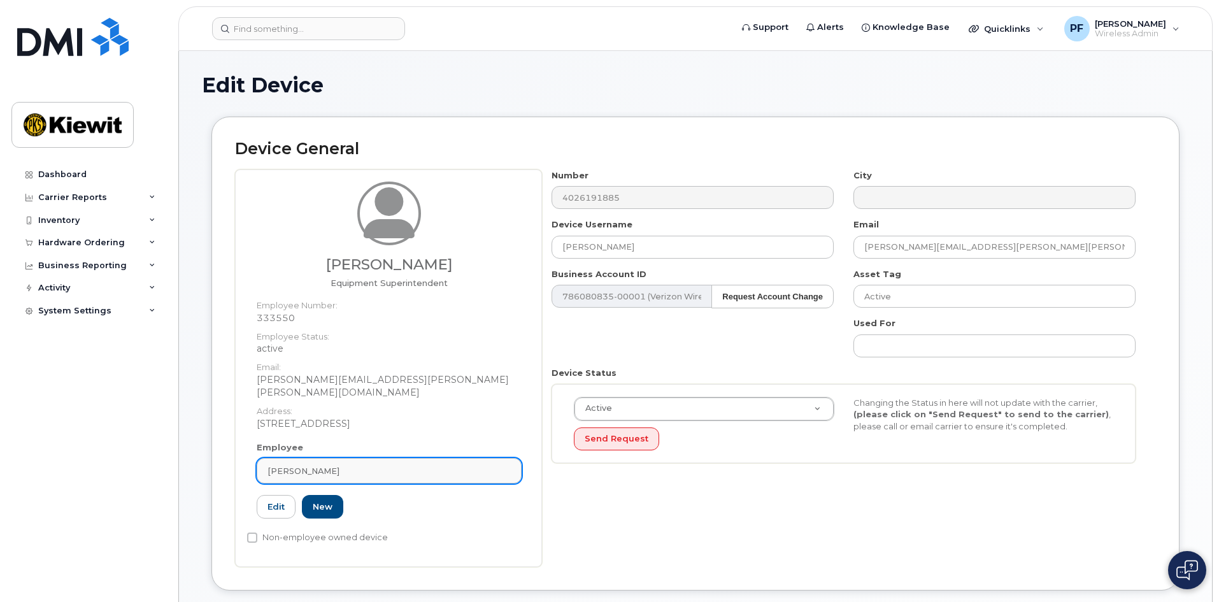
click at [398, 465] on link "Michael Archibeque" at bounding box center [389, 470] width 265 height 25
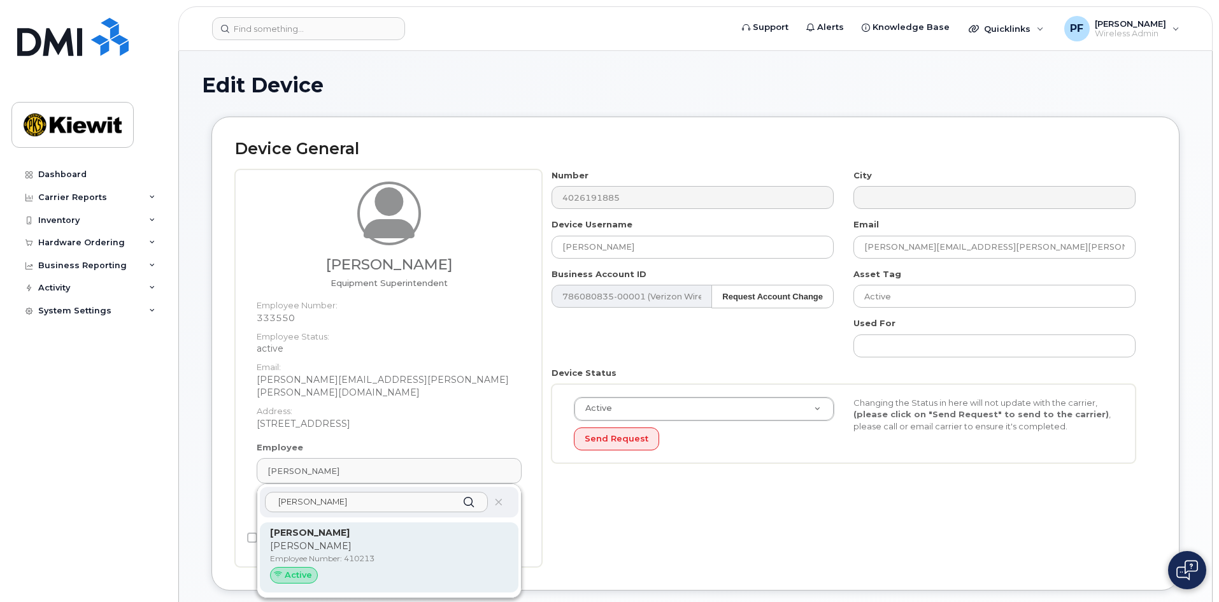
type input "bobby hemstalk"
click at [387, 553] on p "Employee Number: 410213" at bounding box center [389, 558] width 238 height 11
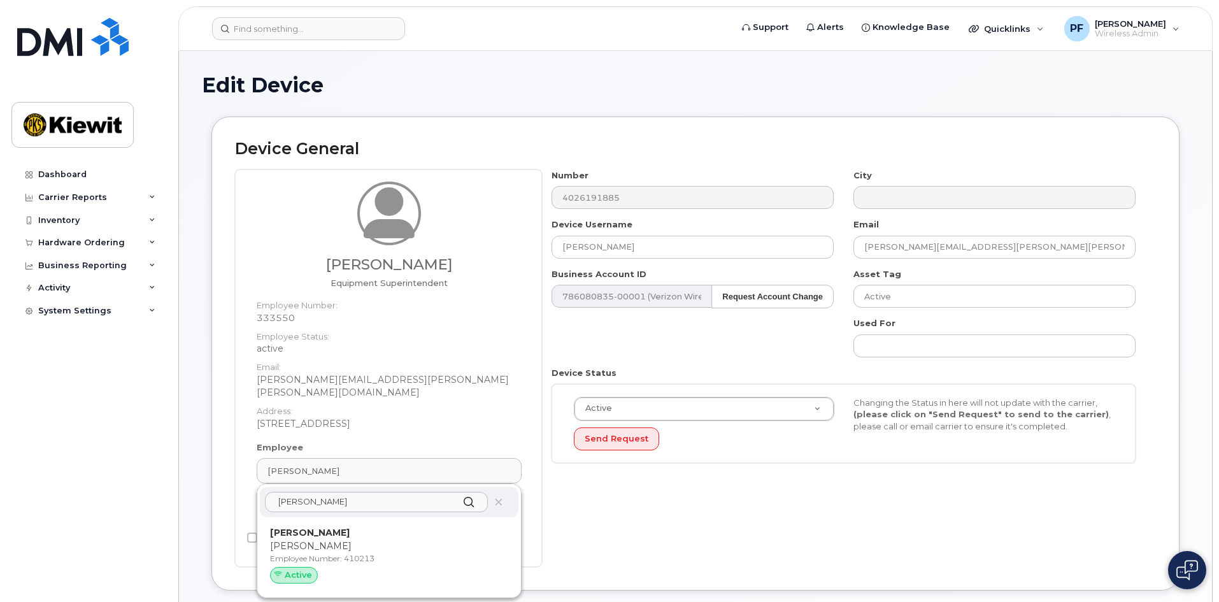
type input "Bobby Hemstalk"
type input "bobby.hemstalk@kiewit.com"
type input "410213"
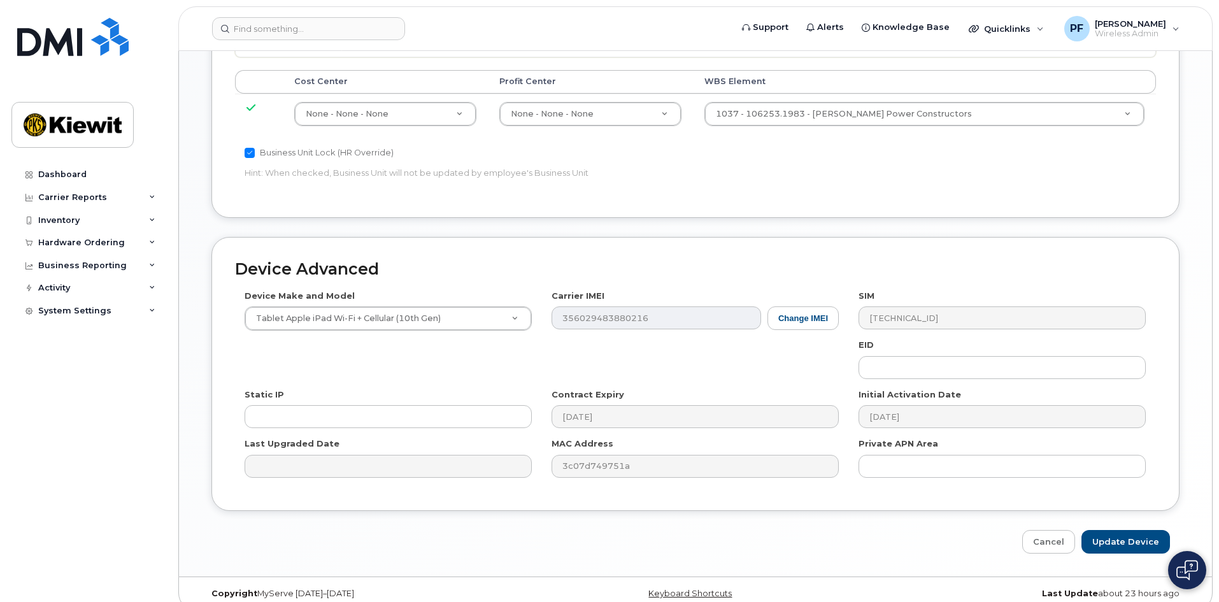
scroll to position [680, 0]
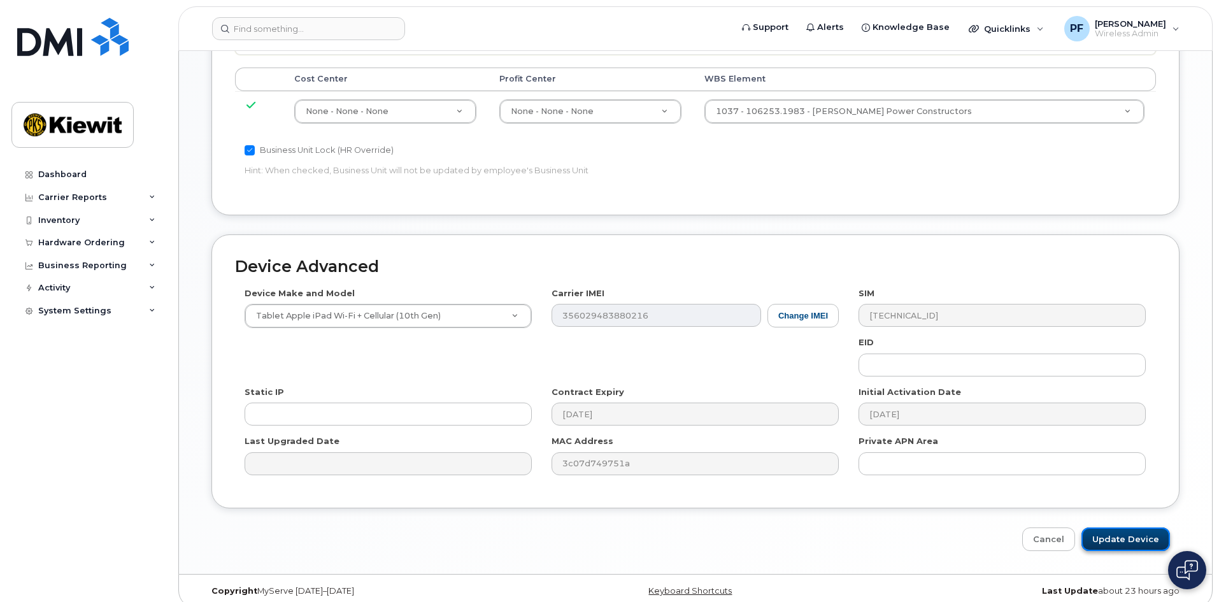
click at [1130, 527] on input "Update Device" at bounding box center [1125, 539] width 89 height 24
type input "Saving..."
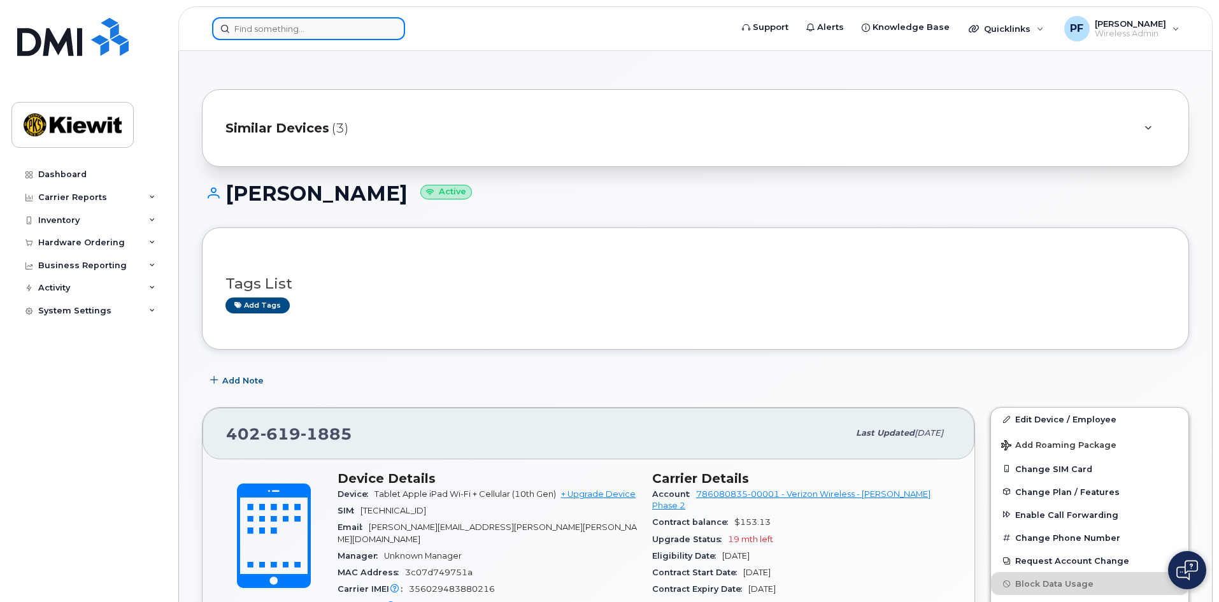
click at [242, 32] on input at bounding box center [308, 28] width 193 height 23
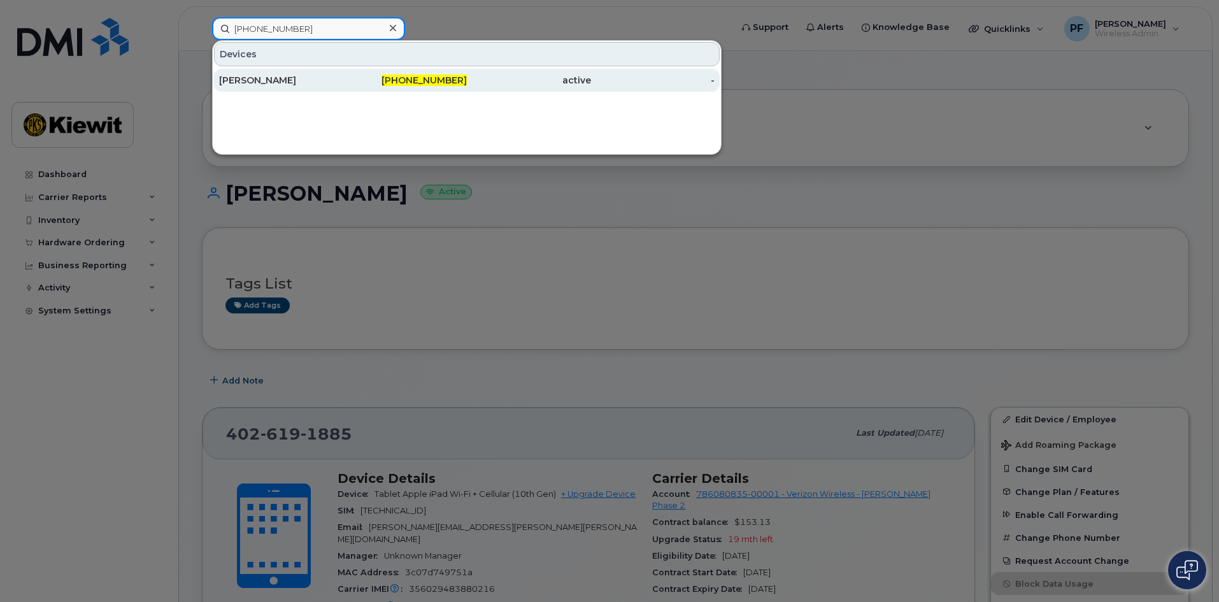
type input "[PHONE_NUMBER]"
click at [343, 87] on div "[PERSON_NAME]" at bounding box center [405, 80] width 124 height 23
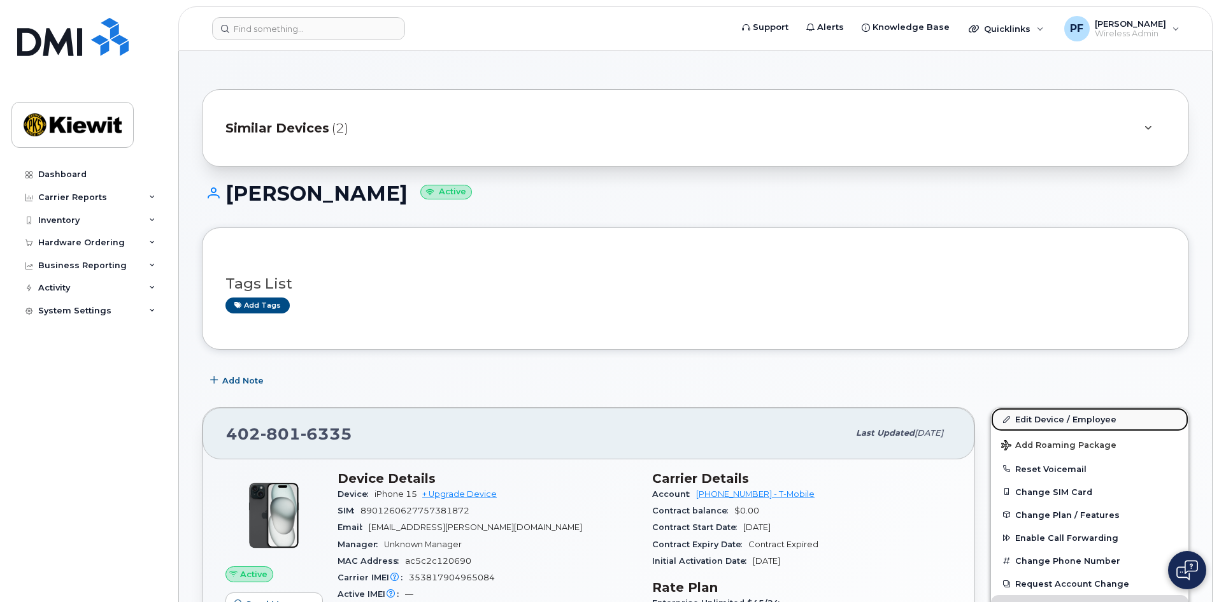
click at [1057, 422] on link "Edit Device / Employee" at bounding box center [1089, 419] width 197 height 23
click at [1027, 414] on link "Edit Device / Employee" at bounding box center [1089, 419] width 197 height 23
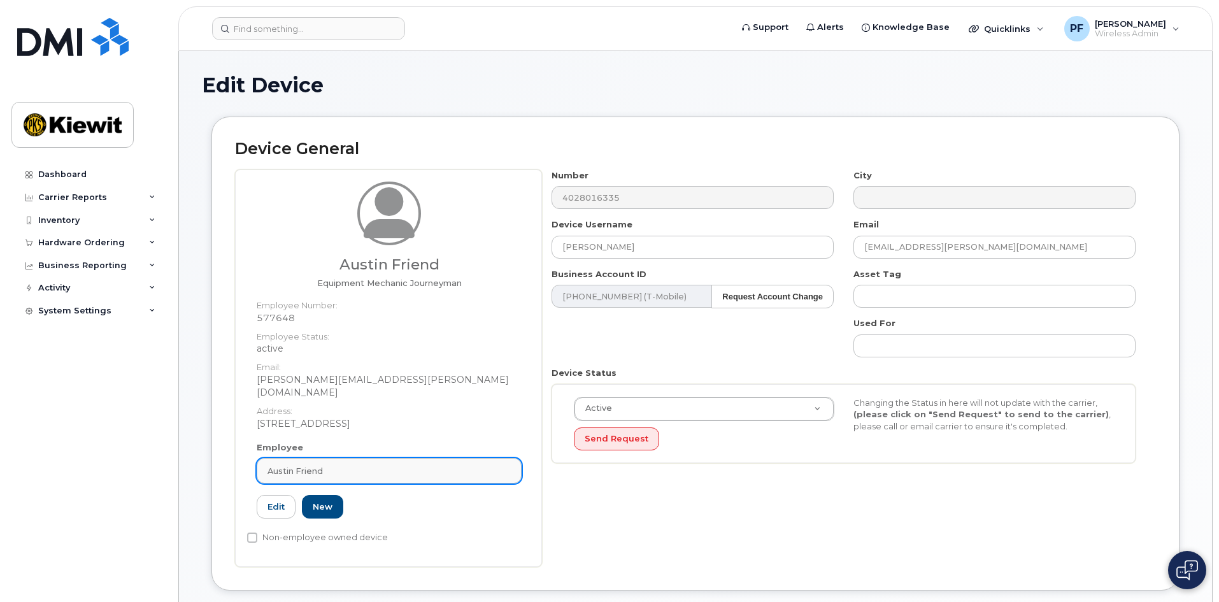
click at [390, 465] on div "Austin Friend" at bounding box center [389, 471] width 243 height 12
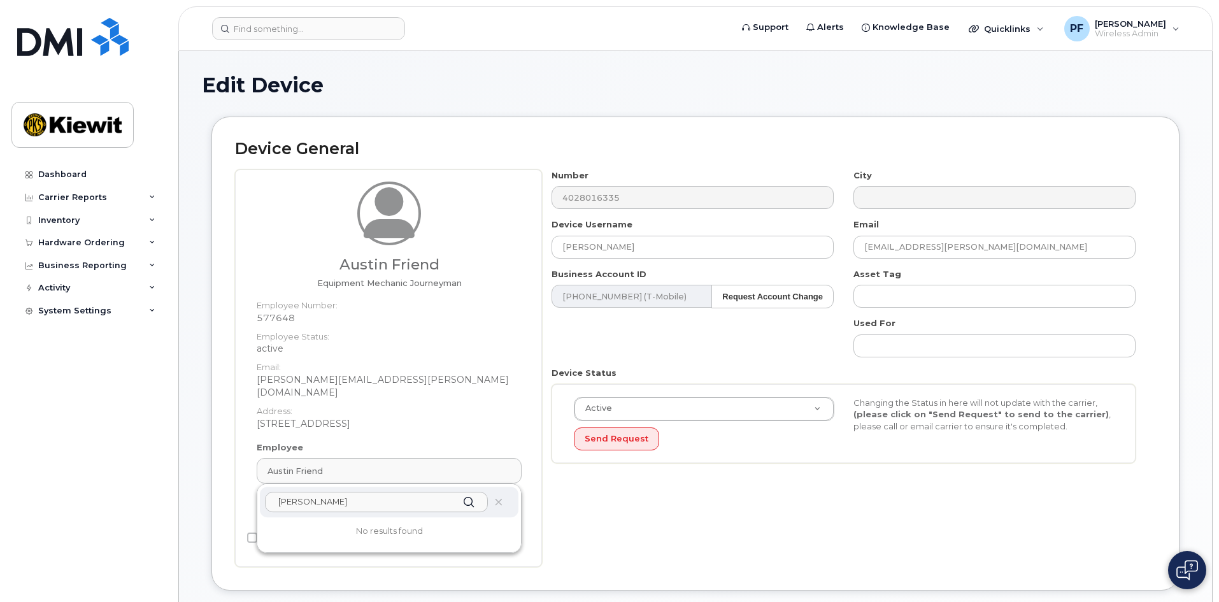
click at [297, 492] on input "chris ranne" at bounding box center [376, 502] width 223 height 20
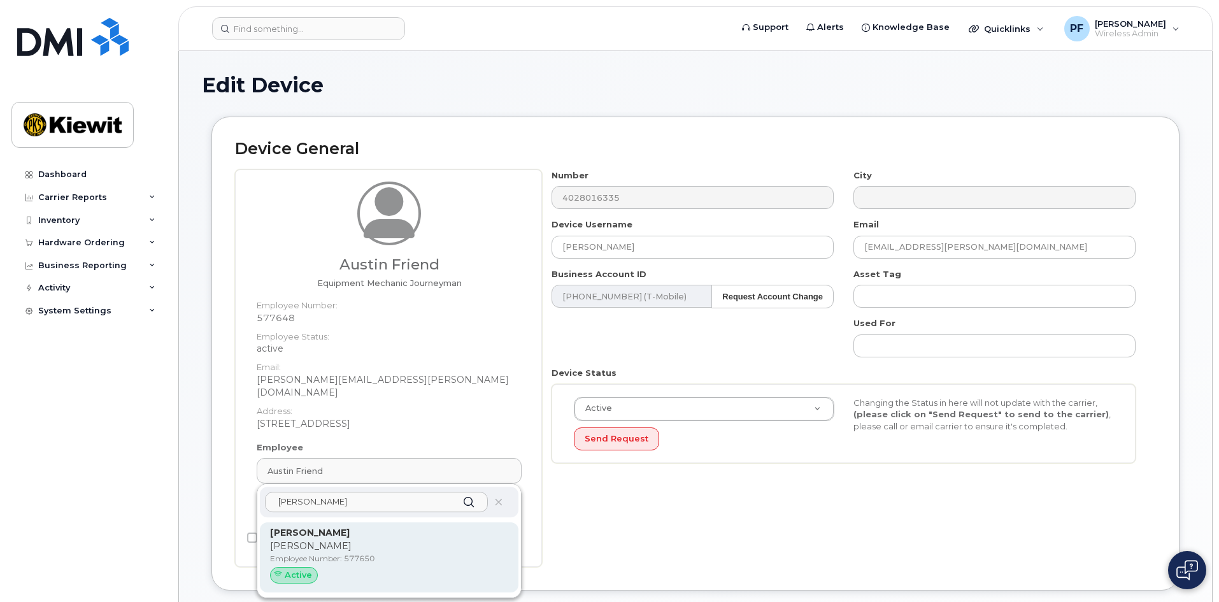
type input "christopher ranne"
click at [353, 539] on p "Chris" at bounding box center [389, 545] width 238 height 13
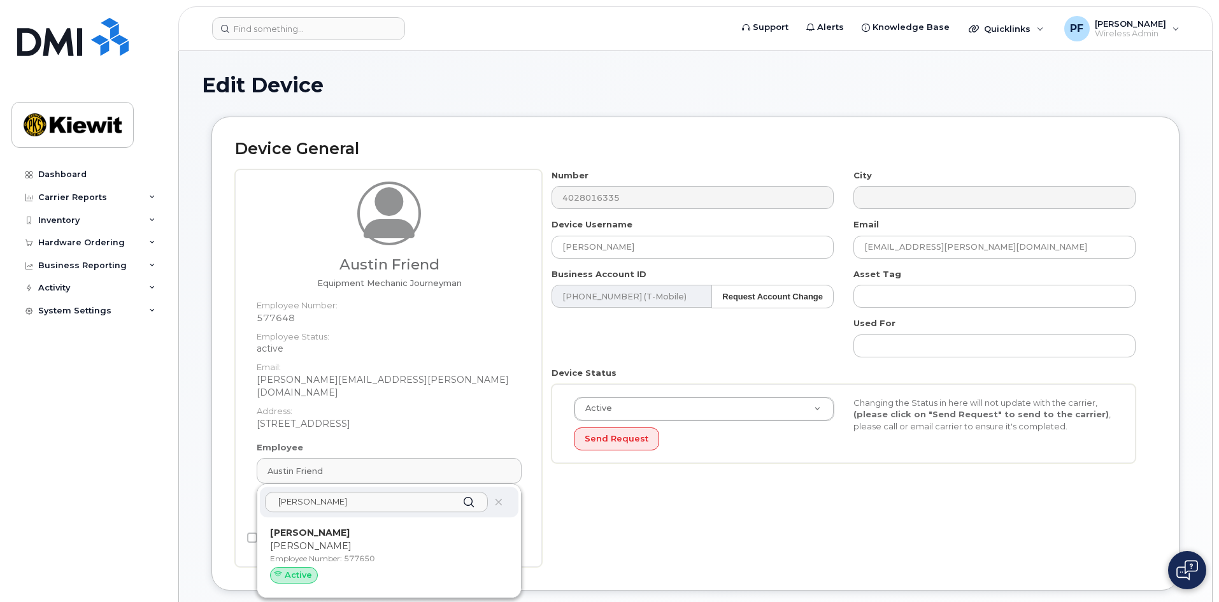
type input "577650"
type input "Christopher Ranne"
type input "chris.ranne@kiewit.com"
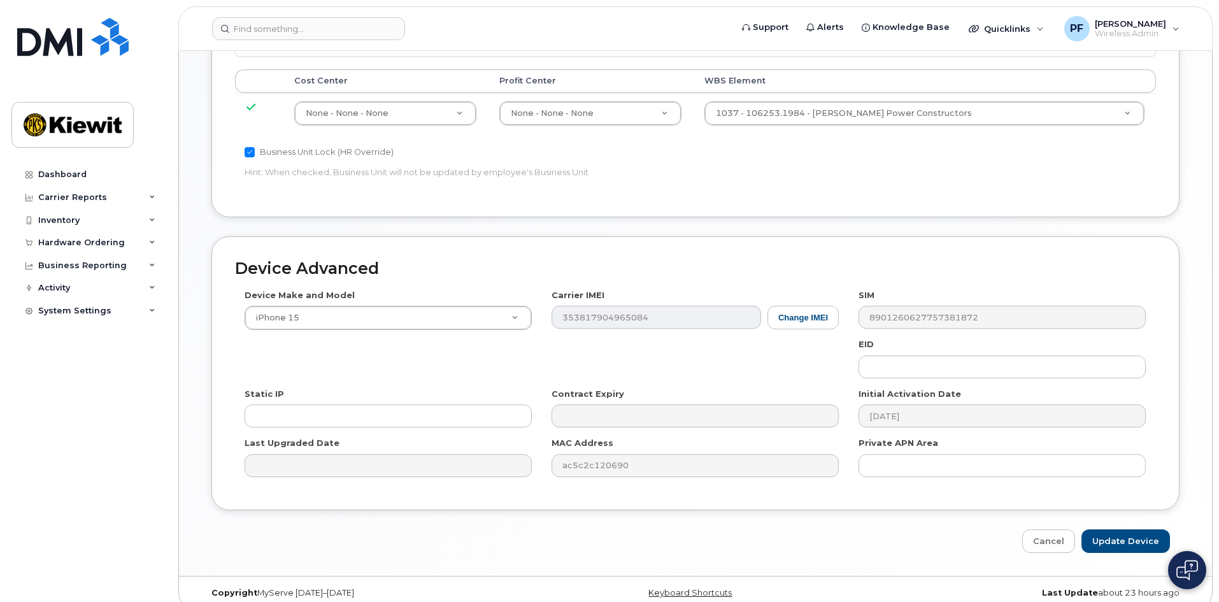
scroll to position [680, 0]
click at [1126, 527] on input "Update Device" at bounding box center [1125, 539] width 89 height 24
type input "Saving..."
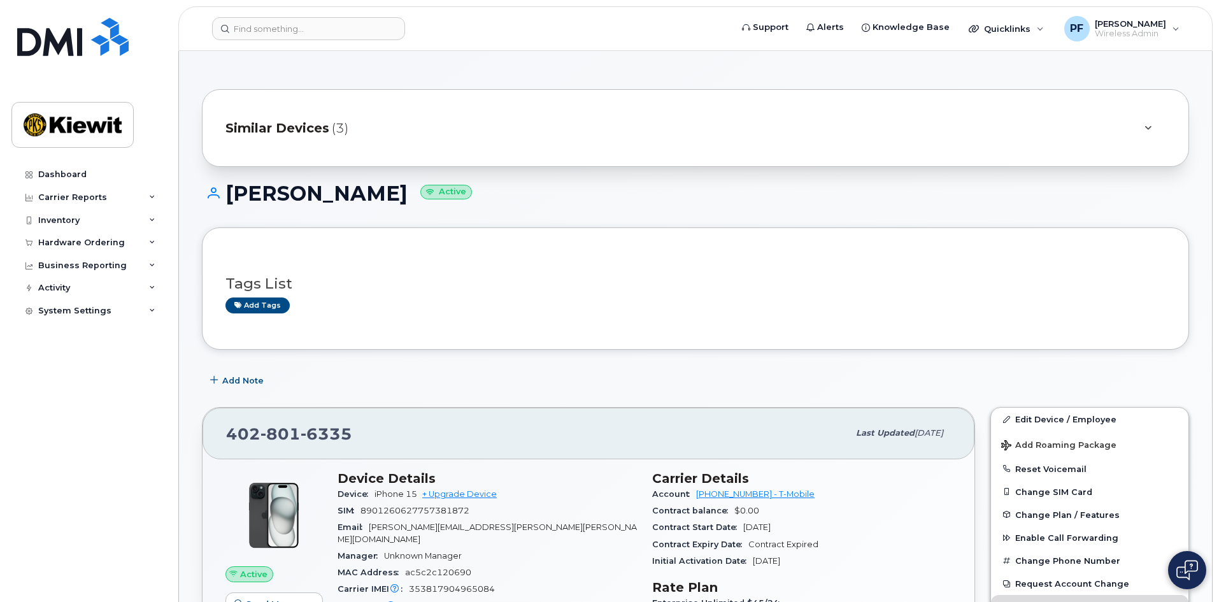
click at [263, 126] on span "Similar Devices" at bounding box center [277, 128] width 104 height 18
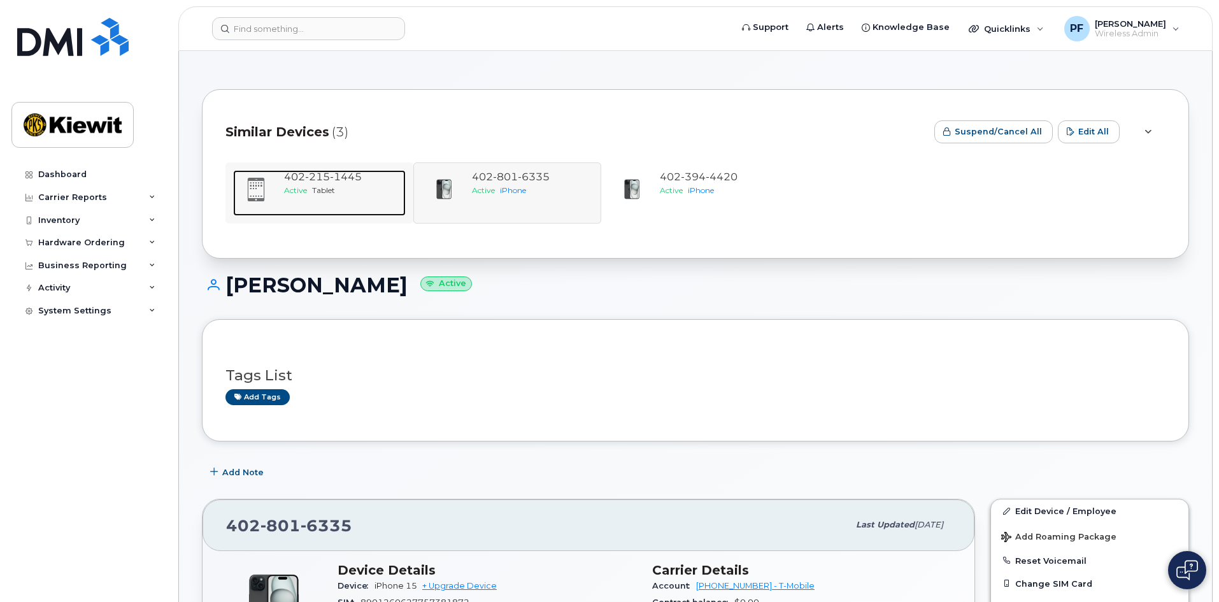
click at [293, 187] on span "Active" at bounding box center [295, 190] width 23 height 10
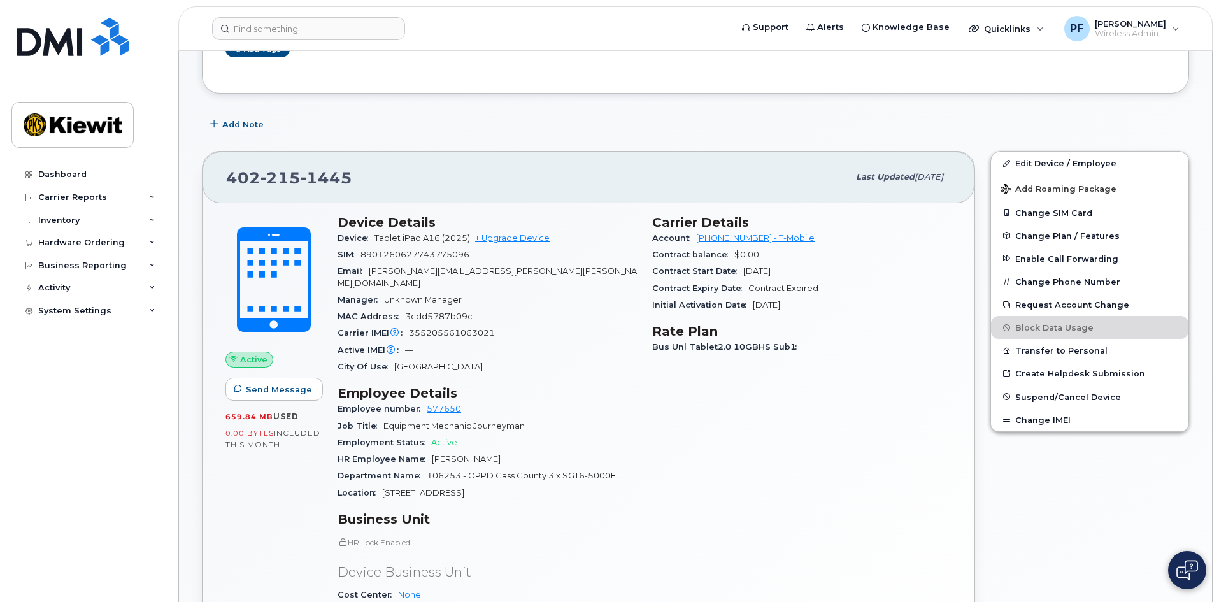
scroll to position [255, 0]
click at [1030, 164] on link "Edit Device / Employee" at bounding box center [1089, 164] width 197 height 23
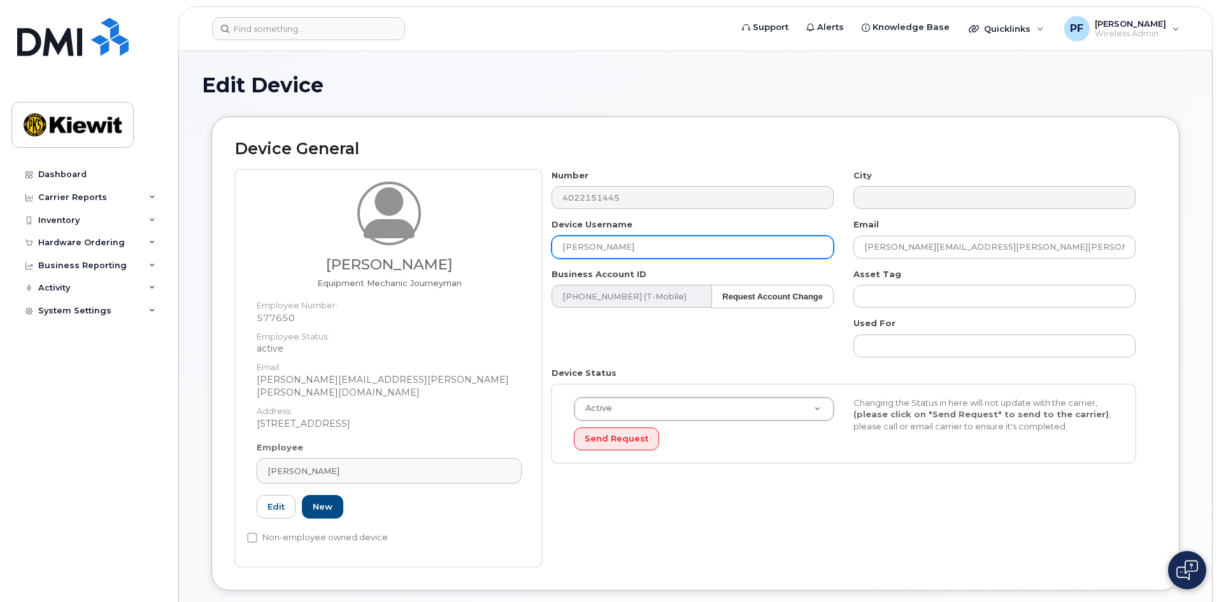
drag, startPoint x: 604, startPoint y: 250, endPoint x: 536, endPoint y: 232, distance: 70.4
click at [536, 232] on div "Christopher Ranne Equipment Mechanic Journeyman Employee Number: 577650 Employe…" at bounding box center [695, 367] width 921 height 397
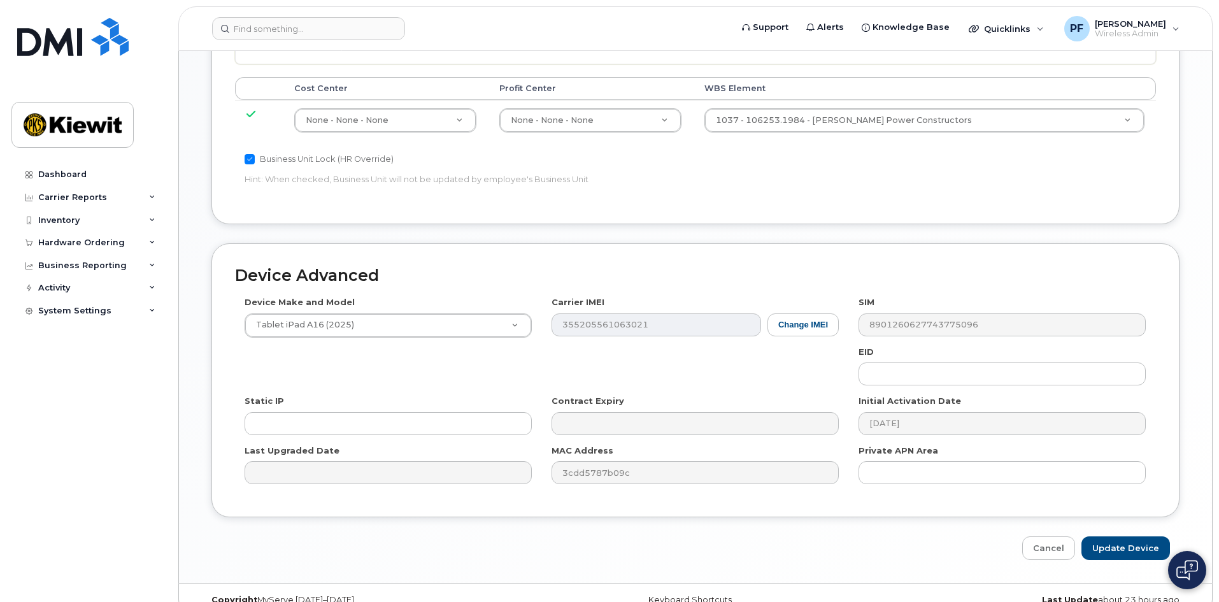
scroll to position [701, 0]
type input "Chris Ranne"
click at [1136, 541] on input "Update Device" at bounding box center [1125, 546] width 89 height 24
type input "Saving..."
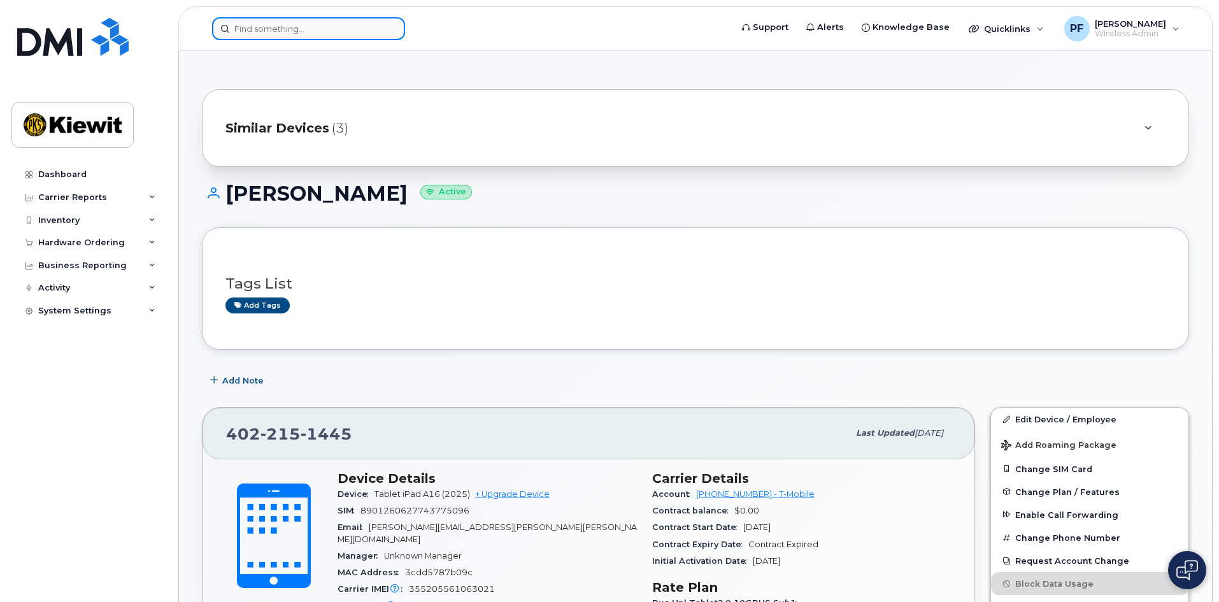
click at [262, 35] on input at bounding box center [308, 28] width 193 height 23
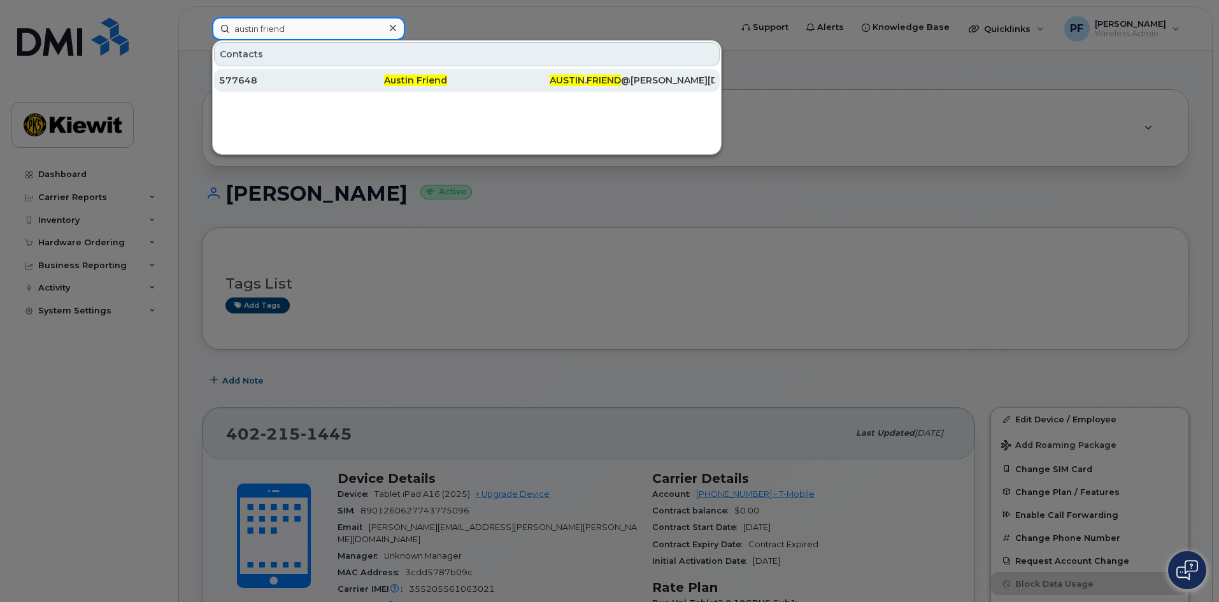
type input "austin friend"
click at [384, 72] on div "577648" at bounding box center [466, 80] width 165 height 23
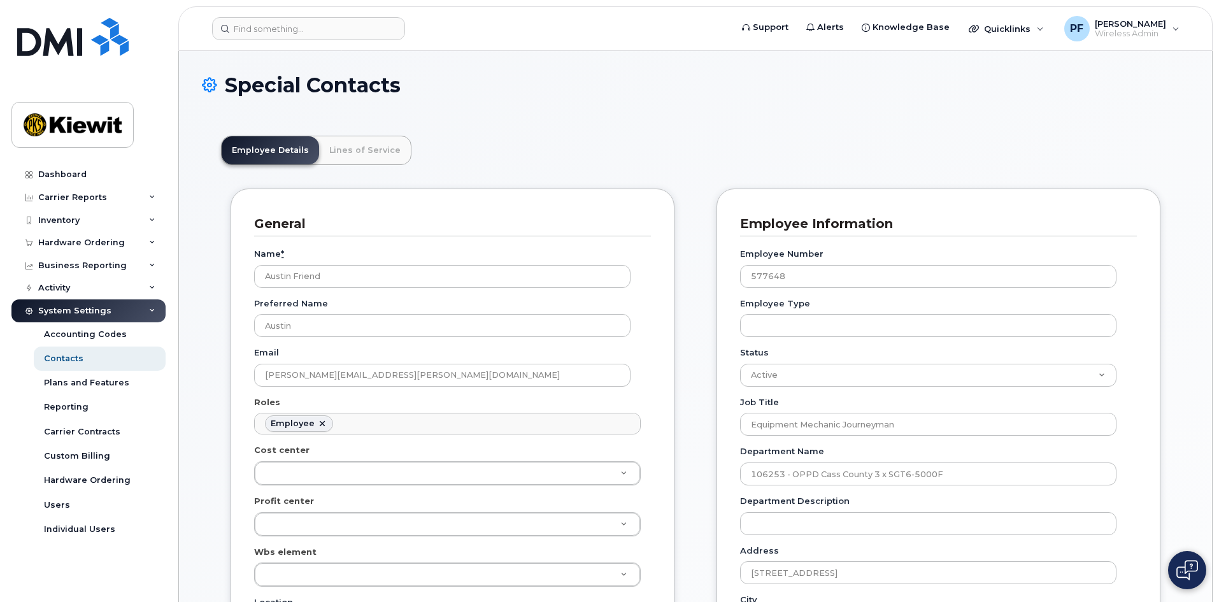
scroll to position [38, 0]
click at [372, 161] on link "Lines of Service" at bounding box center [365, 150] width 92 height 28
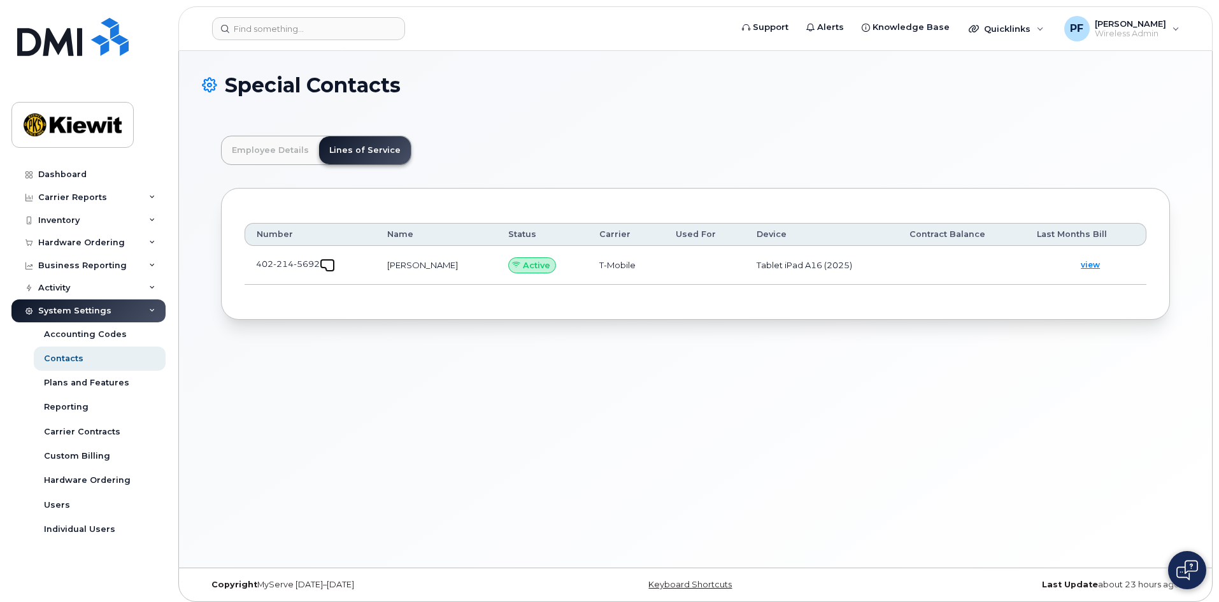
click at [327, 265] on span at bounding box center [330, 267] width 10 height 10
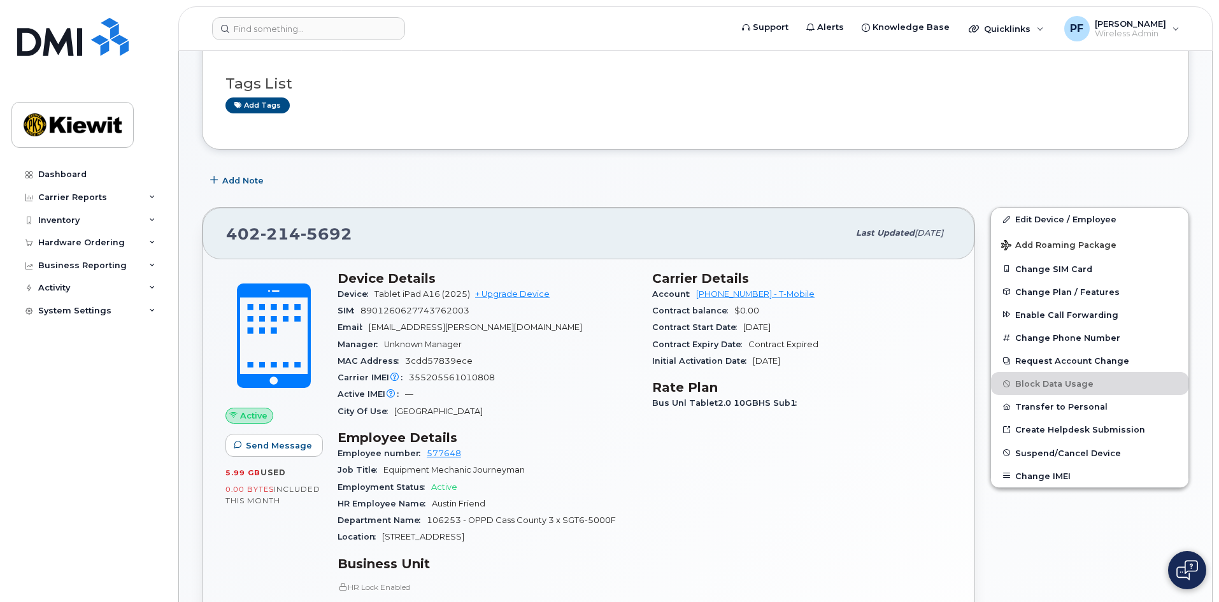
scroll to position [64, 0]
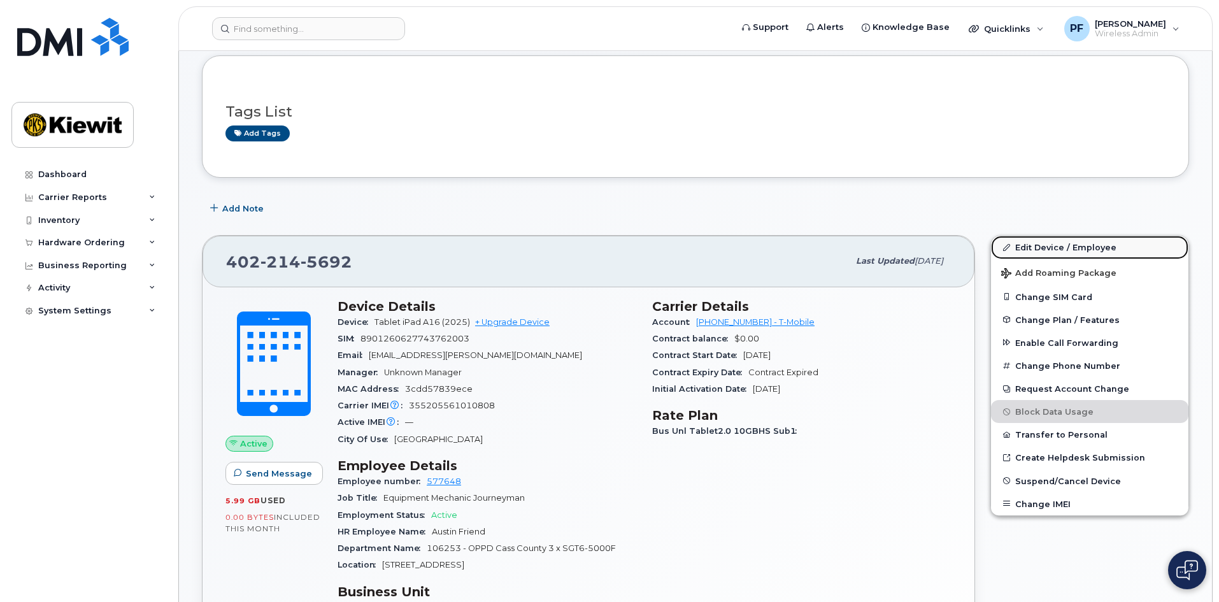
click at [1030, 246] on link "Edit Device / Employee" at bounding box center [1089, 247] width 197 height 23
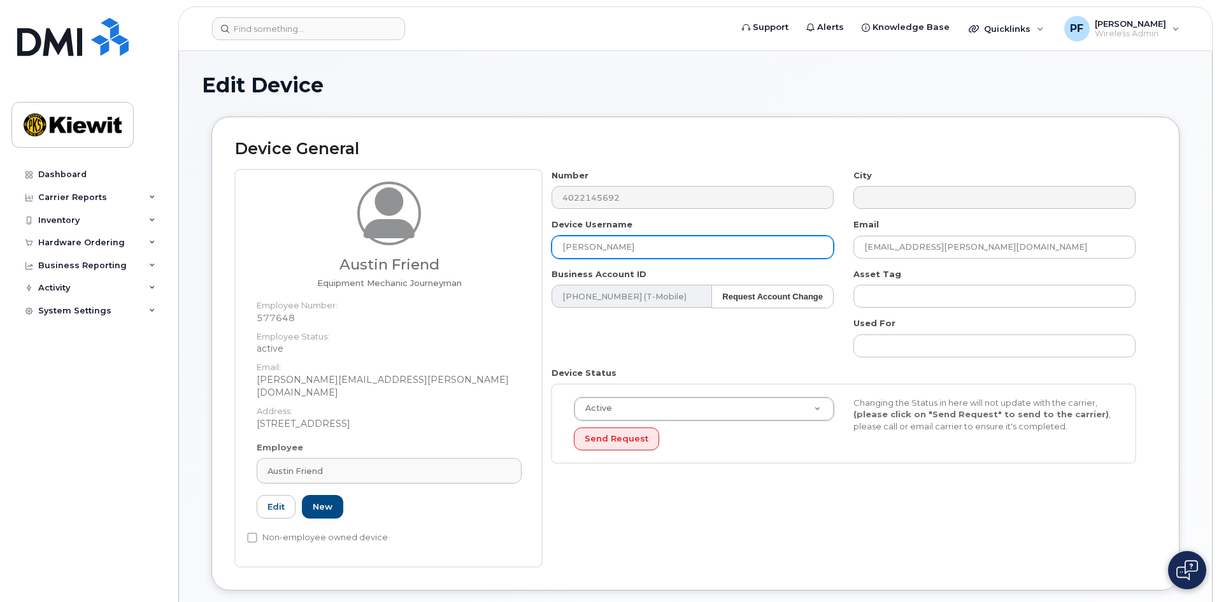
drag, startPoint x: 682, startPoint y: 254, endPoint x: 511, endPoint y: 227, distance: 173.5
click at [512, 228] on div "Austin Friend Equipment Mechanic Journeyman Employee Number: 577648 Employee St…" at bounding box center [695, 367] width 921 height 397
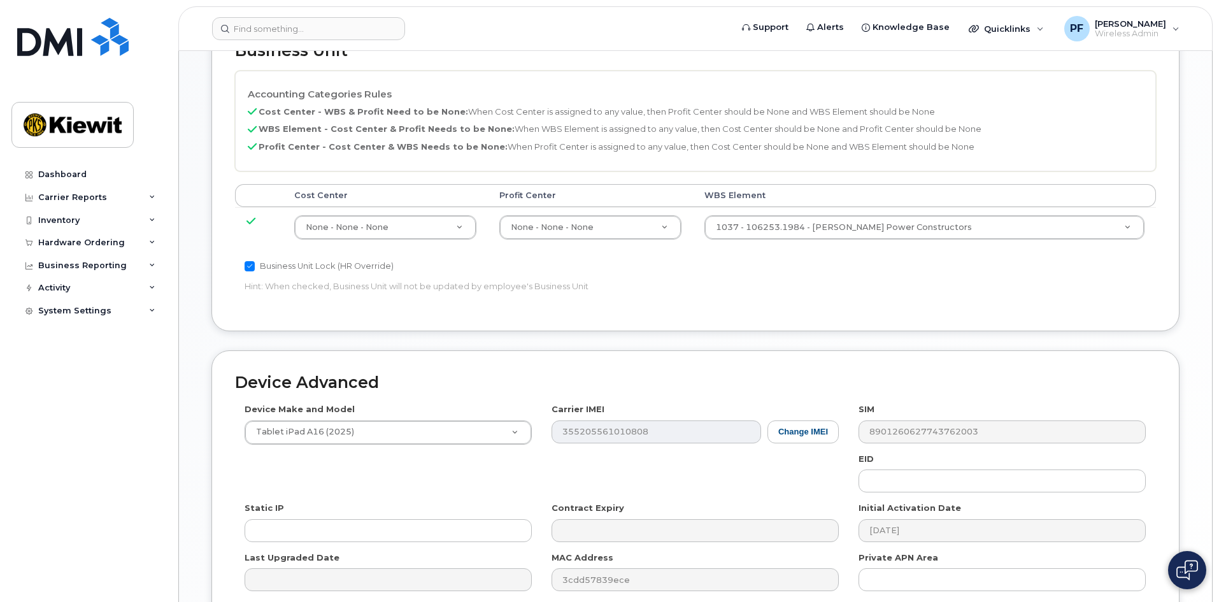
scroll to position [707, 0]
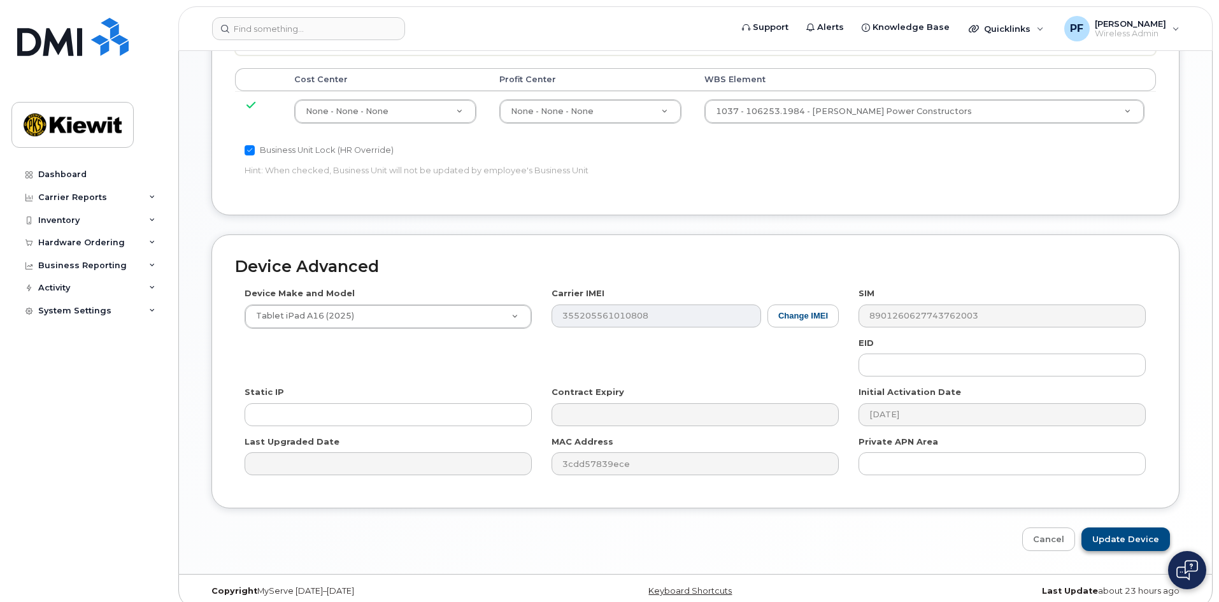
type input "Austin Friend"
click at [1136, 530] on input "Update Device" at bounding box center [1125, 539] width 89 height 24
type input "Saving..."
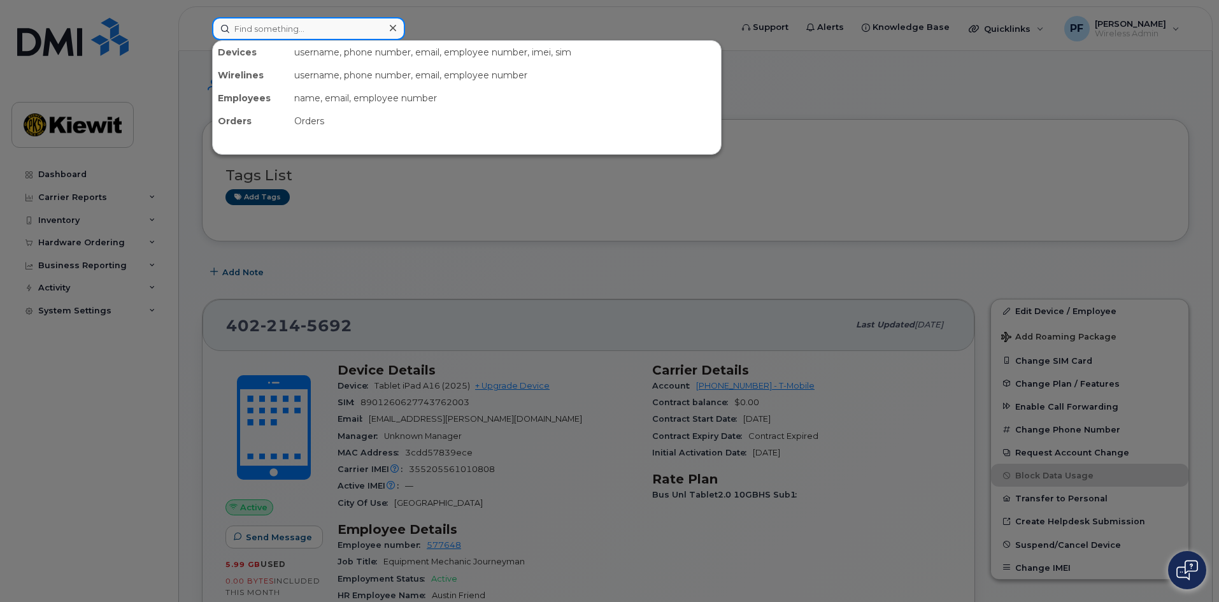
click at [255, 27] on input at bounding box center [308, 28] width 193 height 23
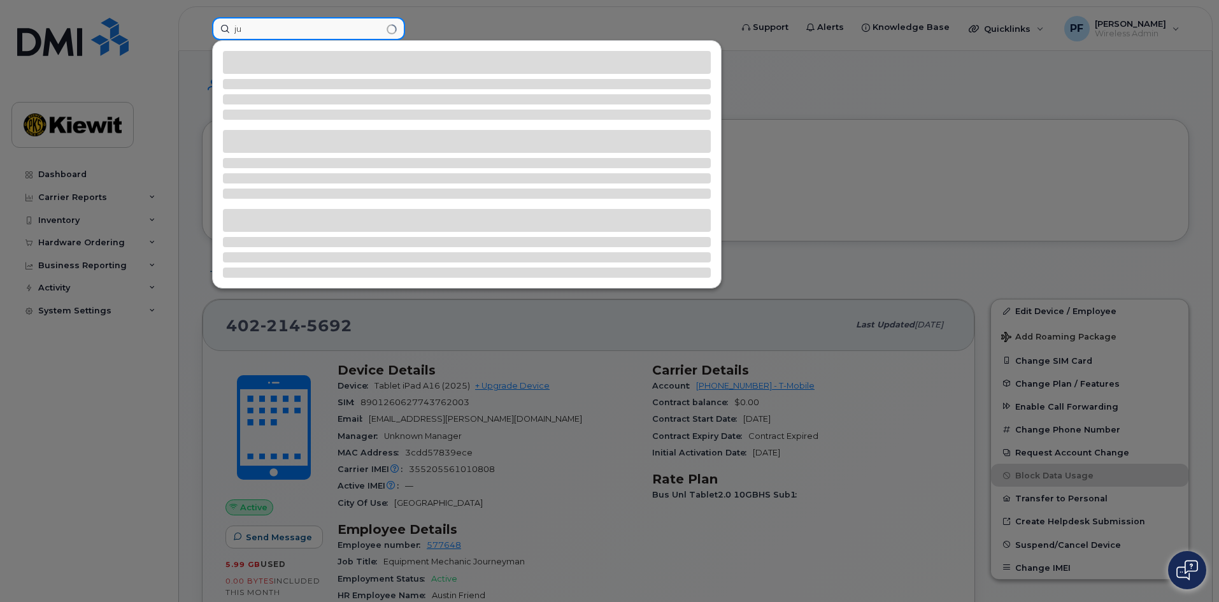
type input "j"
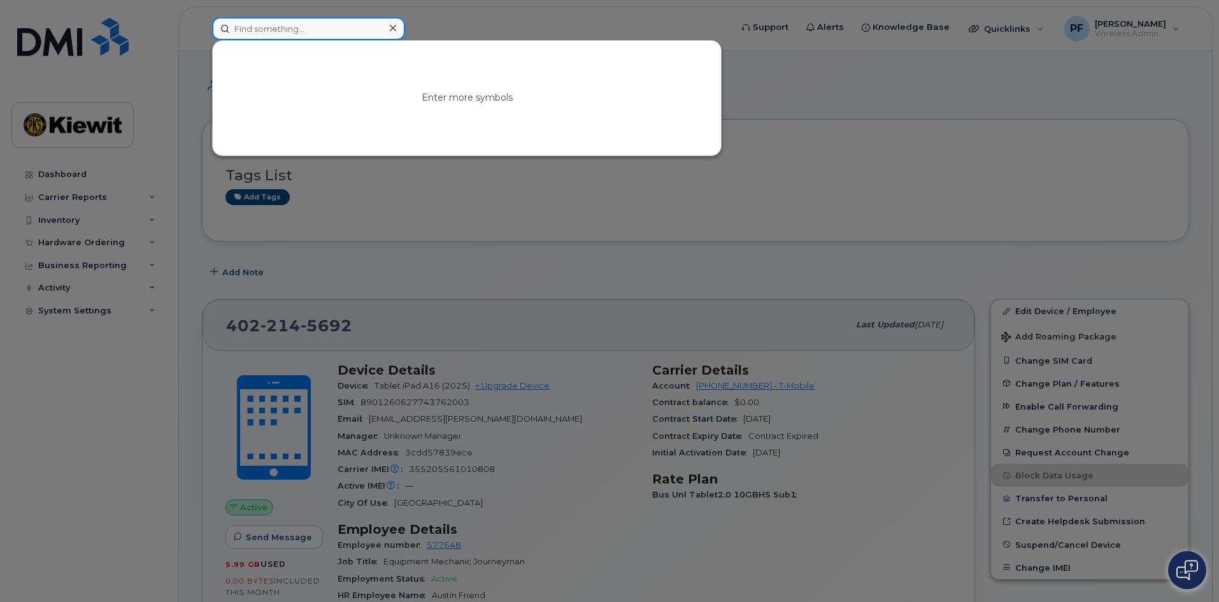
click at [293, 30] on input at bounding box center [308, 28] width 193 height 23
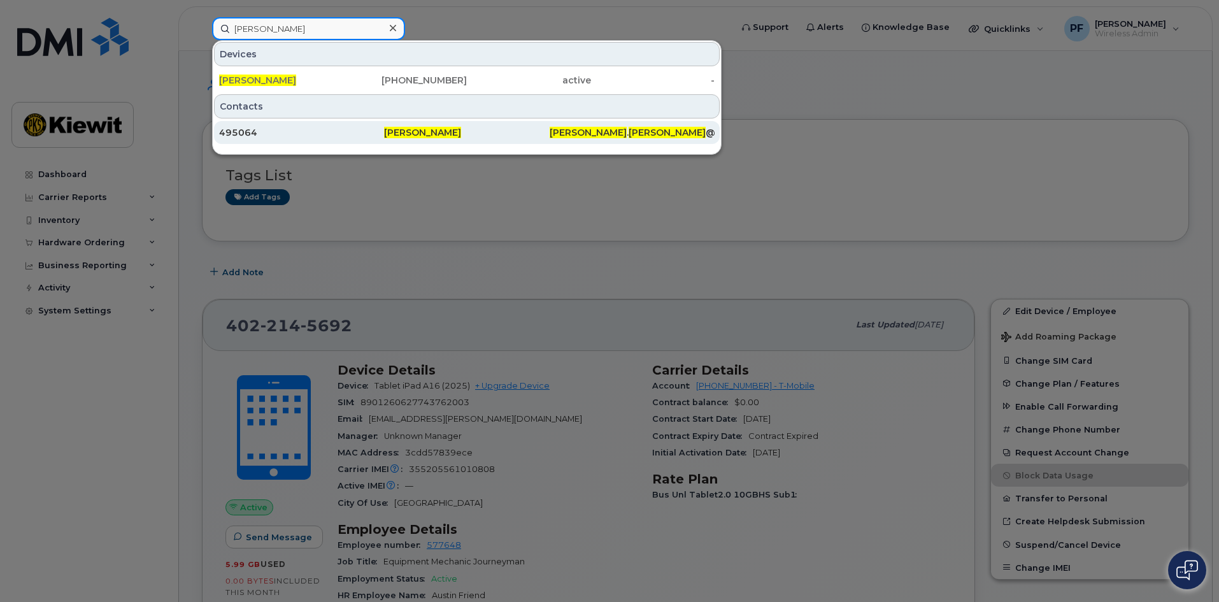
type input "[PERSON_NAME]"
click at [283, 137] on div "495064" at bounding box center [301, 132] width 165 height 13
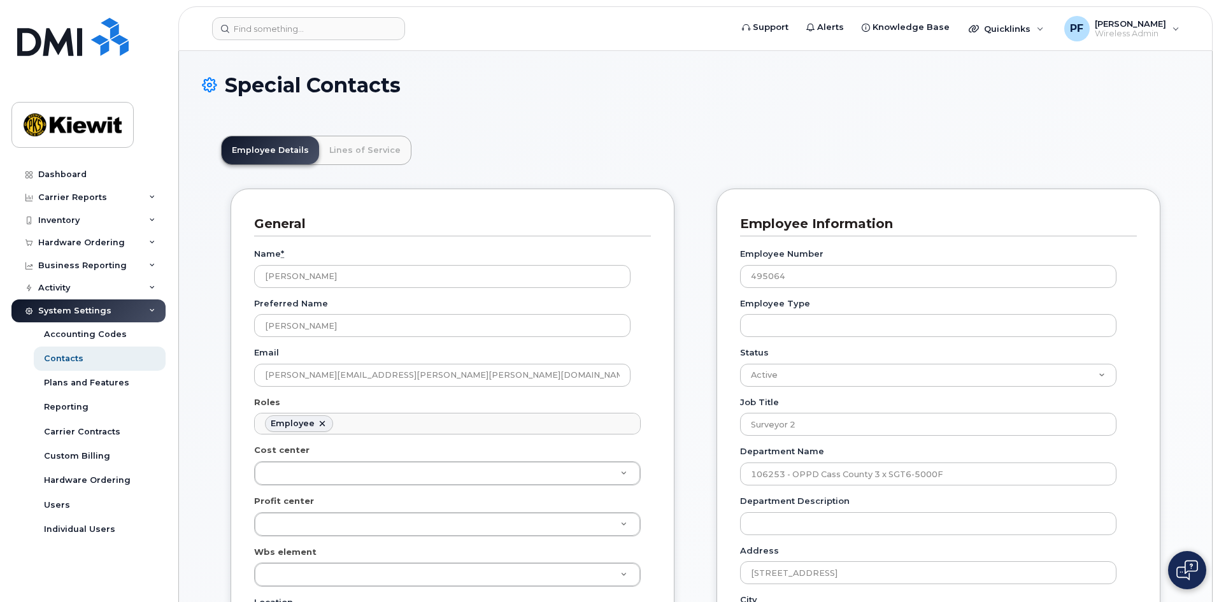
scroll to position [38, 0]
click at [325, 157] on link "Lines of Service" at bounding box center [365, 150] width 92 height 28
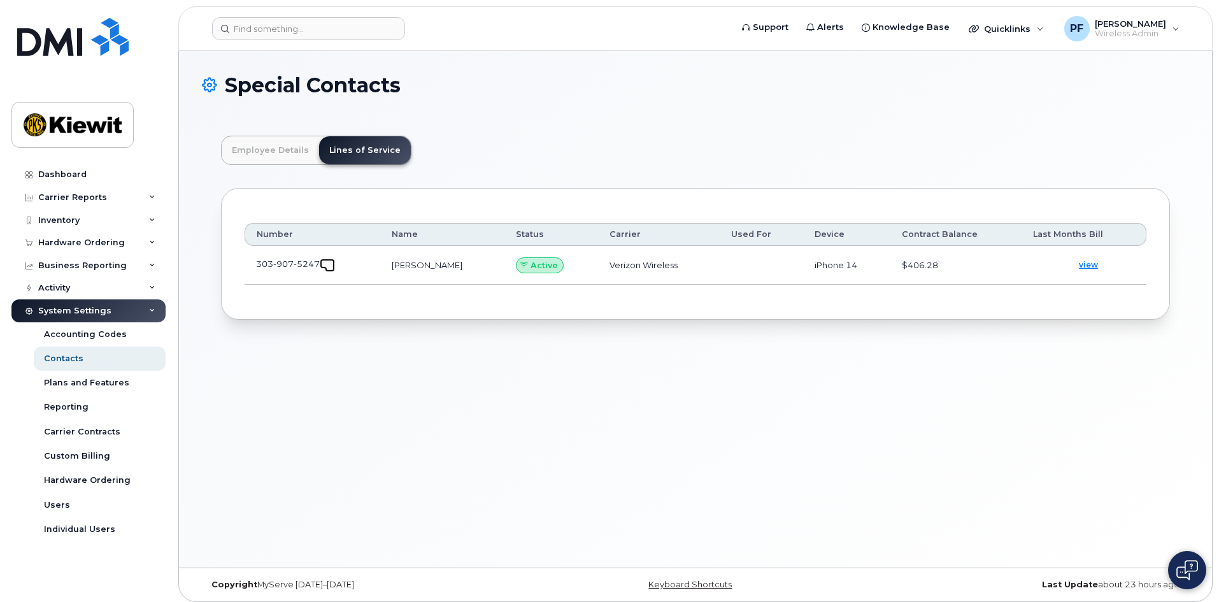
click at [328, 271] on span at bounding box center [330, 267] width 10 height 10
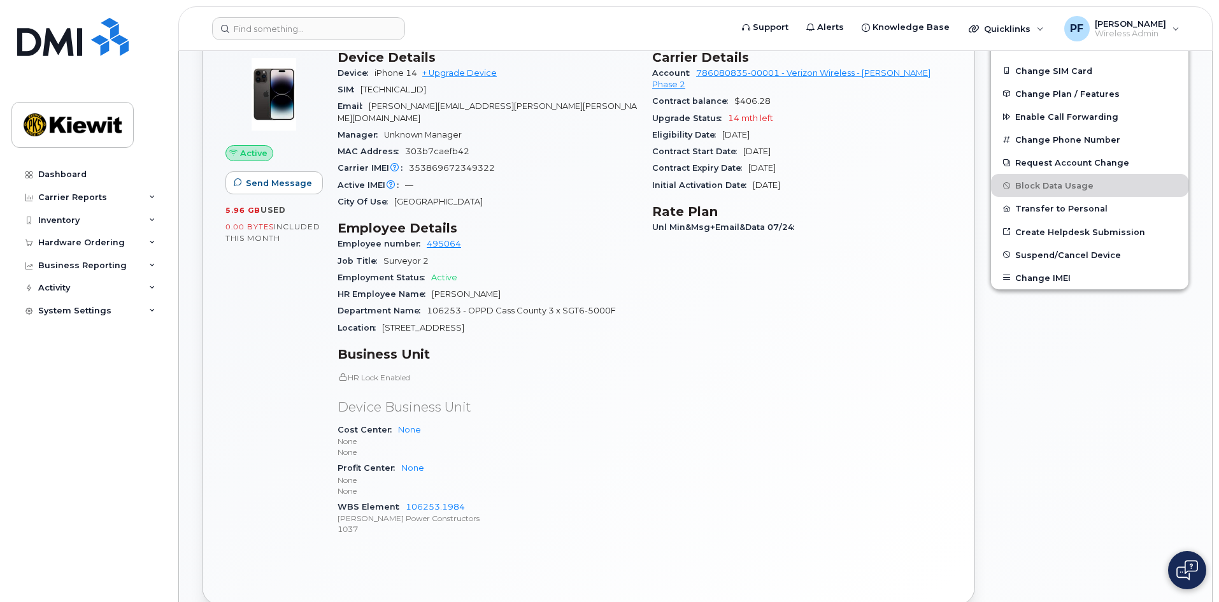
scroll to position [52, 0]
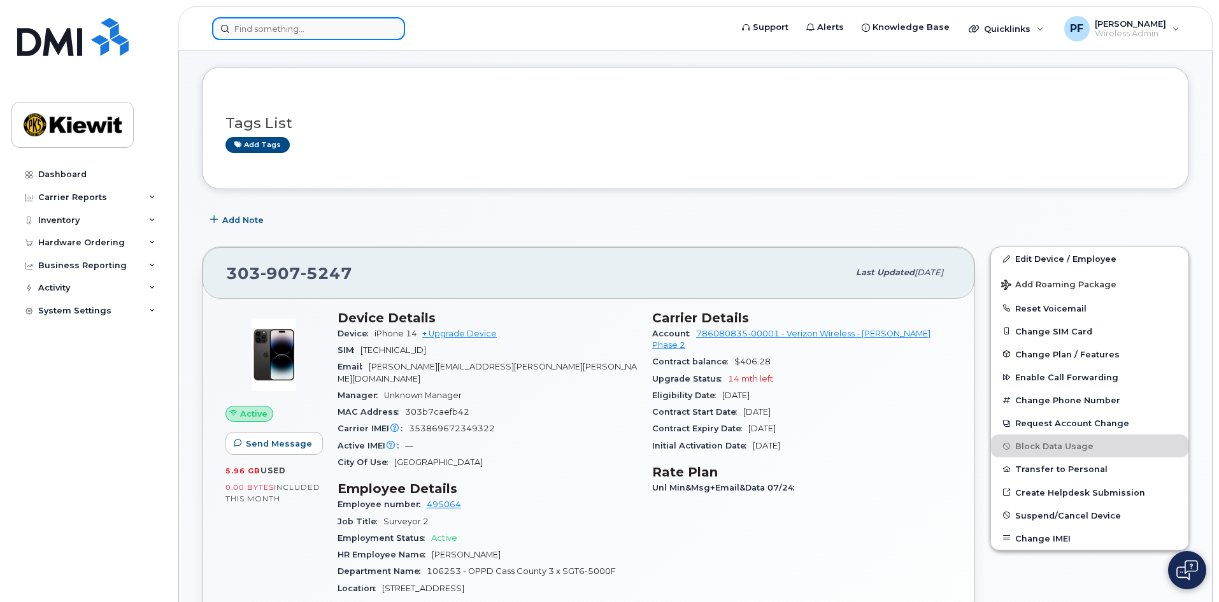
click at [253, 32] on input at bounding box center [308, 28] width 193 height 23
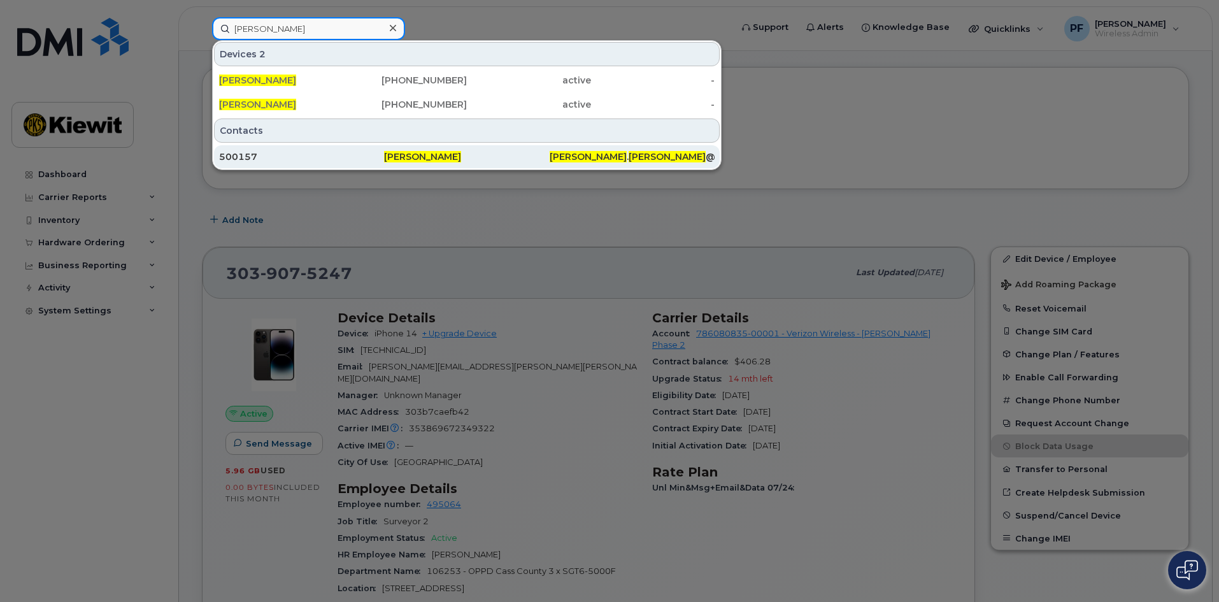
type input "destry lusk"
click at [287, 153] on div "500157" at bounding box center [301, 156] width 165 height 13
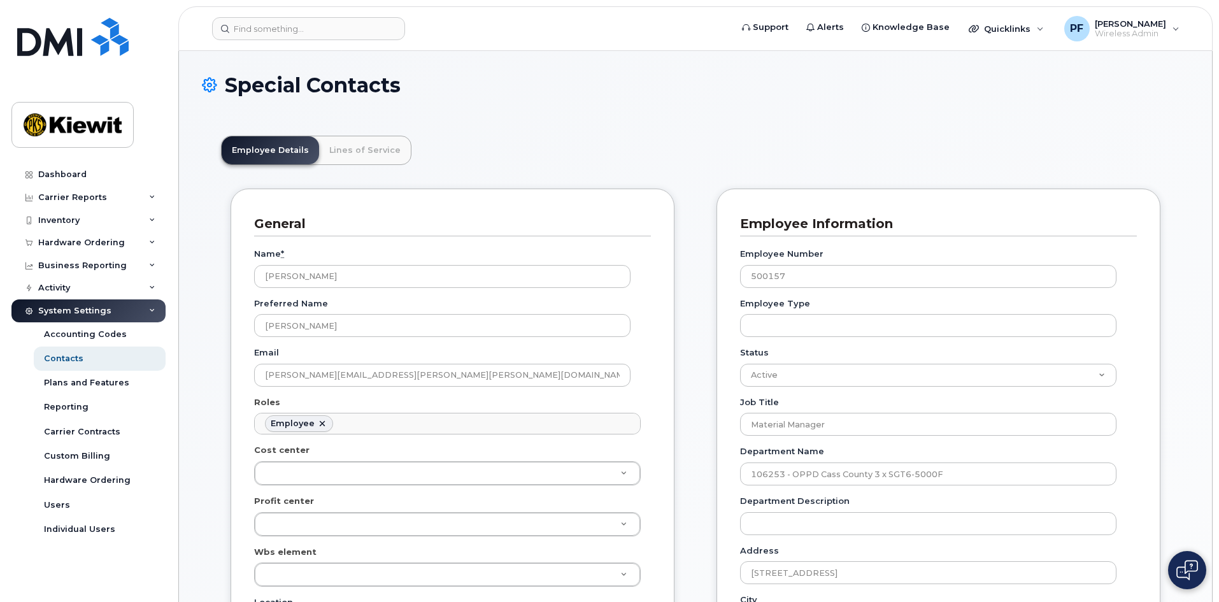
scroll to position [38, 0]
click at [399, 145] on link "Lines of Service" at bounding box center [365, 150] width 92 height 28
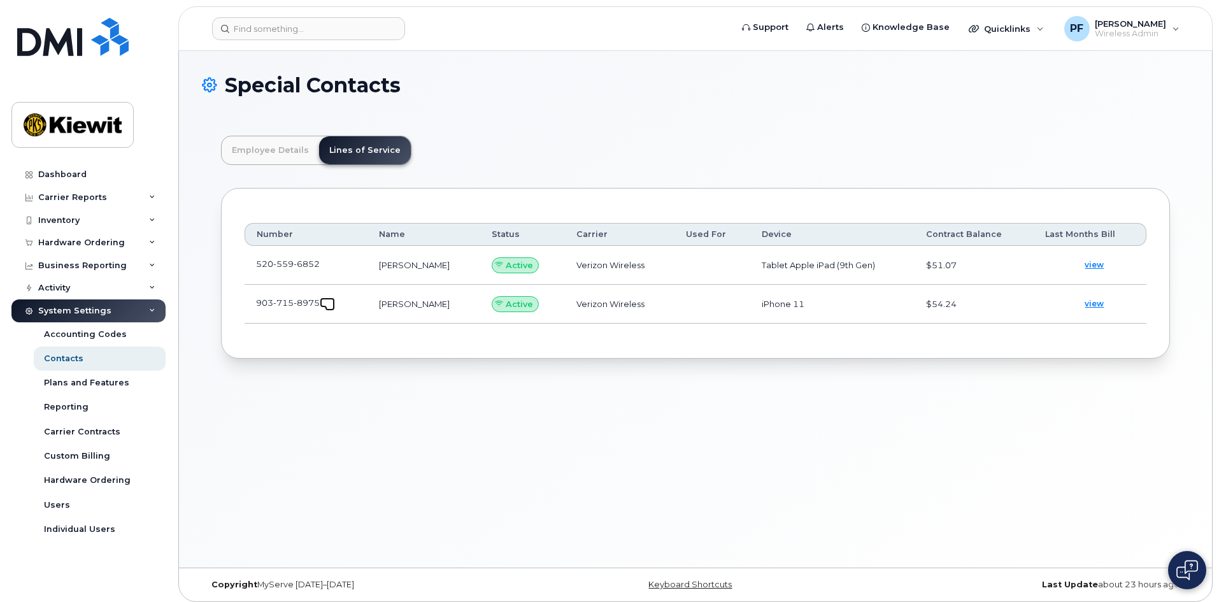
click at [331, 304] on span at bounding box center [330, 306] width 10 height 10
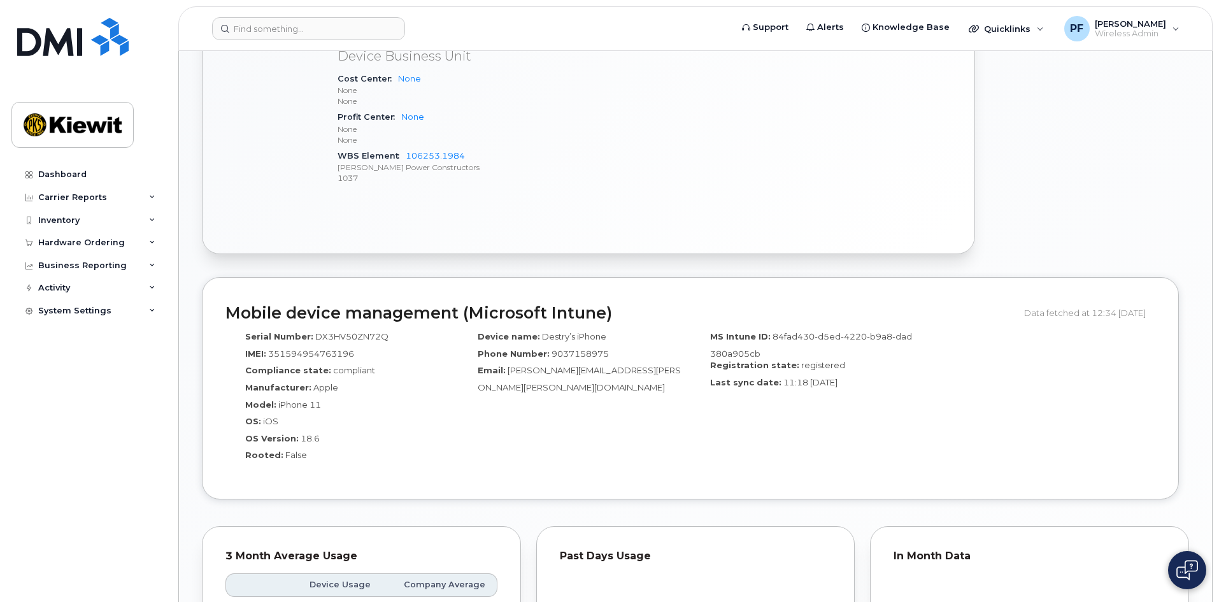
scroll to position [797, 0]
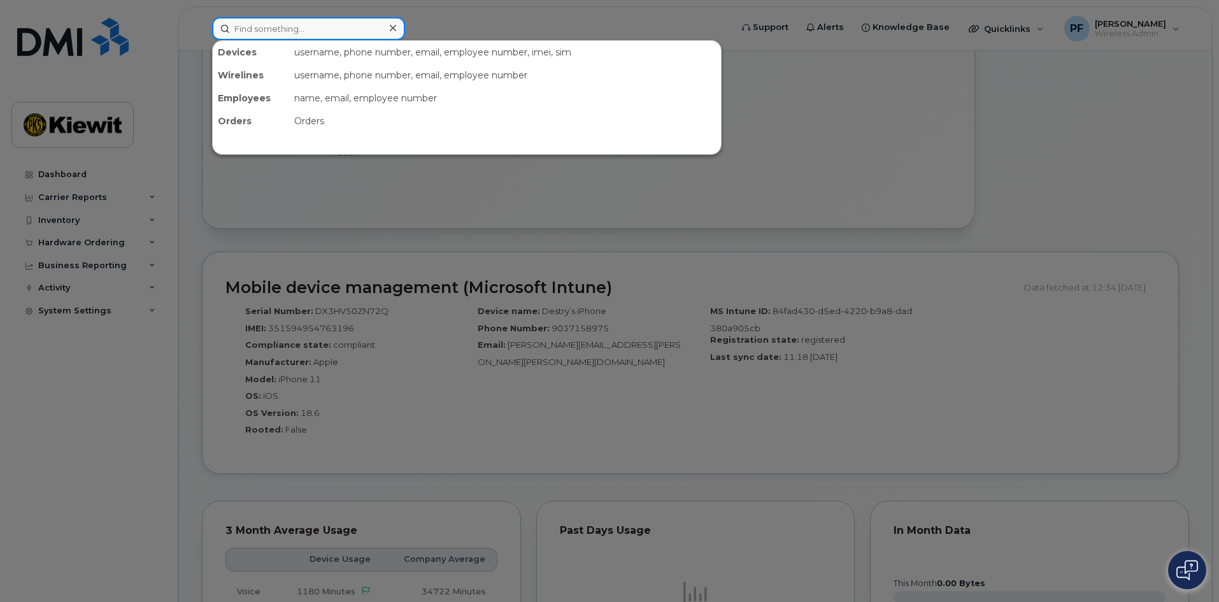
click at [264, 31] on input at bounding box center [308, 28] width 193 height 23
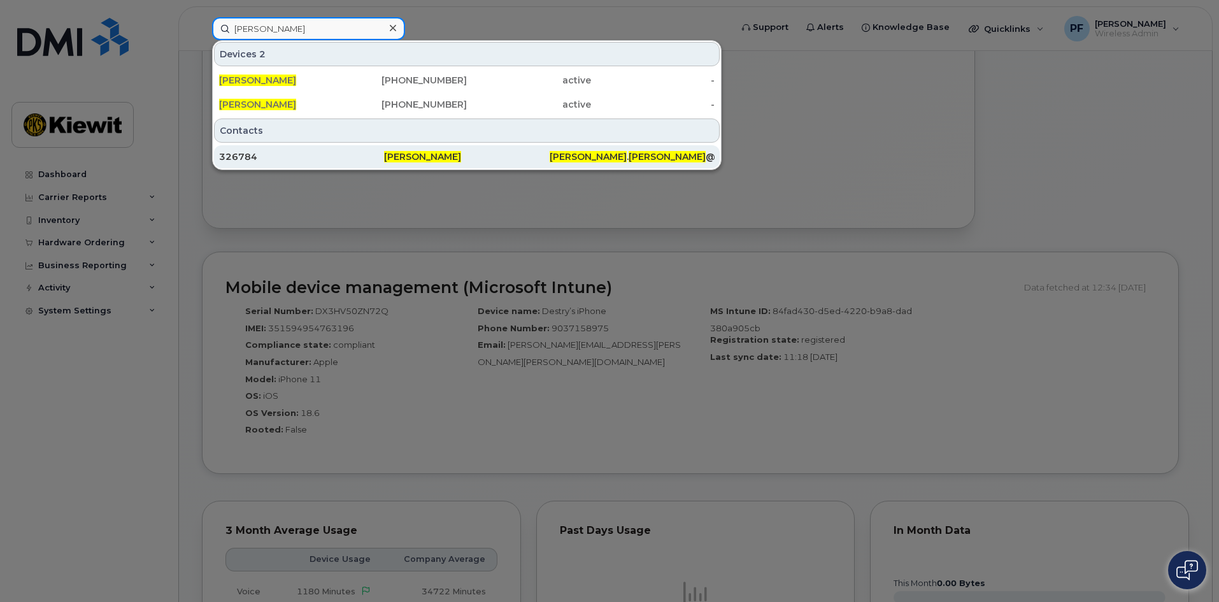
type input "cody musick"
click at [299, 155] on div "326784" at bounding box center [301, 156] width 165 height 13
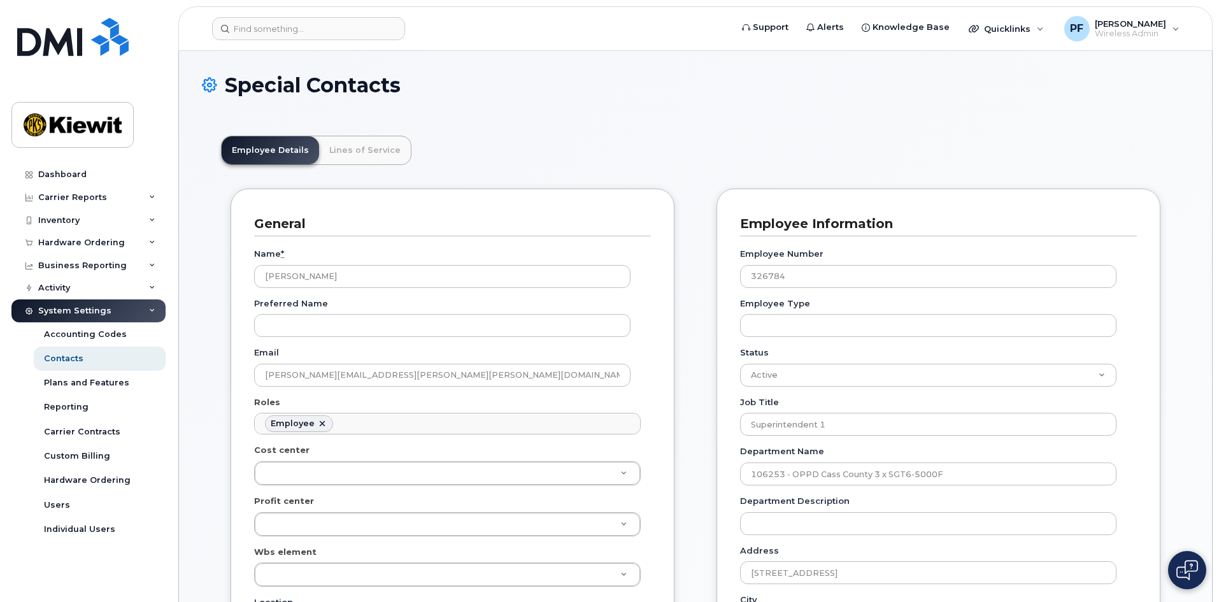
scroll to position [38, 0]
click at [344, 152] on link "Lines of Service" at bounding box center [365, 150] width 92 height 28
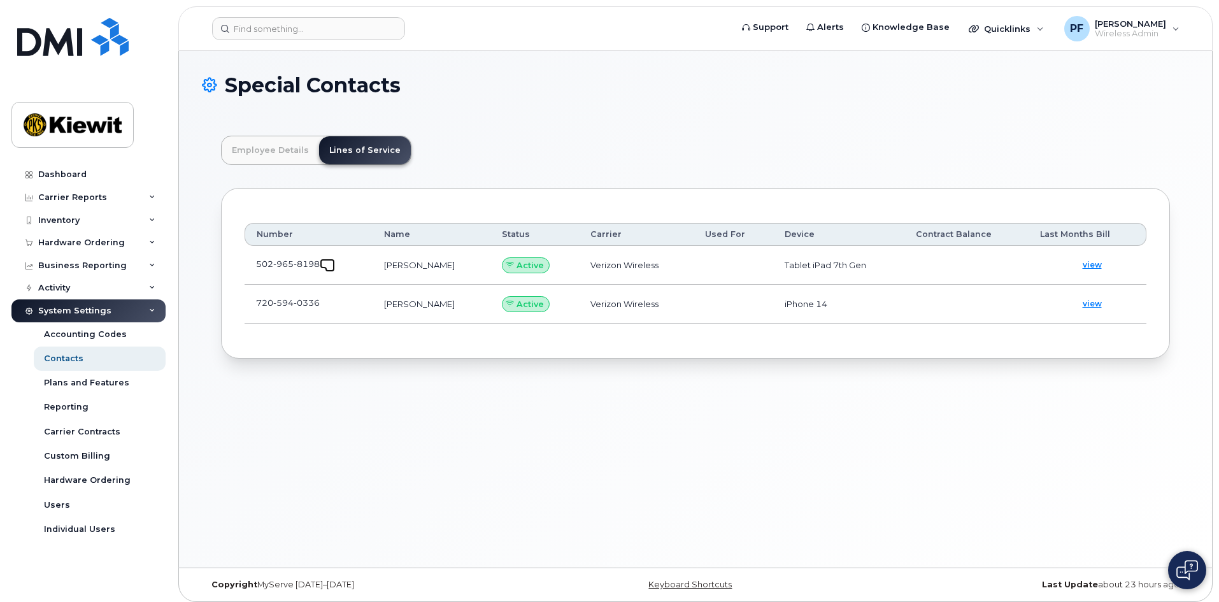
click at [330, 268] on span at bounding box center [330, 267] width 10 height 10
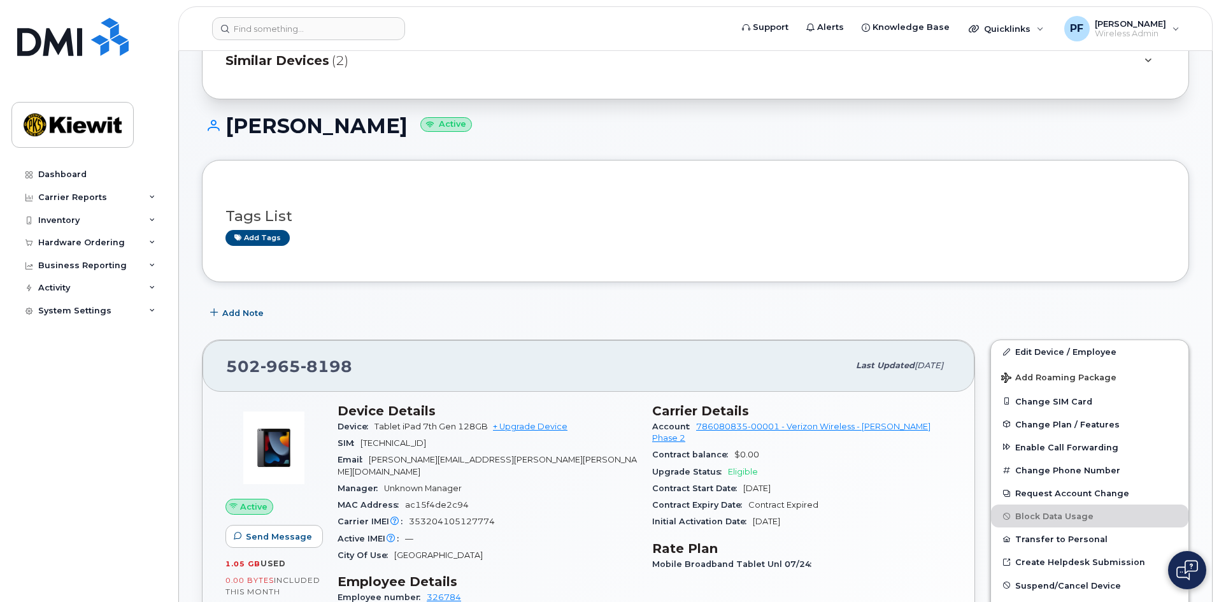
scroll to position [64, 0]
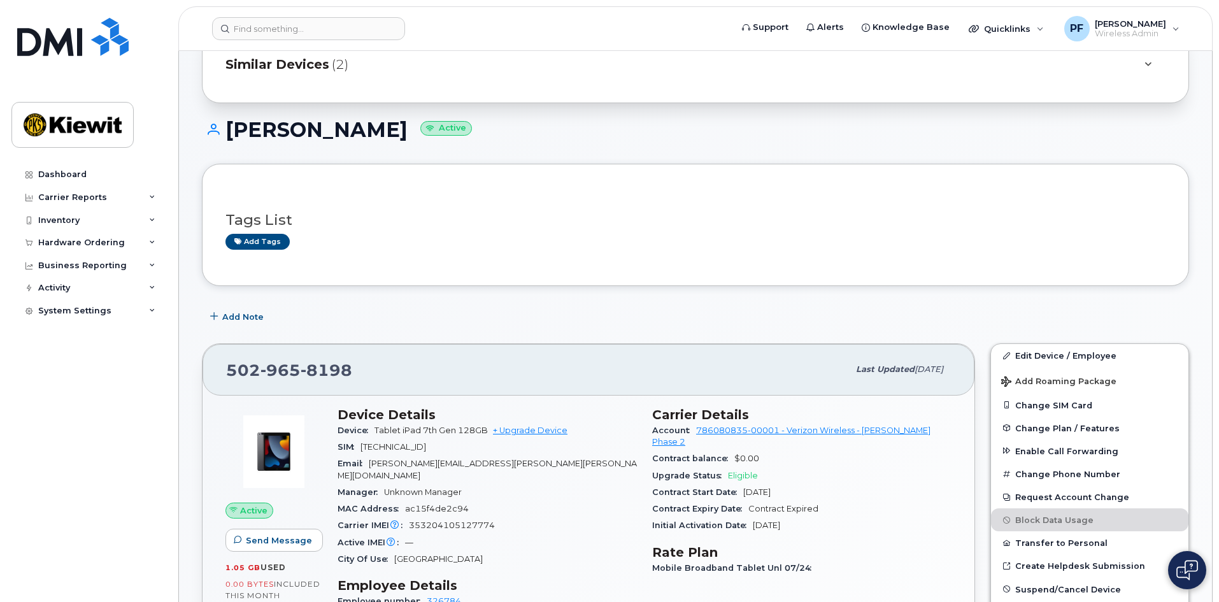
click at [318, 64] on span "Similar Devices" at bounding box center [277, 64] width 104 height 18
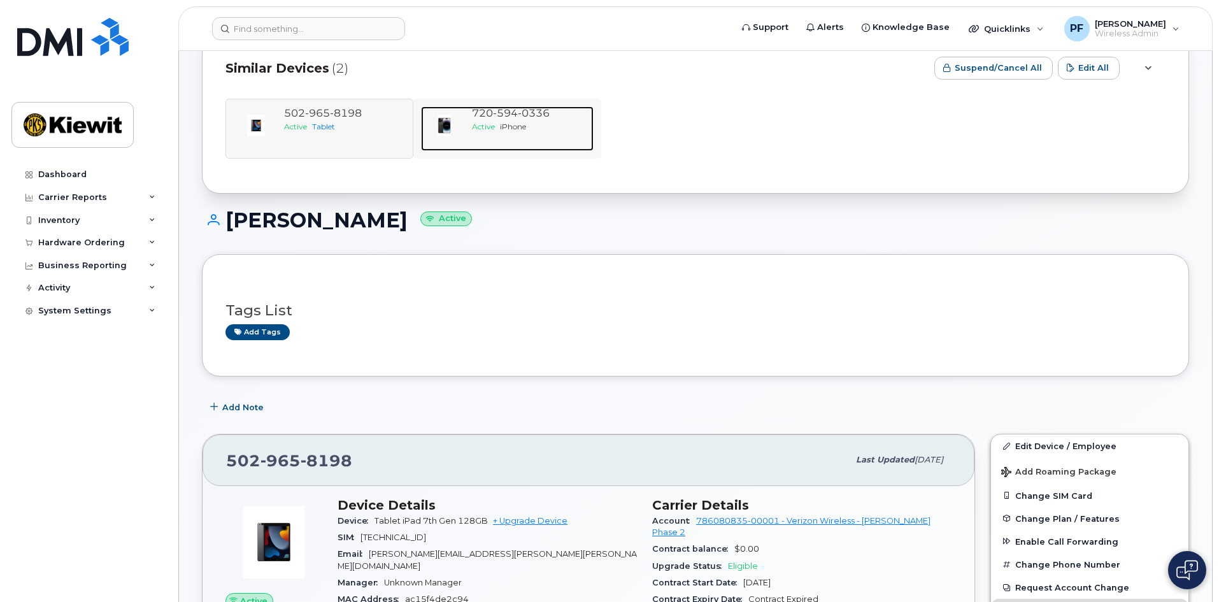
click at [494, 125] on span "Active" at bounding box center [483, 127] width 23 height 10
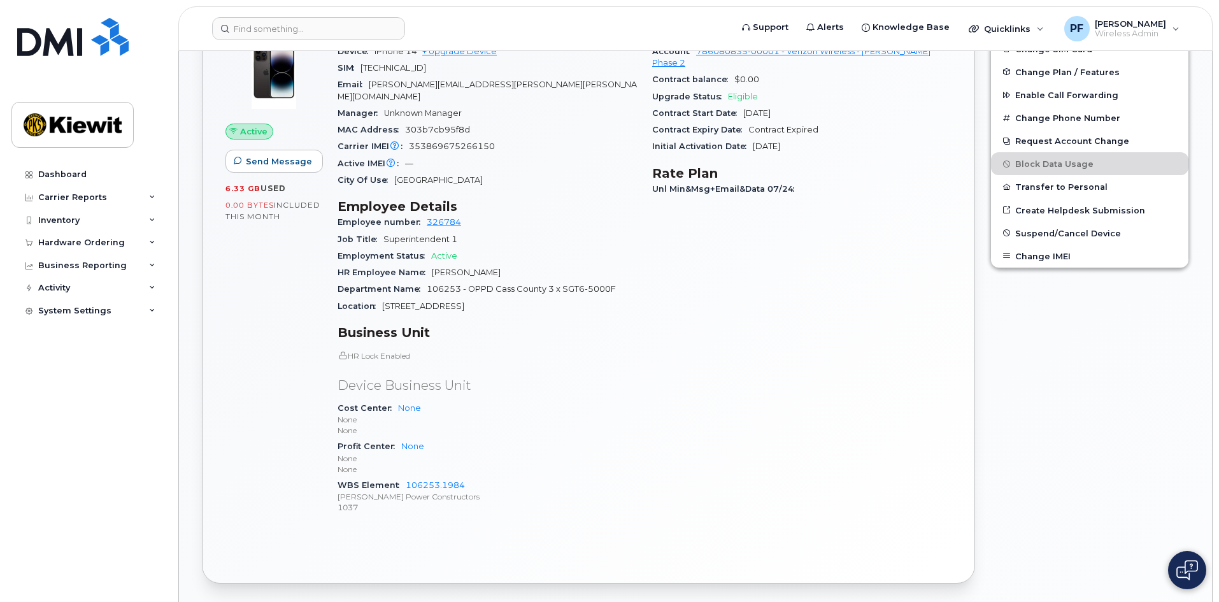
scroll to position [446, 0]
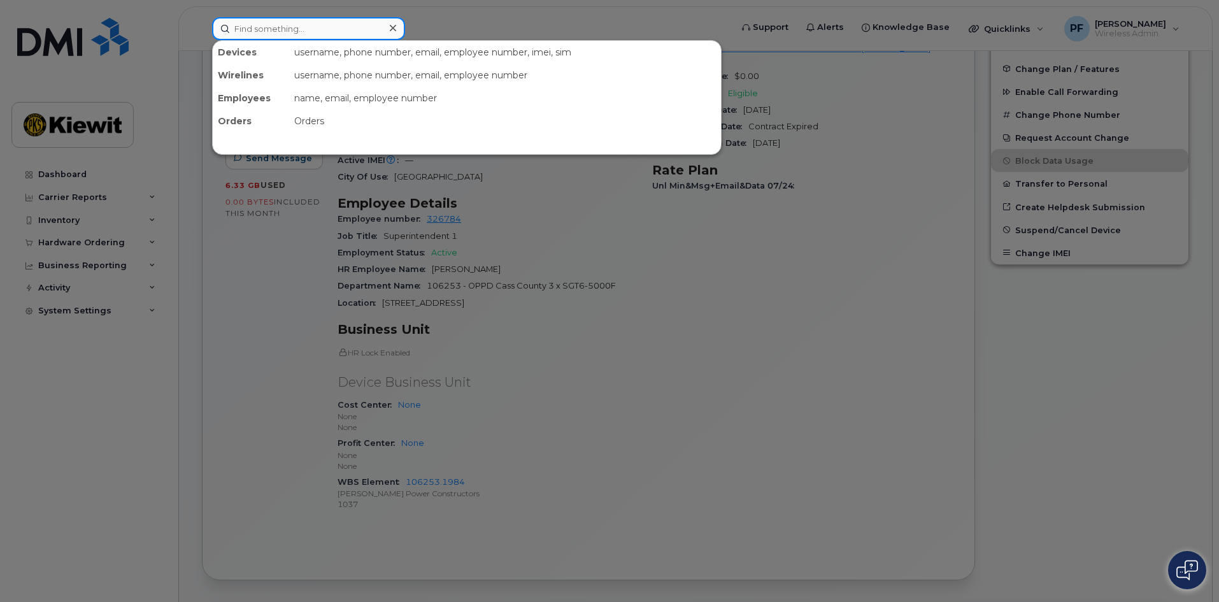
click at [317, 25] on input at bounding box center [308, 28] width 193 height 23
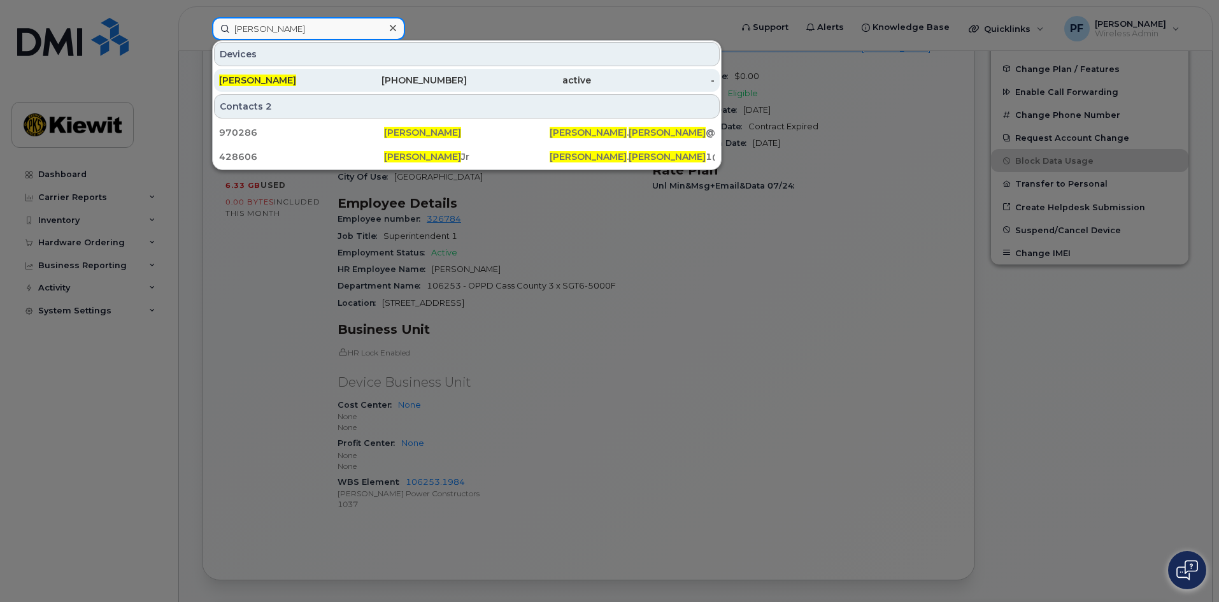
type input "charles sawyer"
click at [294, 79] on div "Charles Sawyer" at bounding box center [281, 80] width 124 height 13
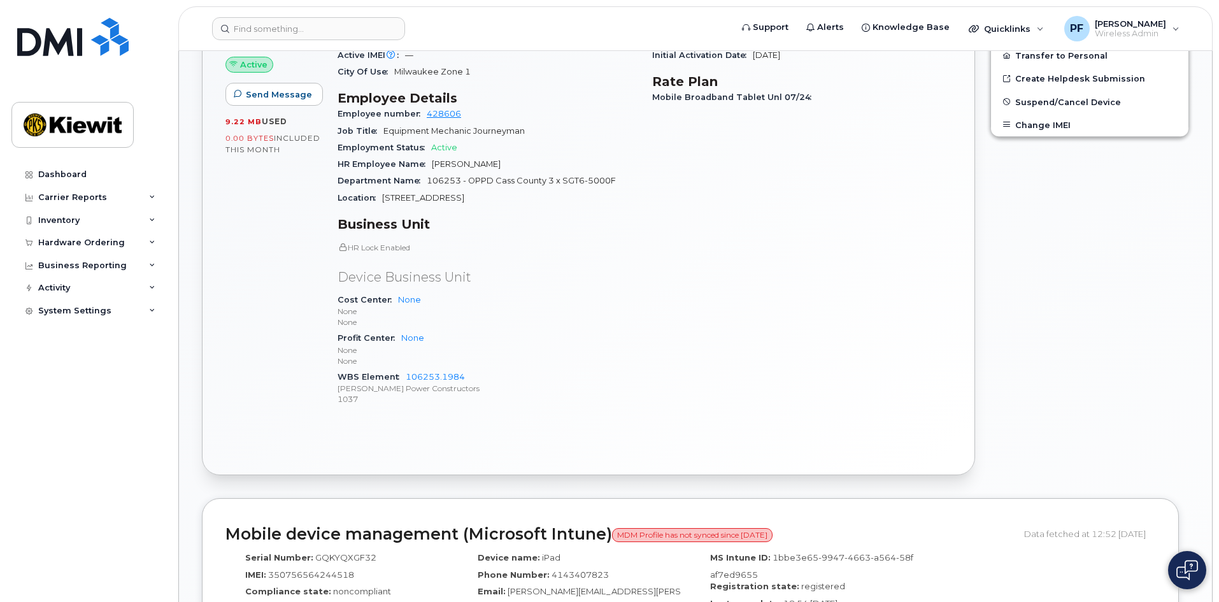
scroll to position [573, 0]
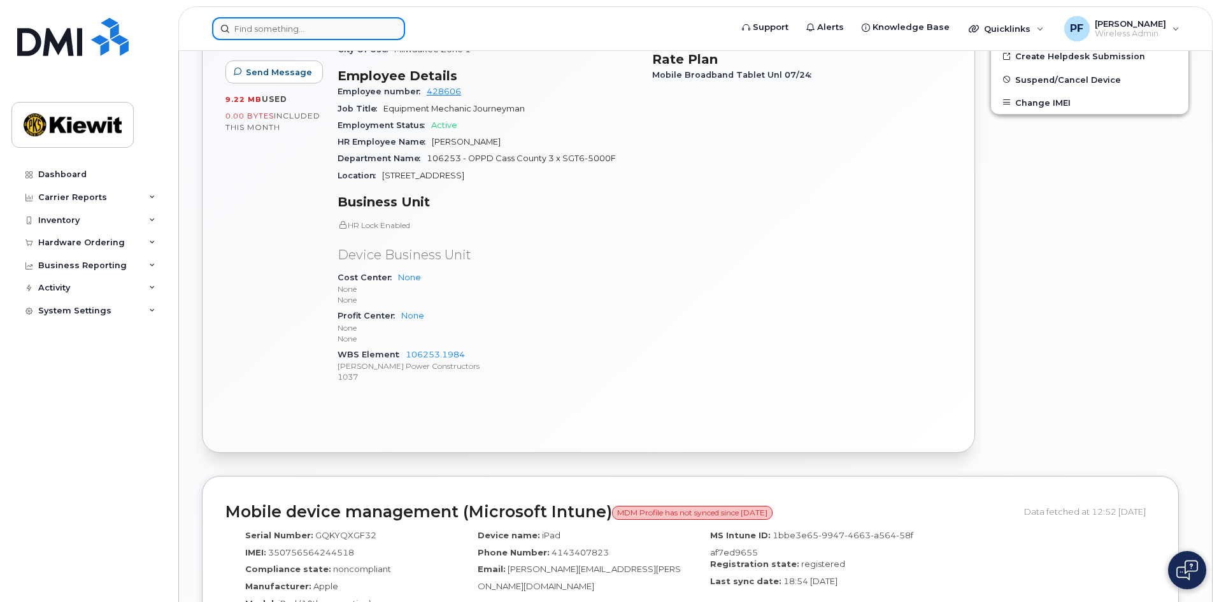
click at [250, 26] on input at bounding box center [308, 28] width 193 height 23
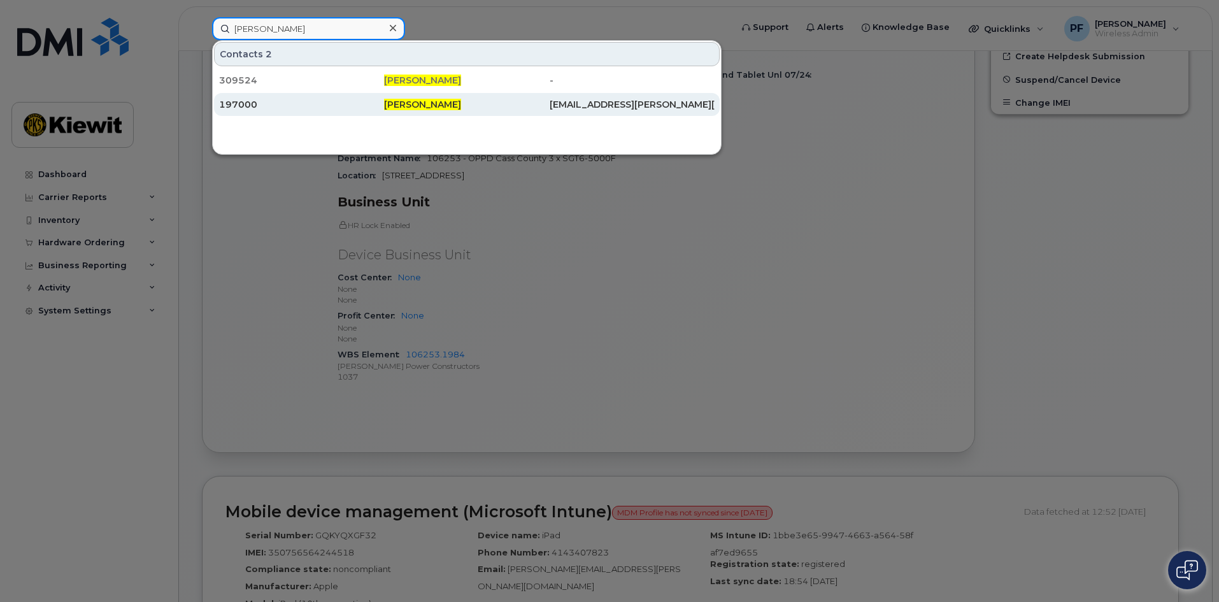
type input "[PERSON_NAME]"
click at [271, 108] on div "197000" at bounding box center [301, 104] width 165 height 13
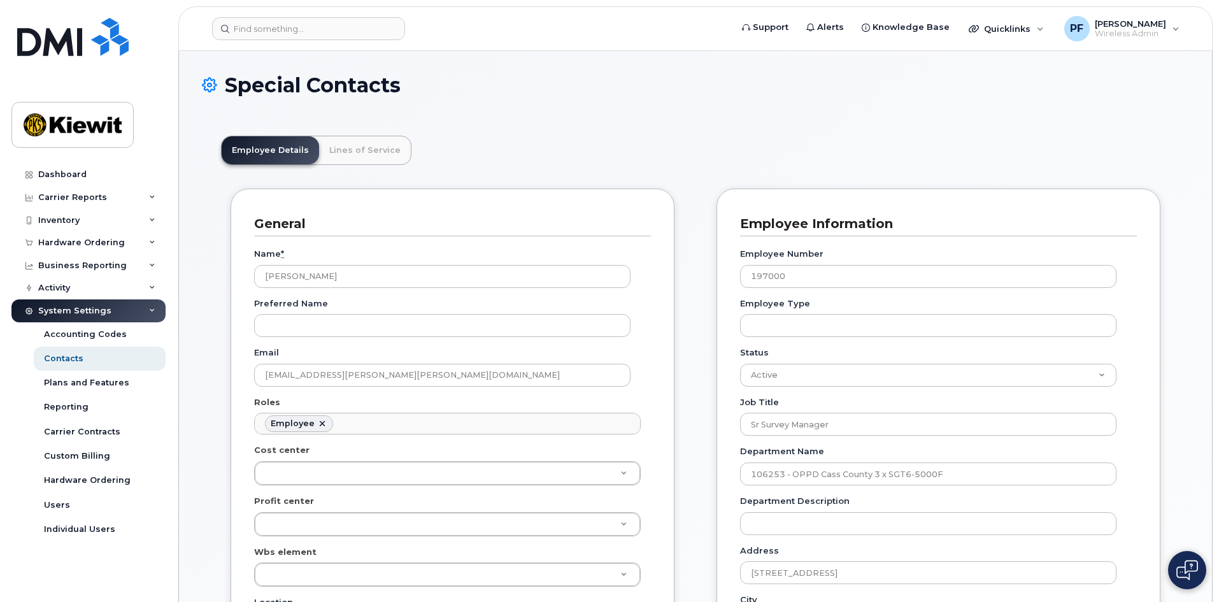
scroll to position [38, 0]
click at [354, 162] on link "Lines of Service" at bounding box center [365, 150] width 92 height 28
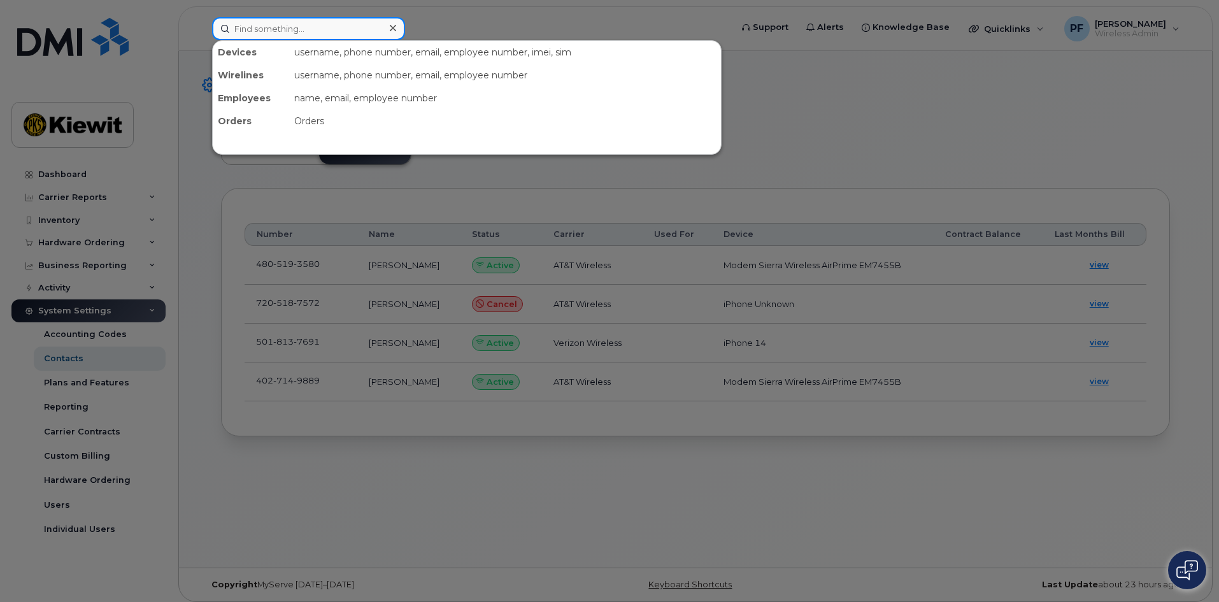
click at [305, 31] on input at bounding box center [308, 28] width 193 height 23
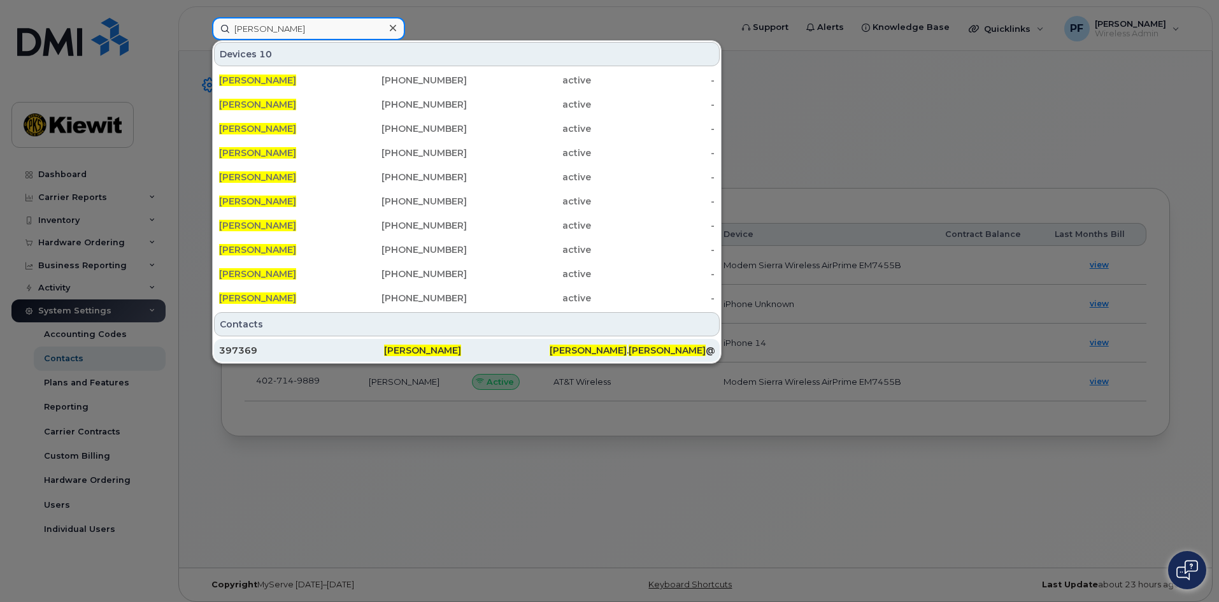
type input "derek feilner"
click at [287, 345] on div "397369" at bounding box center [301, 350] width 165 height 13
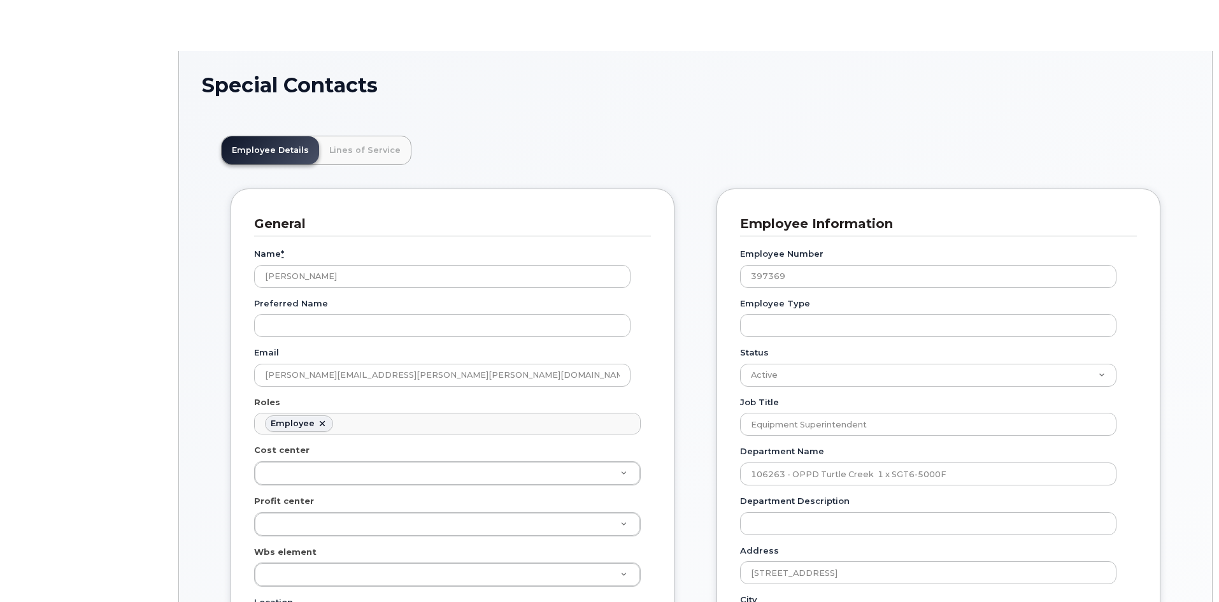
scroll to position [38, 0]
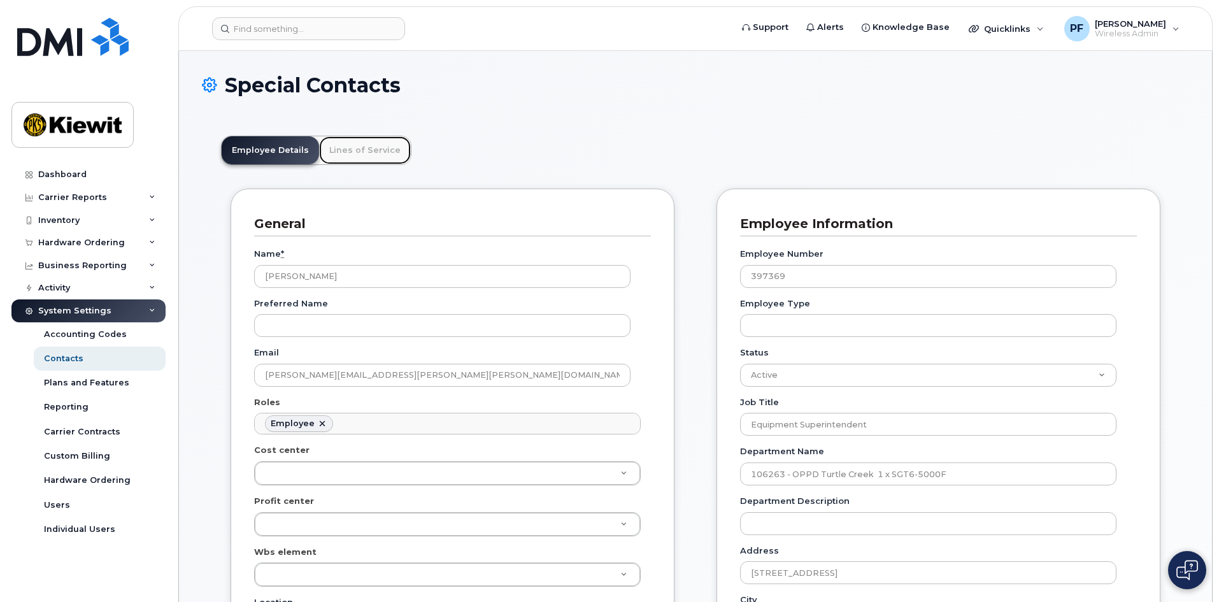
click at [343, 155] on link "Lines of Service" at bounding box center [365, 150] width 92 height 28
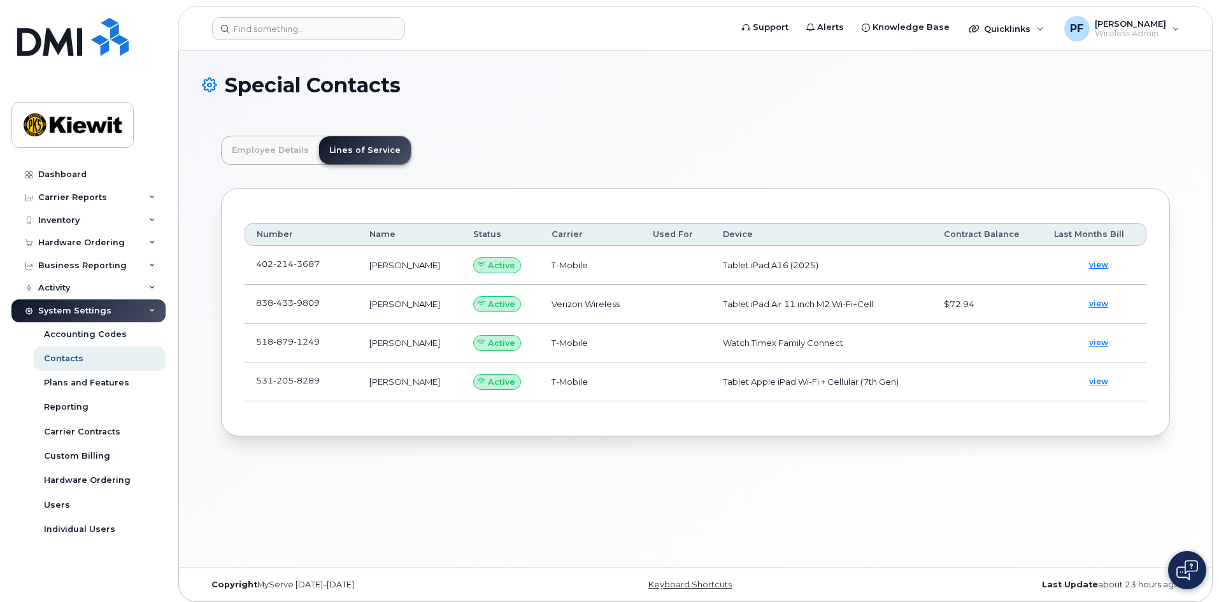
click at [345, 264] on td "402 214 3687" at bounding box center [301, 265] width 113 height 39
click at [320, 269] on td "402 214 3687" at bounding box center [301, 265] width 113 height 39
click at [323, 263] on link at bounding box center [327, 264] width 15 height 10
click at [323, 26] on input at bounding box center [308, 28] width 193 height 23
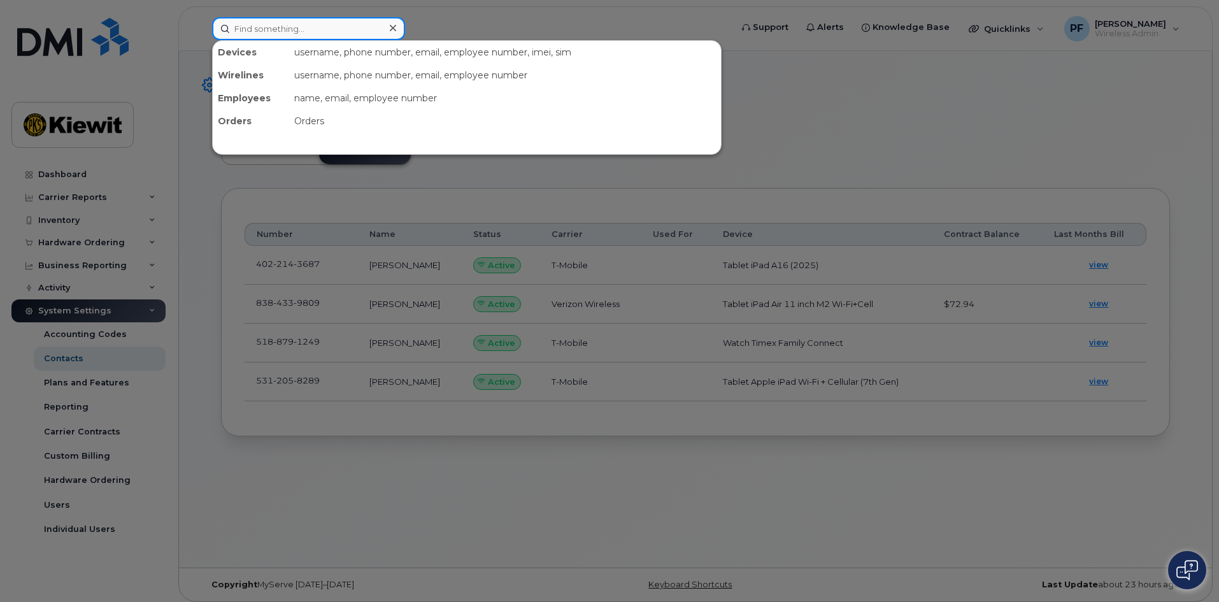
type input "x"
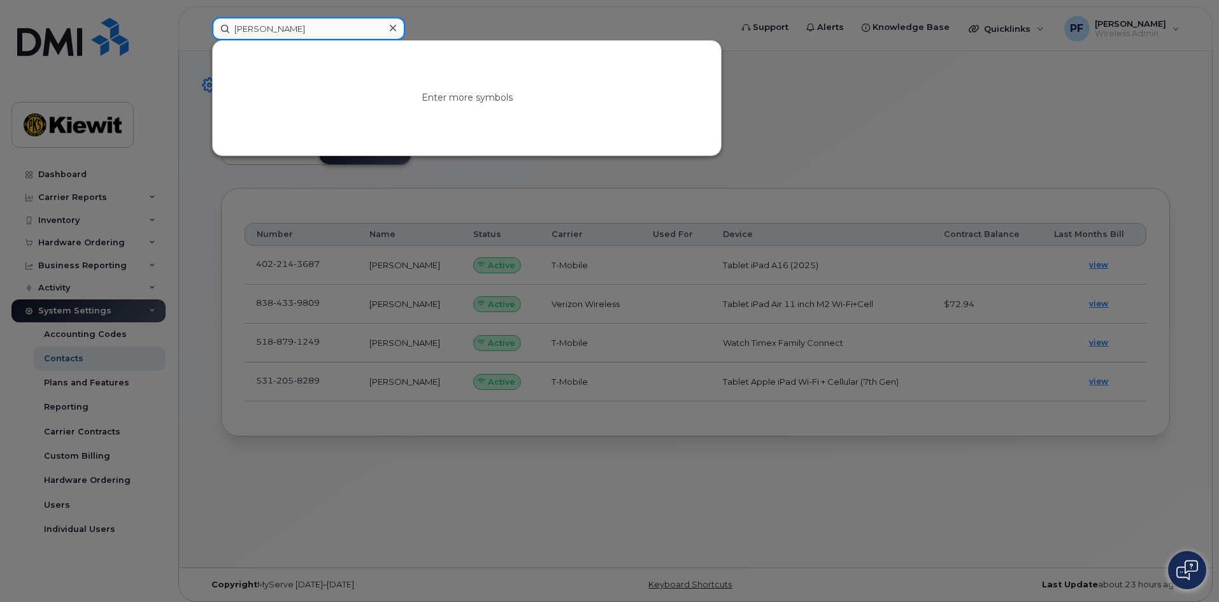
type input "clement copeland"
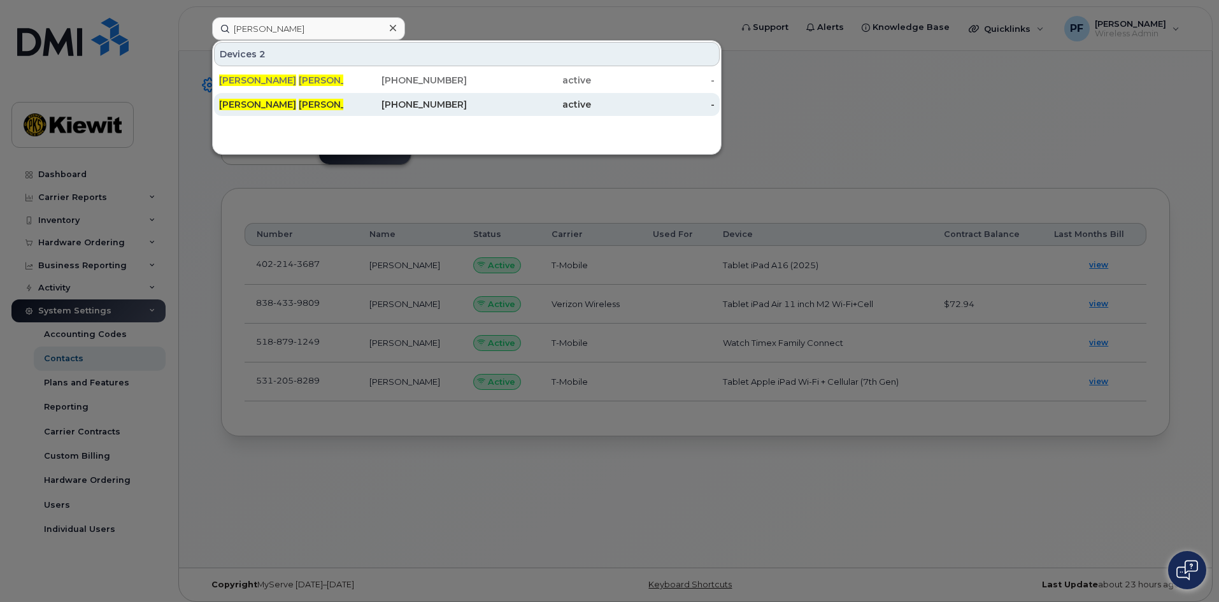
click at [299, 101] on span "CLEMENT" at bounding box center [337, 104] width 77 height 11
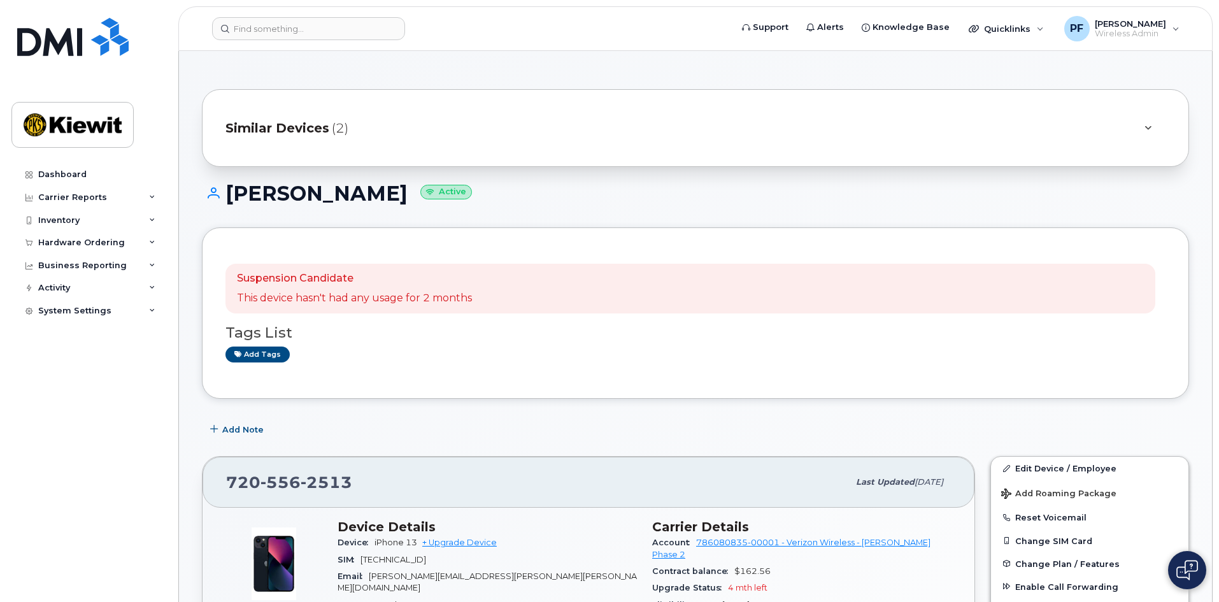
click at [274, 125] on span "Similar Devices" at bounding box center [277, 128] width 104 height 18
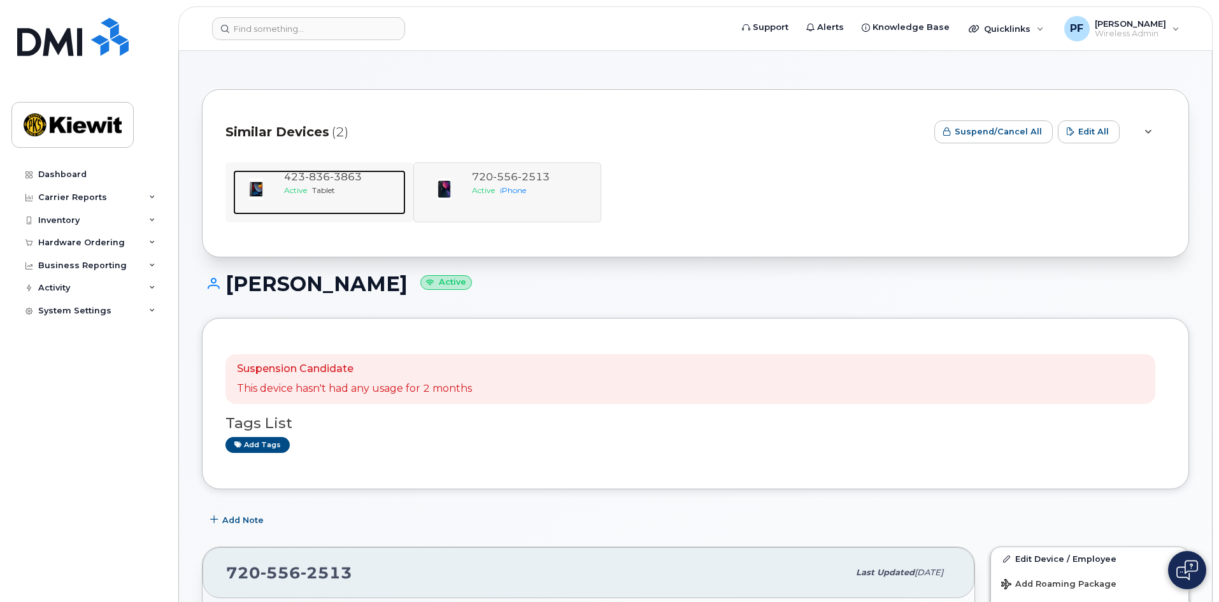
click at [306, 199] on div "423 836 3863 Active Tablet" at bounding box center [342, 192] width 127 height 45
click at [318, 192] on span "Tablet" at bounding box center [323, 190] width 23 height 10
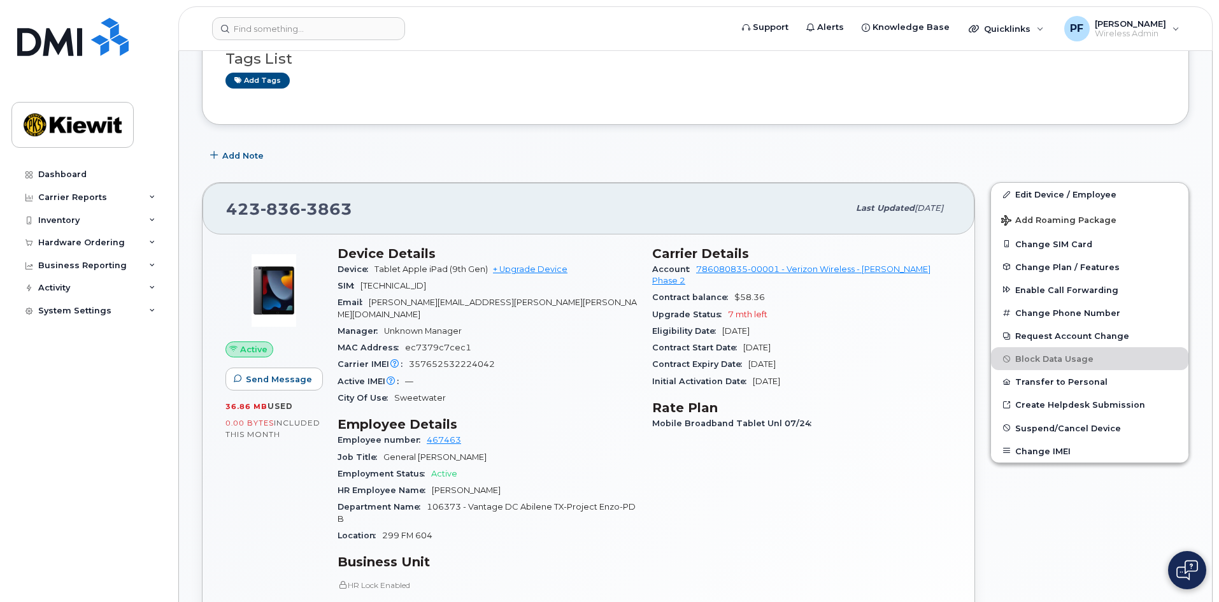
scroll to position [191, 0]
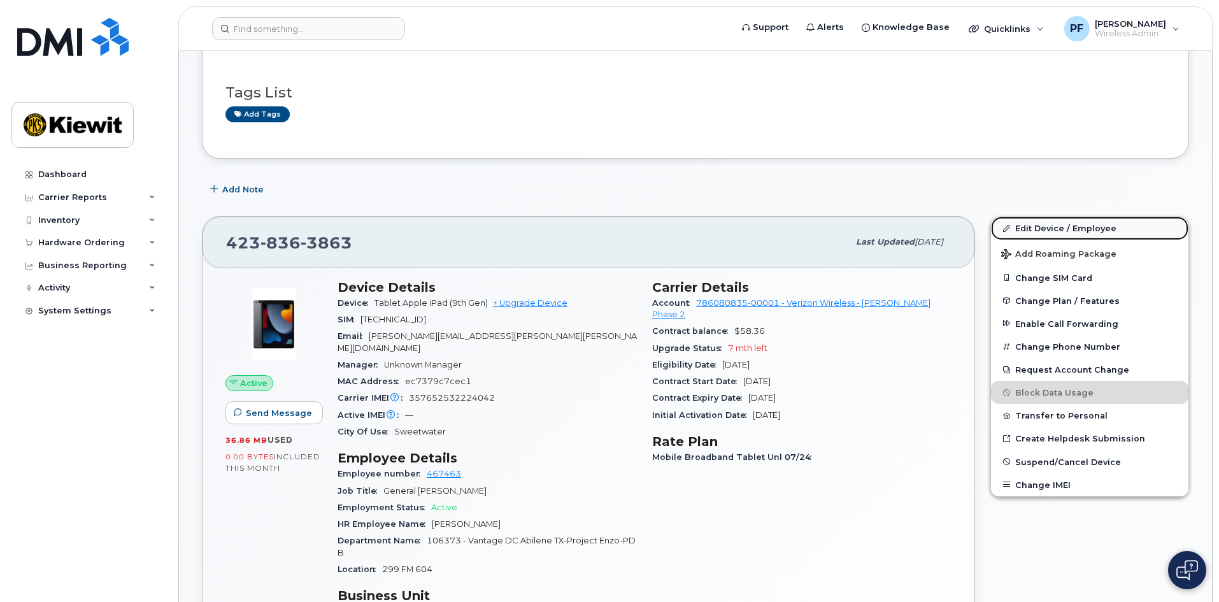
click at [1061, 226] on link "Edit Device / Employee" at bounding box center [1089, 228] width 197 height 23
click at [1043, 229] on link "Edit Device / Employee" at bounding box center [1089, 228] width 197 height 23
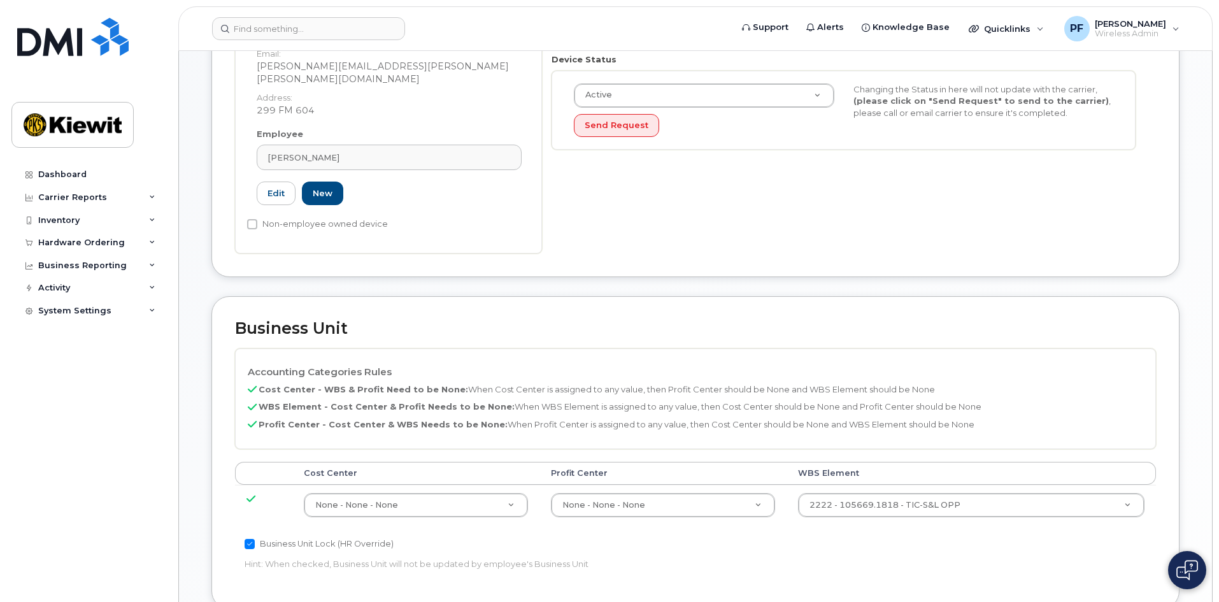
scroll to position [318, 0]
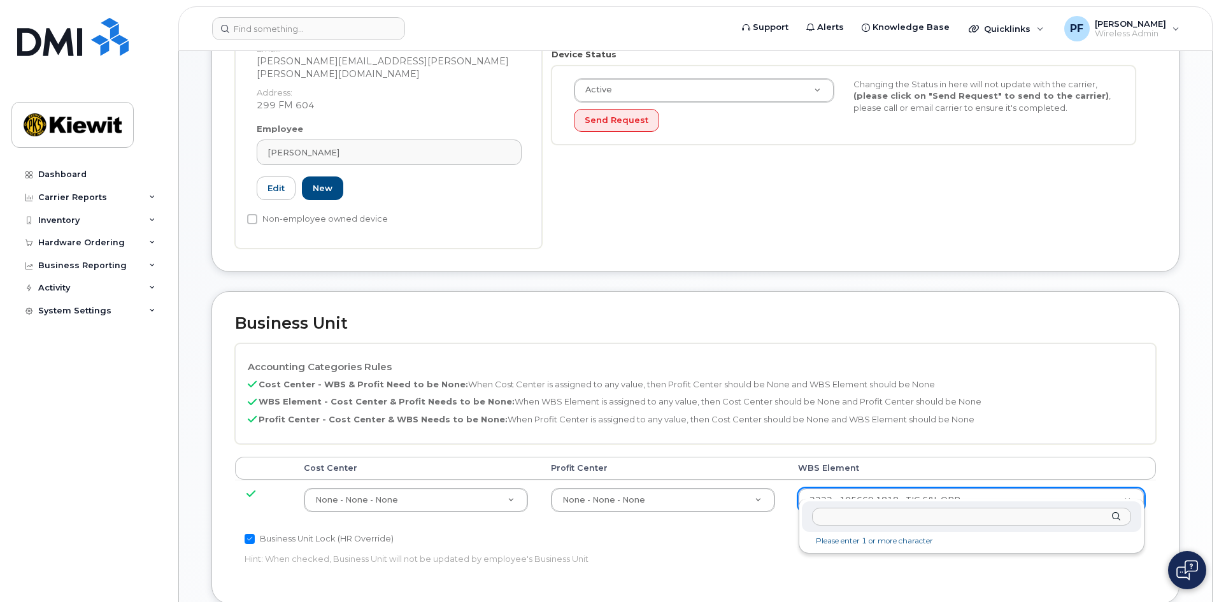
click at [841, 518] on input "text" at bounding box center [971, 517] width 319 height 18
type input "106373.1081"
type input "35050978"
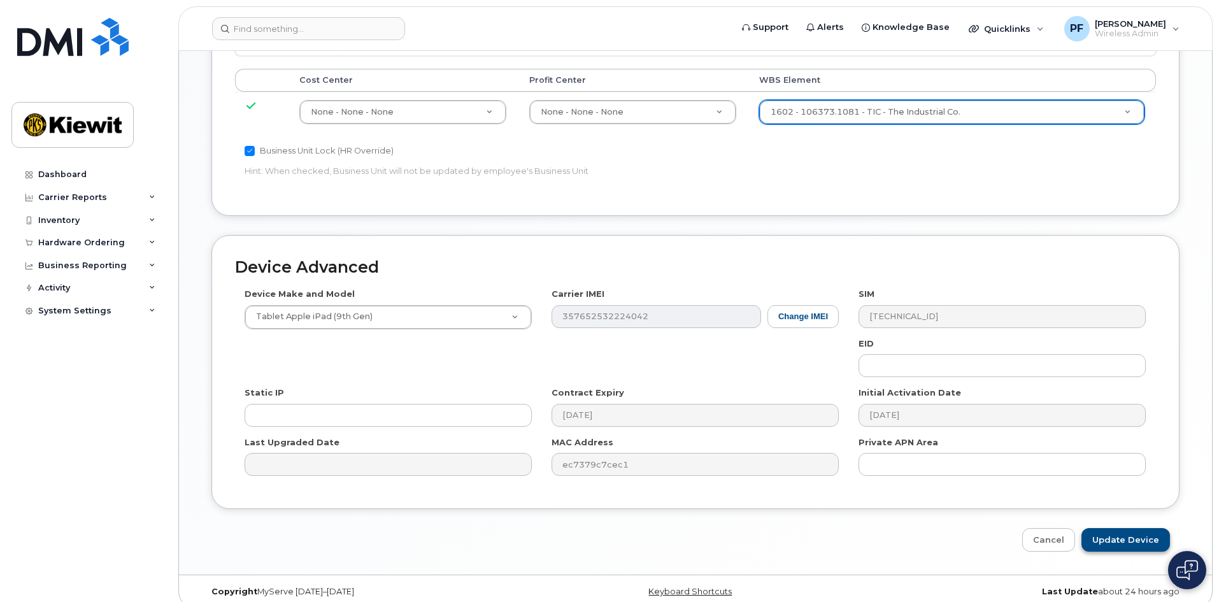
scroll to position [707, 0]
click at [1132, 527] on input "Update Device" at bounding box center [1125, 539] width 89 height 24
type input "Saving..."
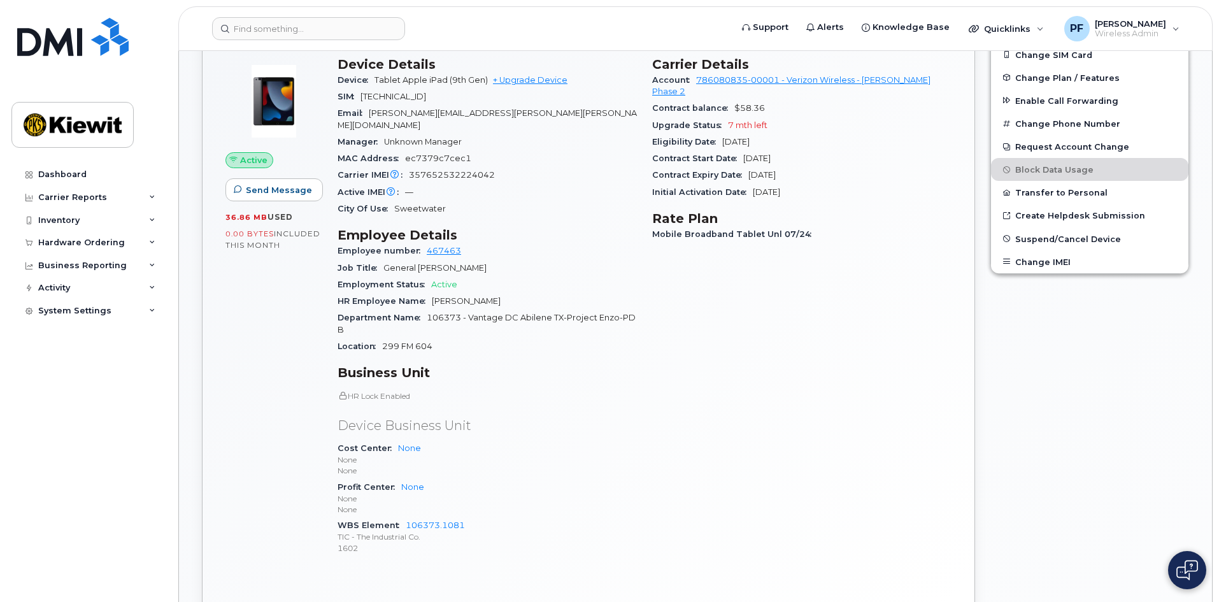
scroll to position [382, 0]
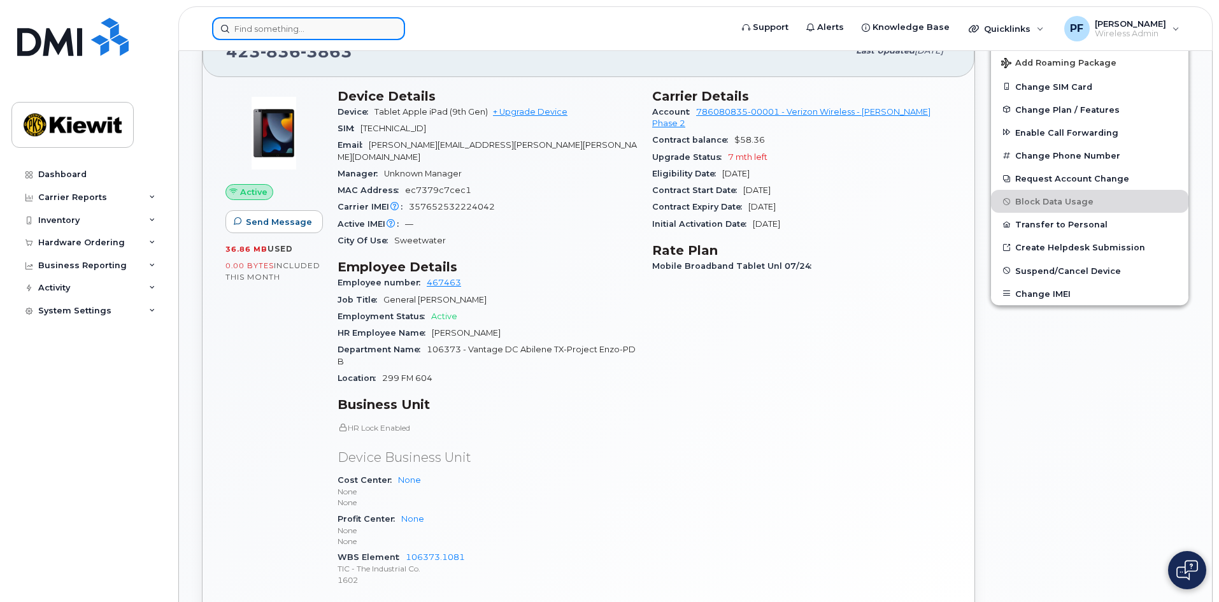
click at [306, 26] on input at bounding box center [308, 28] width 193 height 23
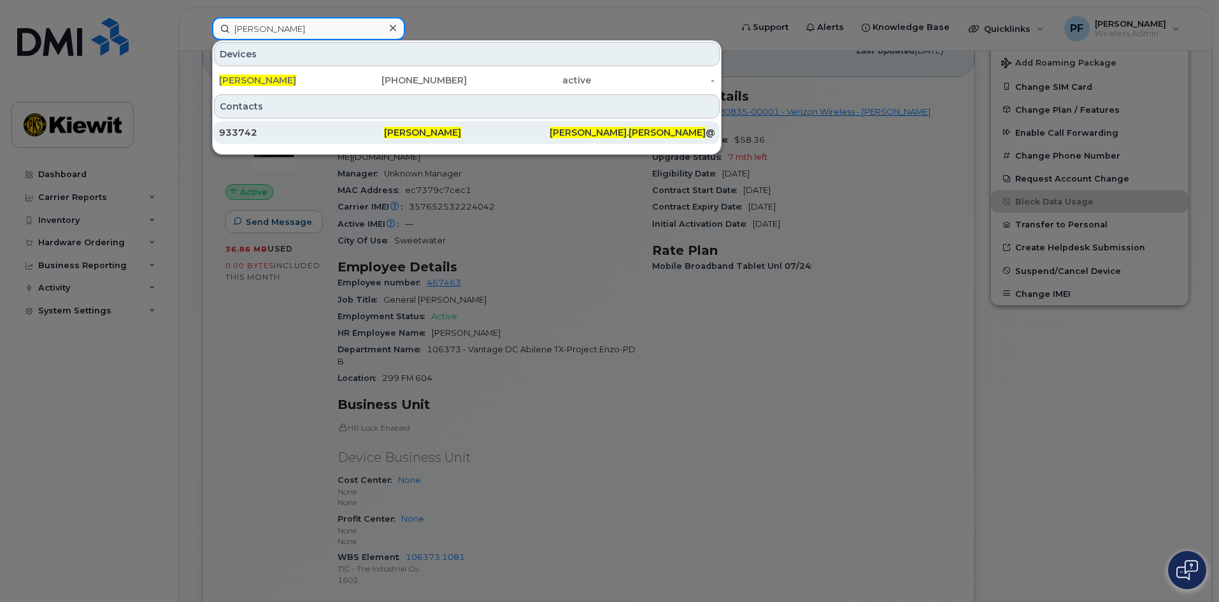
type input "gary gillespie"
click at [384, 139] on div "933742" at bounding box center [466, 132] width 165 height 23
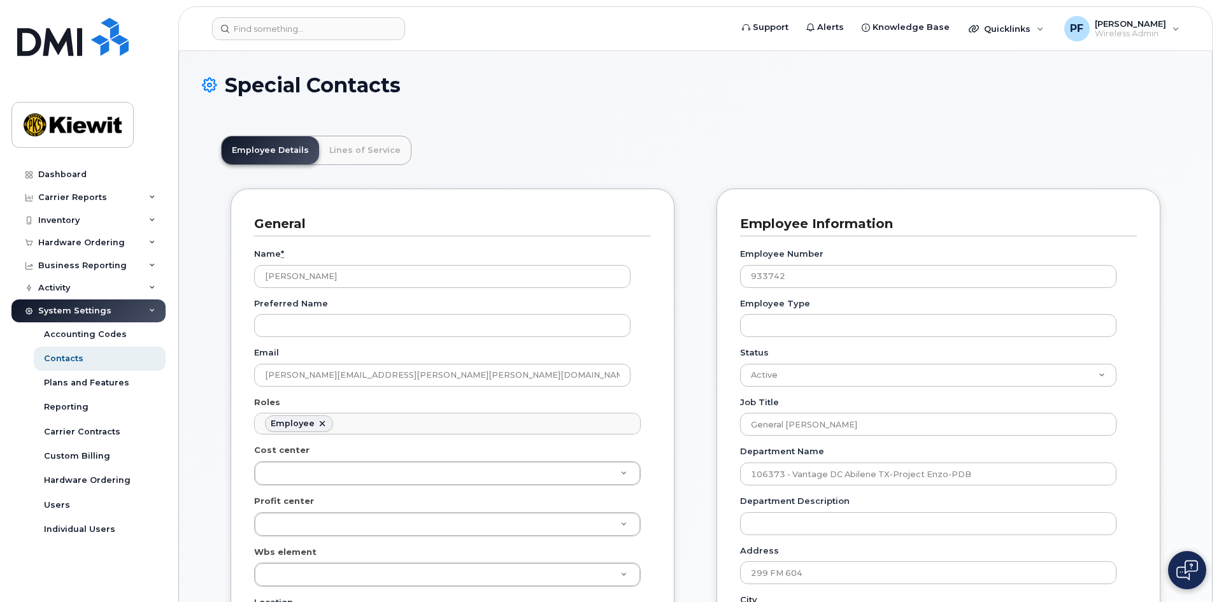
scroll to position [38, 0]
click at [350, 148] on link "Lines of Service" at bounding box center [365, 150] width 92 height 28
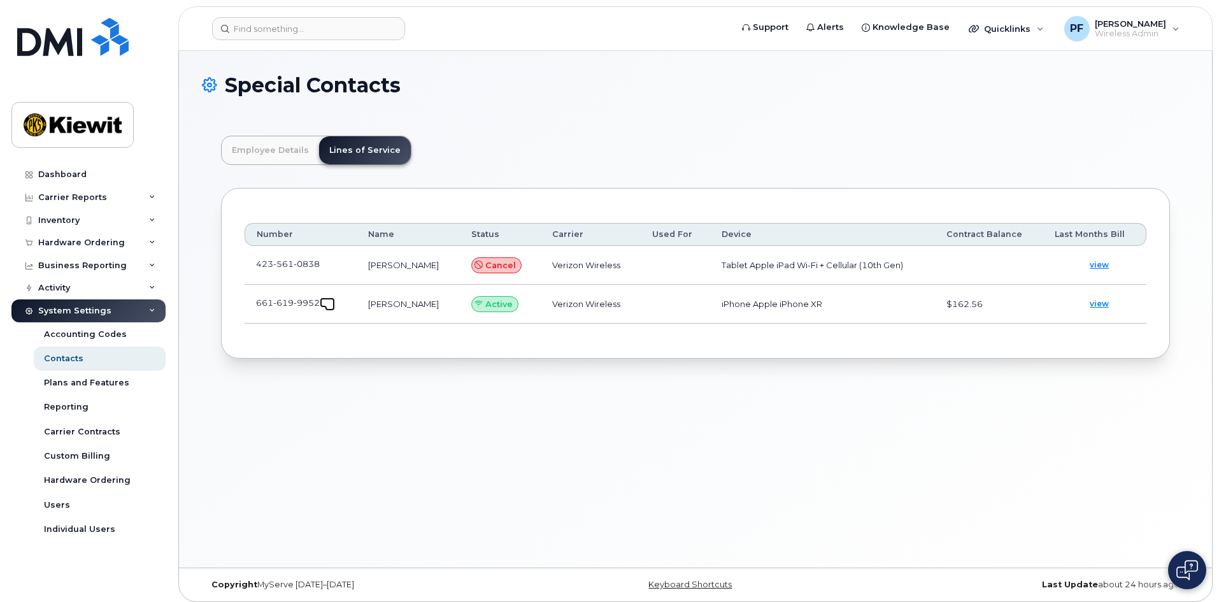
click at [330, 304] on span at bounding box center [330, 306] width 10 height 10
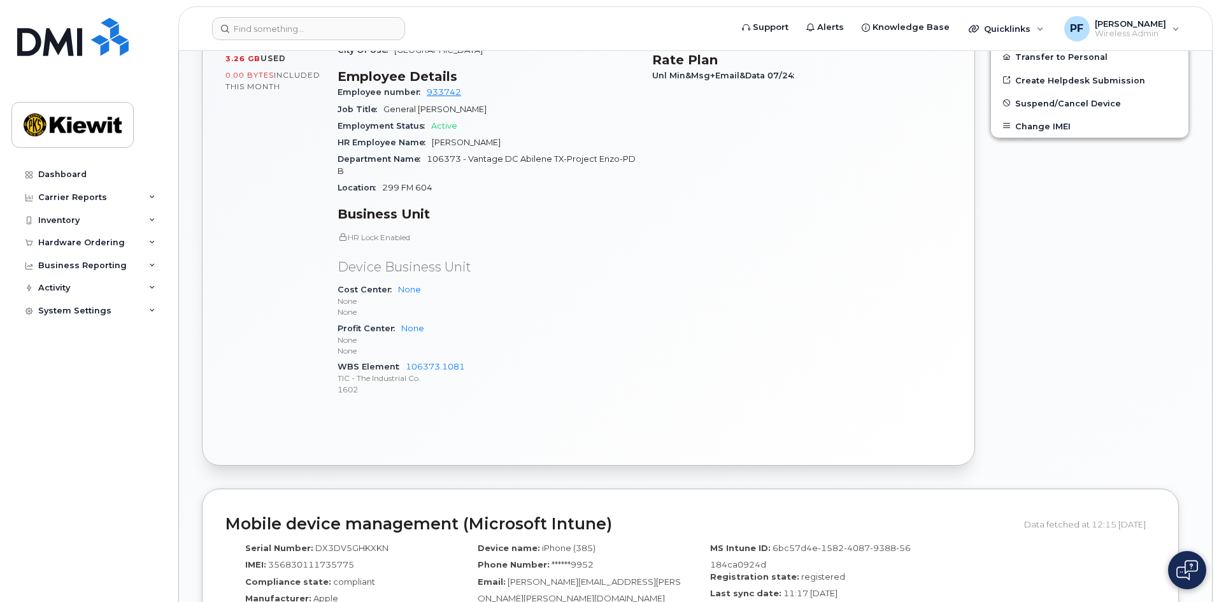
scroll to position [573, 0]
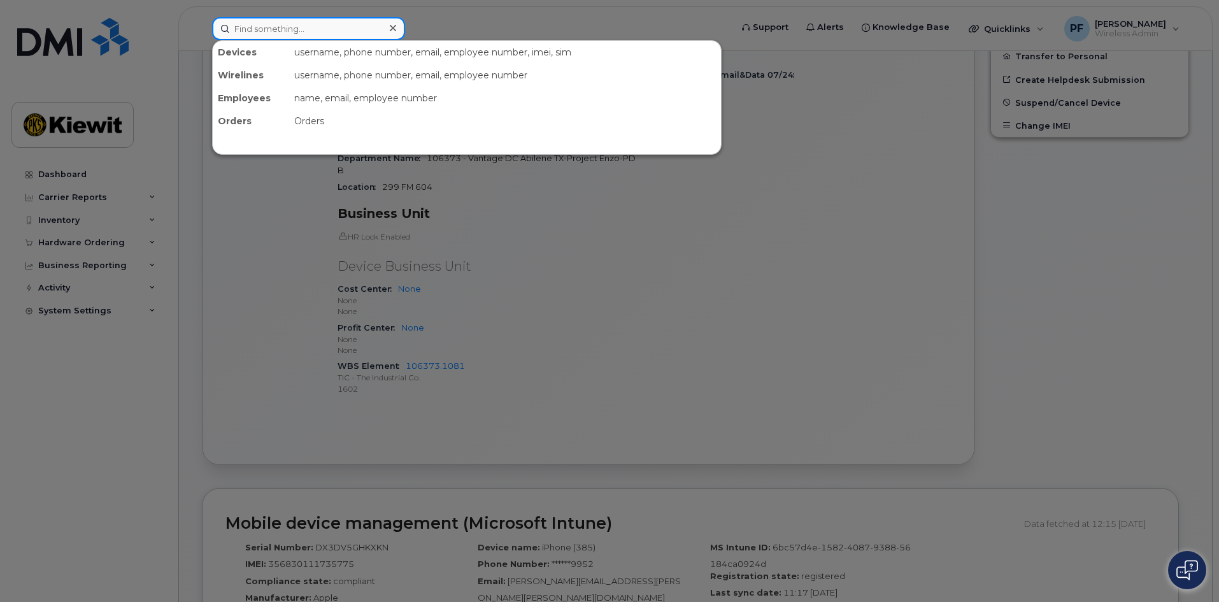
click at [392, 36] on div at bounding box center [308, 28] width 193 height 23
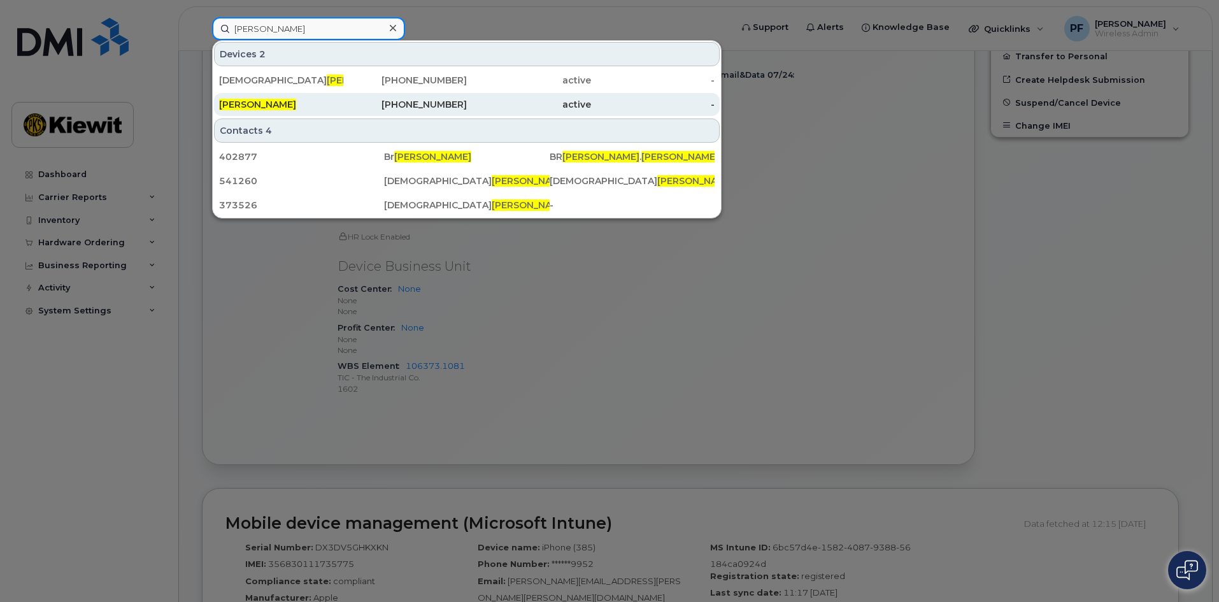
type input "[PERSON_NAME]"
click at [288, 102] on div "[PERSON_NAME]" at bounding box center [281, 104] width 124 height 13
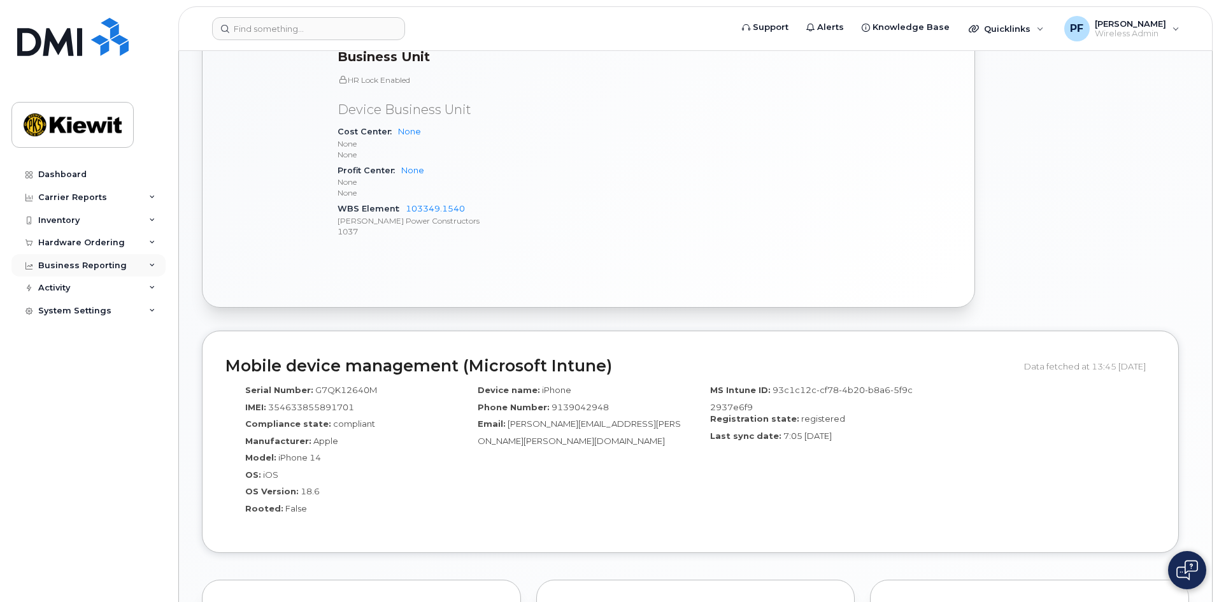
scroll to position [637, 0]
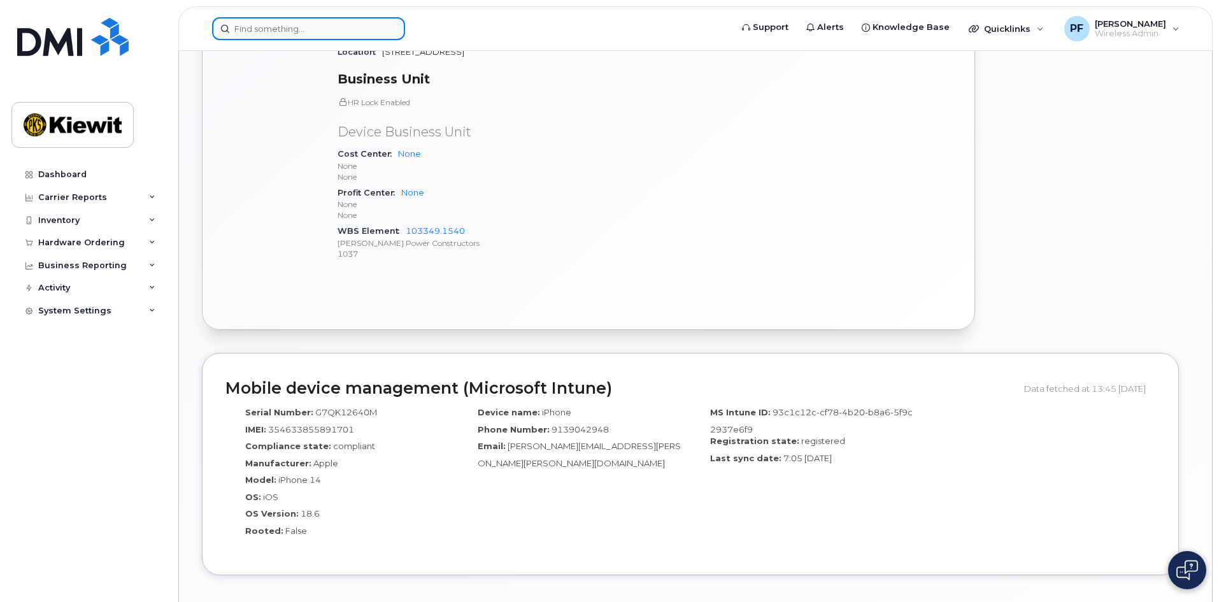
click at [366, 29] on input at bounding box center [308, 28] width 193 height 23
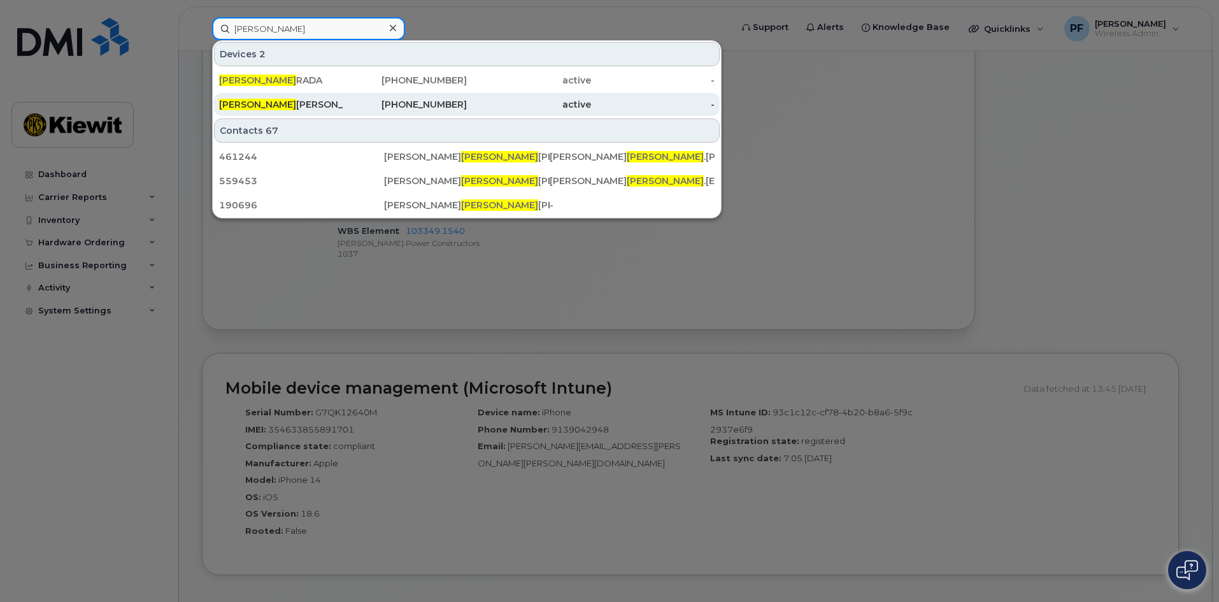
type input "[PERSON_NAME]"
click at [343, 111] on div "[PERSON_NAME]" at bounding box center [405, 104] width 124 height 23
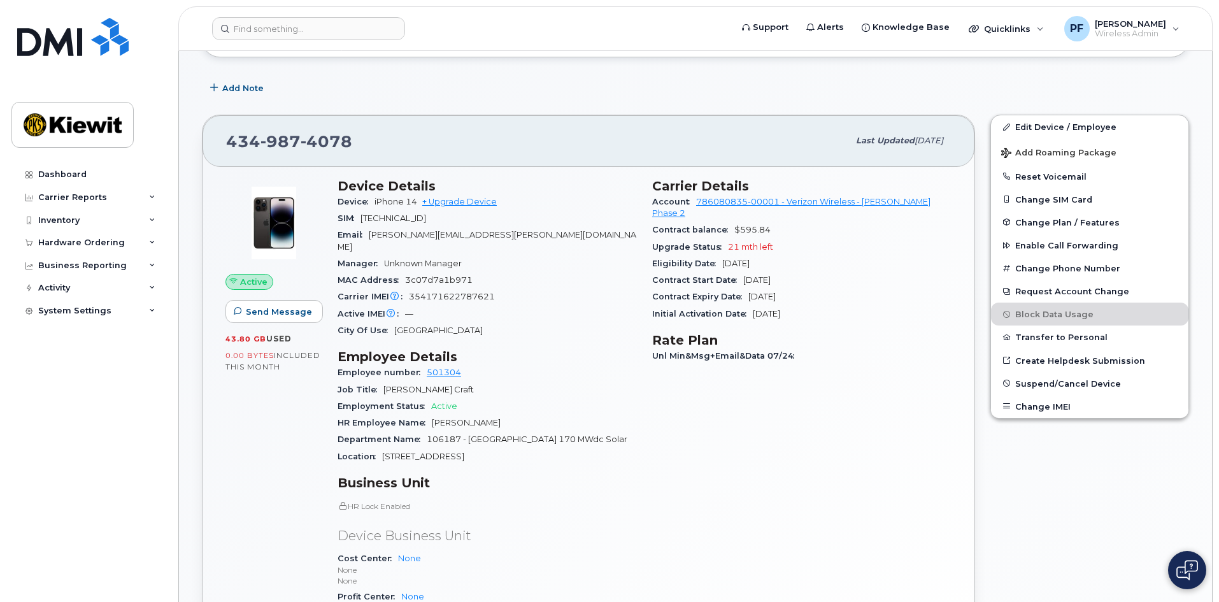
scroll to position [191, 0]
